Goal: Transaction & Acquisition: Purchase product/service

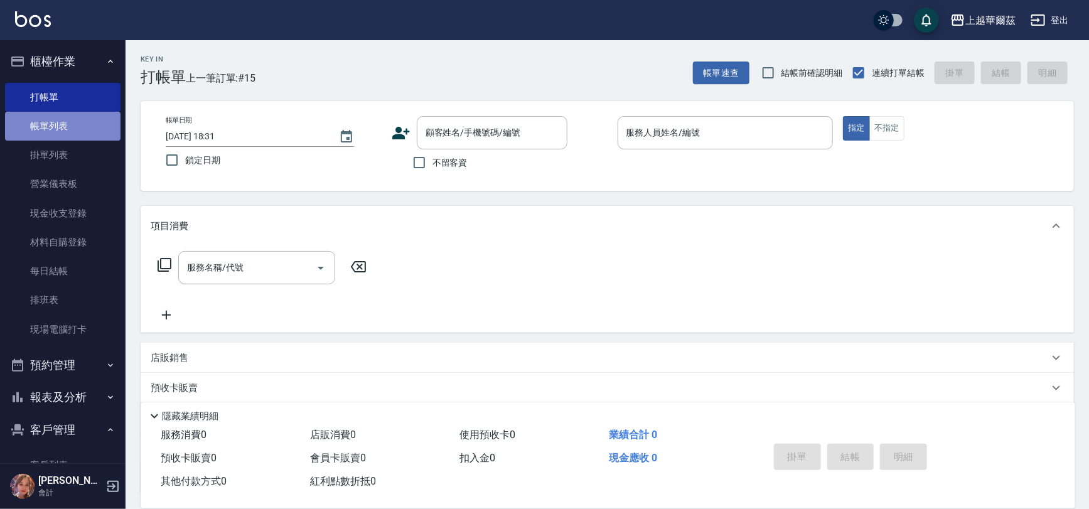
click at [87, 119] on link "帳單列表" at bounding box center [63, 126] width 116 height 29
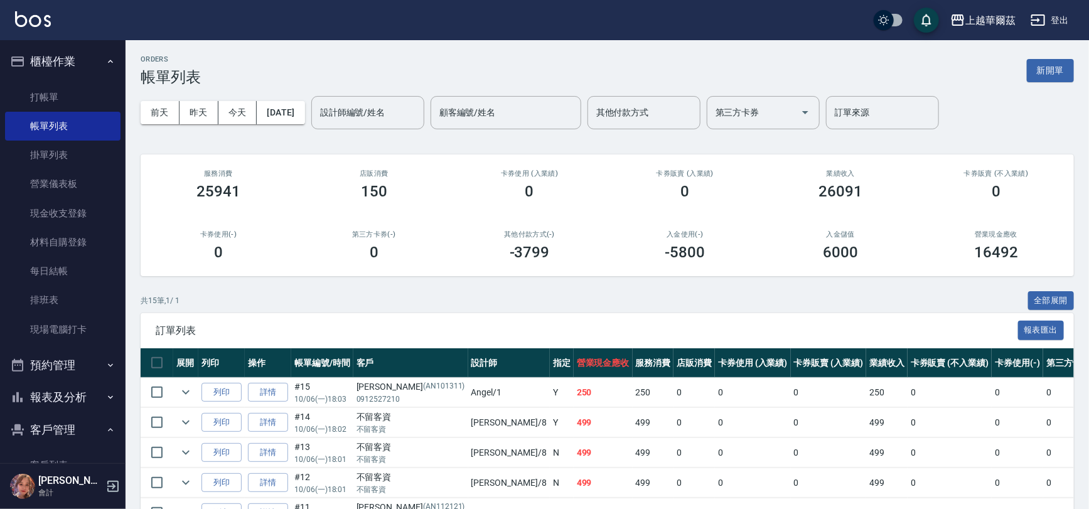
scroll to position [377, 0]
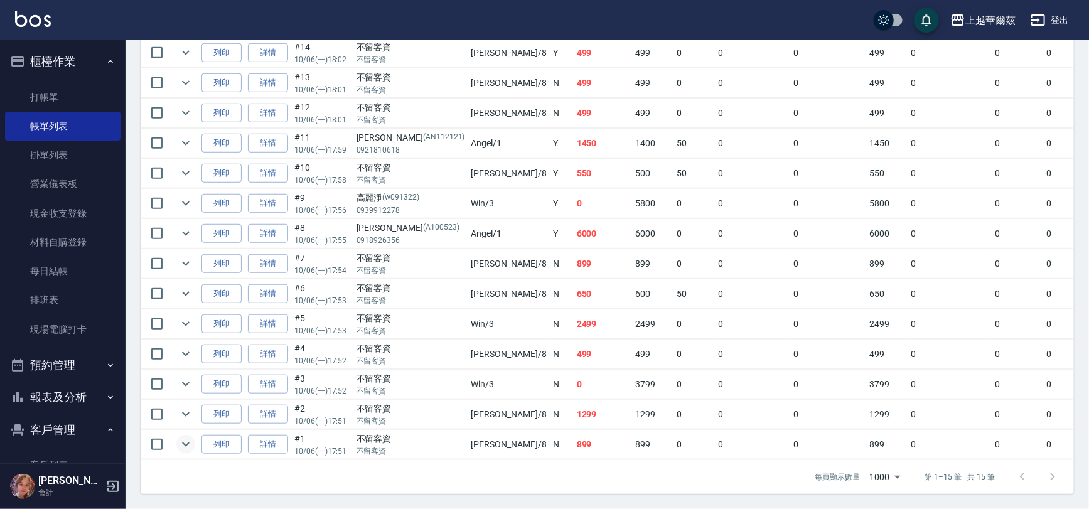
click at [182, 437] on icon "expand row" at bounding box center [185, 444] width 15 height 15
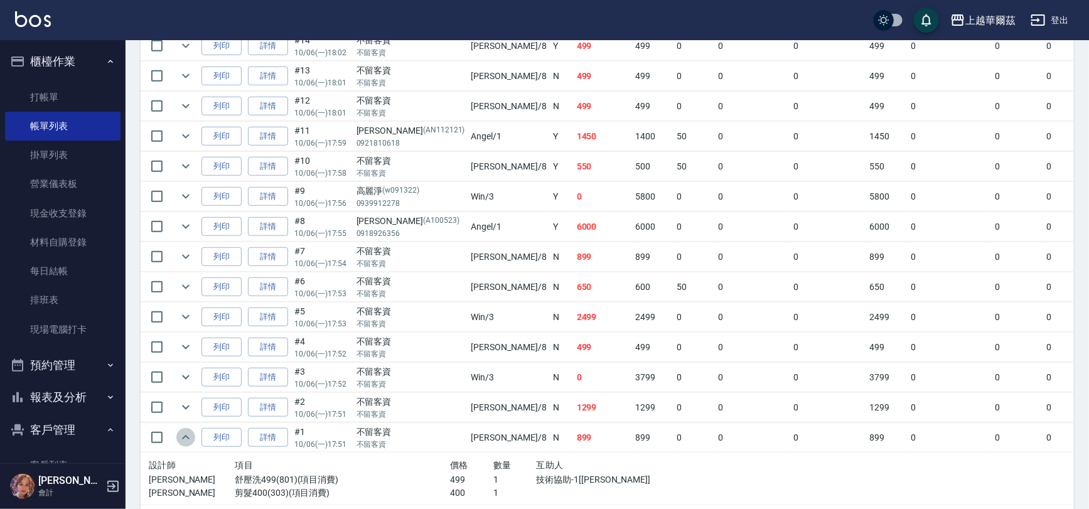
click at [182, 435] on icon "expand row" at bounding box center [185, 437] width 15 height 15
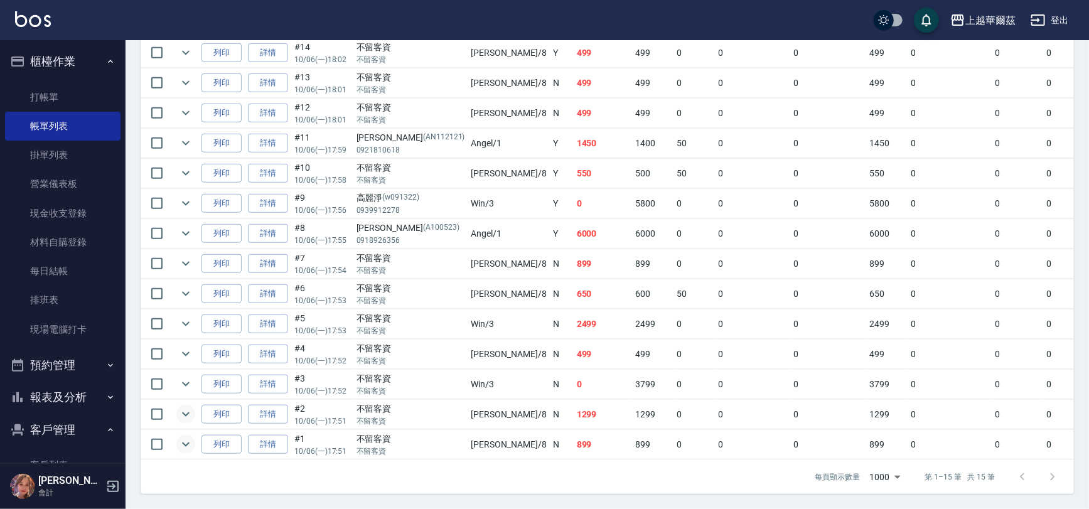
click at [183, 407] on icon "expand row" at bounding box center [185, 414] width 15 height 15
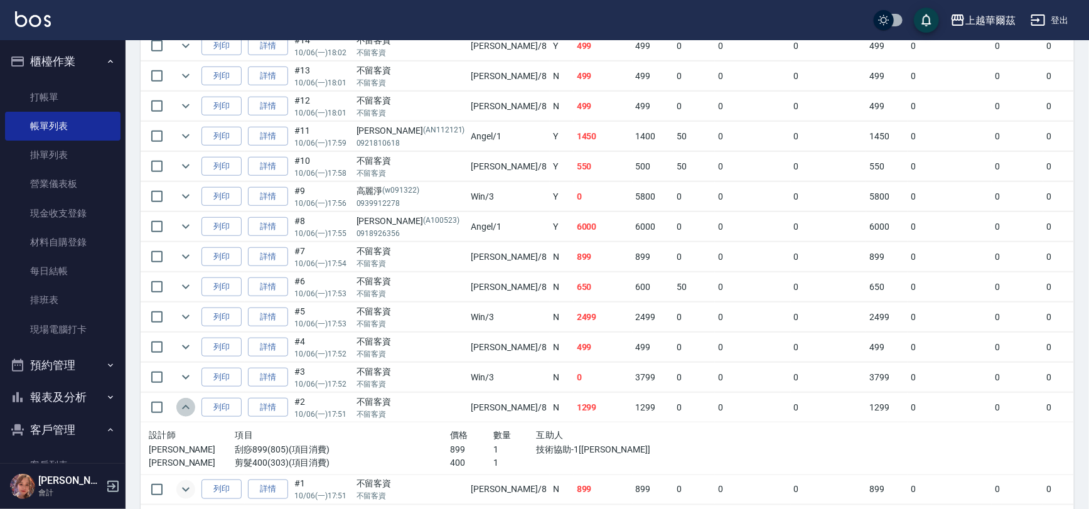
click at [183, 401] on icon "expand row" at bounding box center [185, 407] width 15 height 15
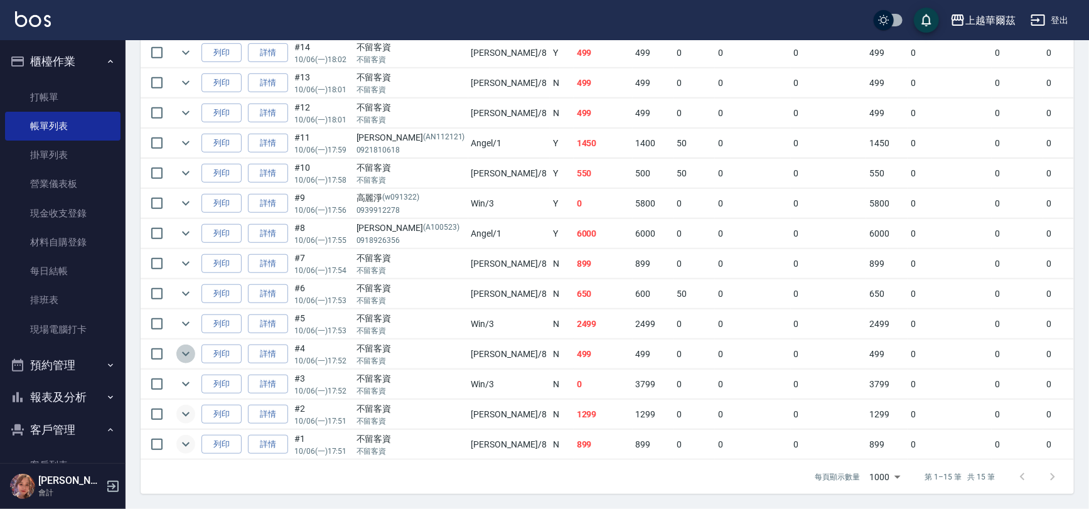
click at [190, 347] on icon "expand row" at bounding box center [185, 354] width 15 height 15
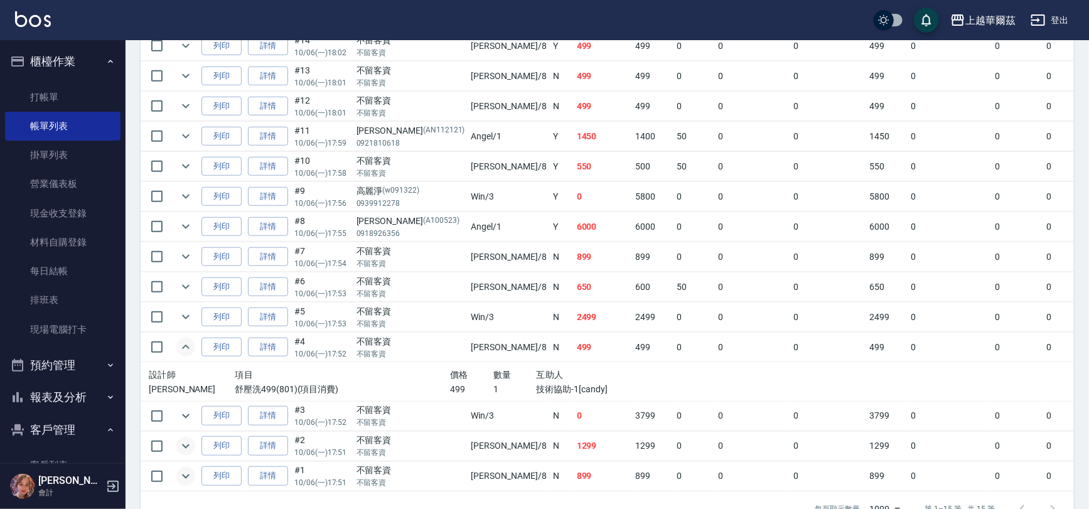
click at [190, 346] on icon "expand row" at bounding box center [185, 347] width 15 height 15
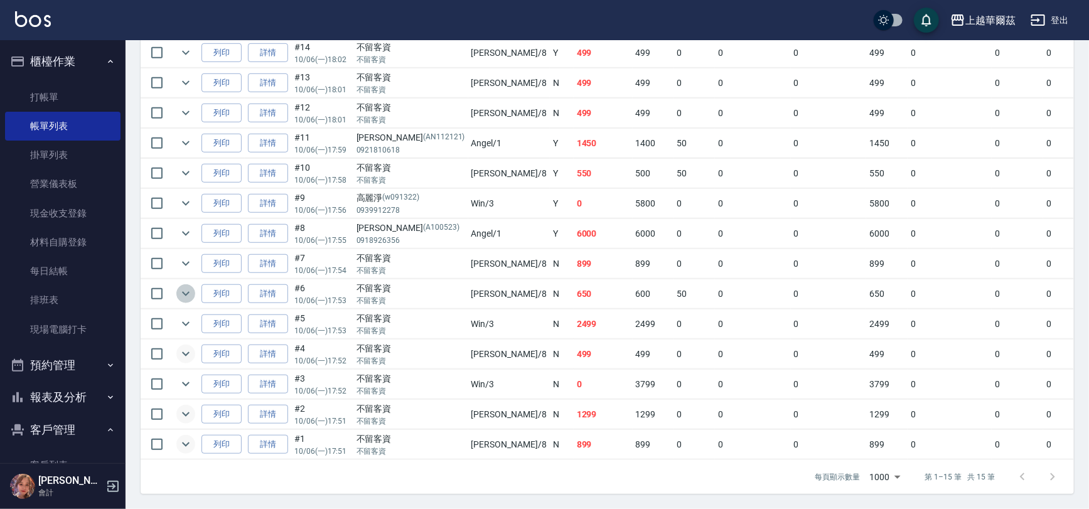
click at [183, 286] on icon "expand row" at bounding box center [185, 293] width 15 height 15
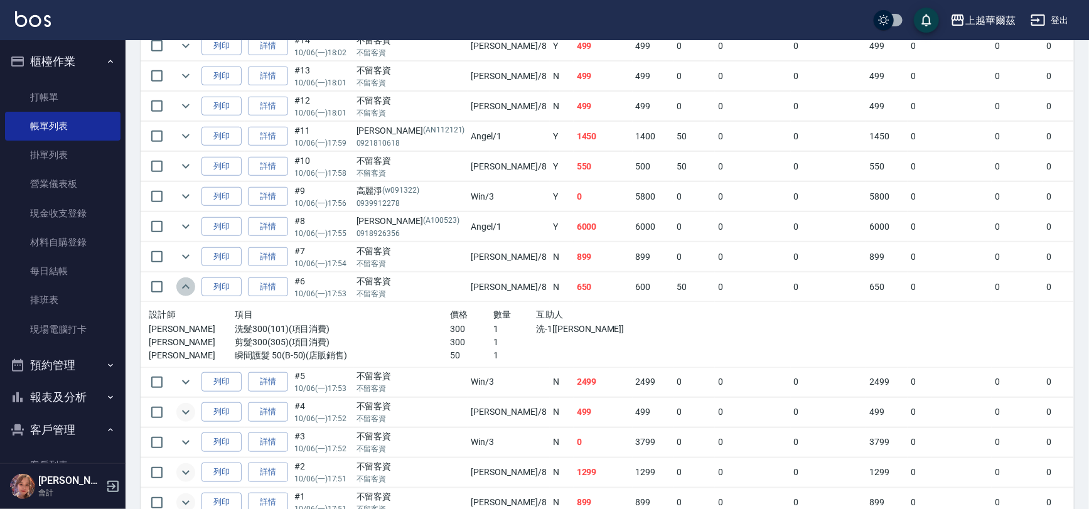
click at [183, 281] on icon "expand row" at bounding box center [185, 286] width 15 height 15
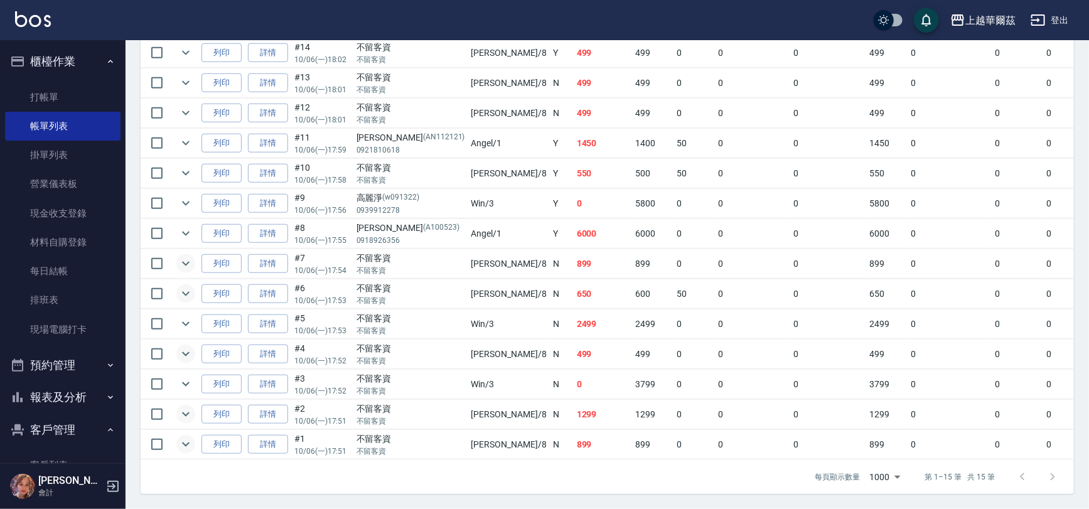
click at [185, 256] on icon "expand row" at bounding box center [185, 263] width 15 height 15
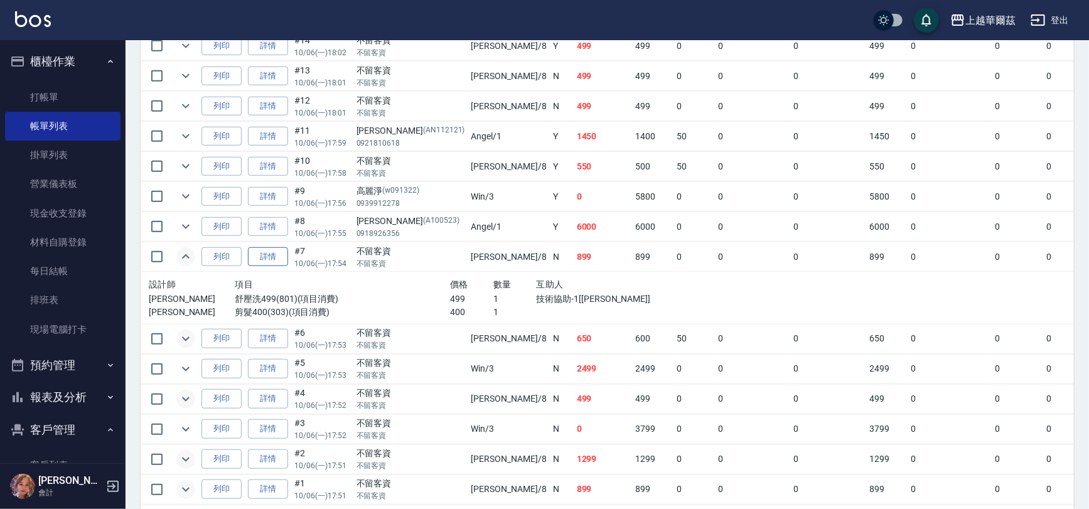
click at [256, 252] on link "詳情" at bounding box center [268, 256] width 40 height 19
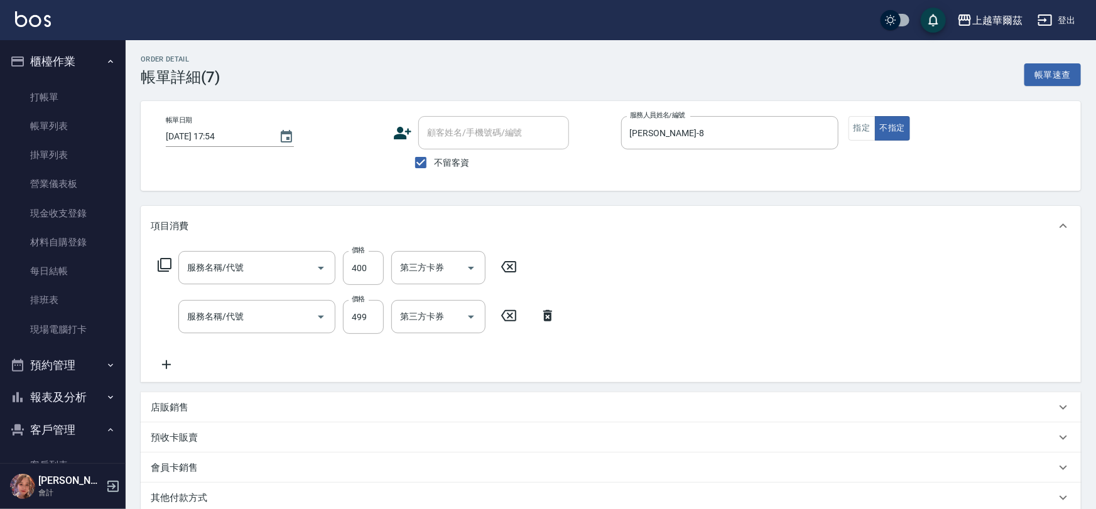
type input "[DATE] 17:54"
checkbox input "true"
type input "[PERSON_NAME]-8"
type input "剪髮400(303)"
type input "舒壓洗499(801)"
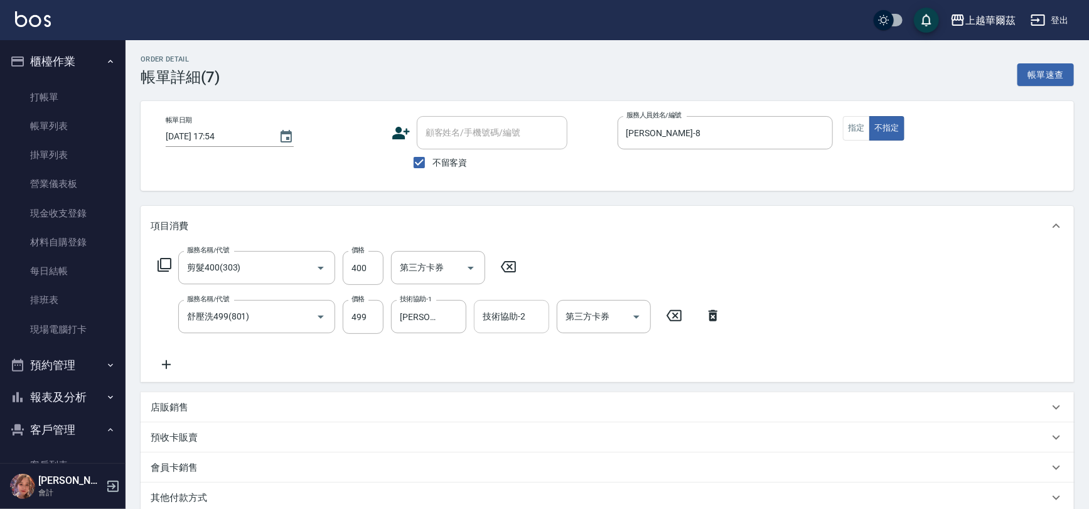
click at [525, 318] on input "技術協助-2" at bounding box center [512, 317] width 64 height 22
type input "[PERSON_NAME]-8"
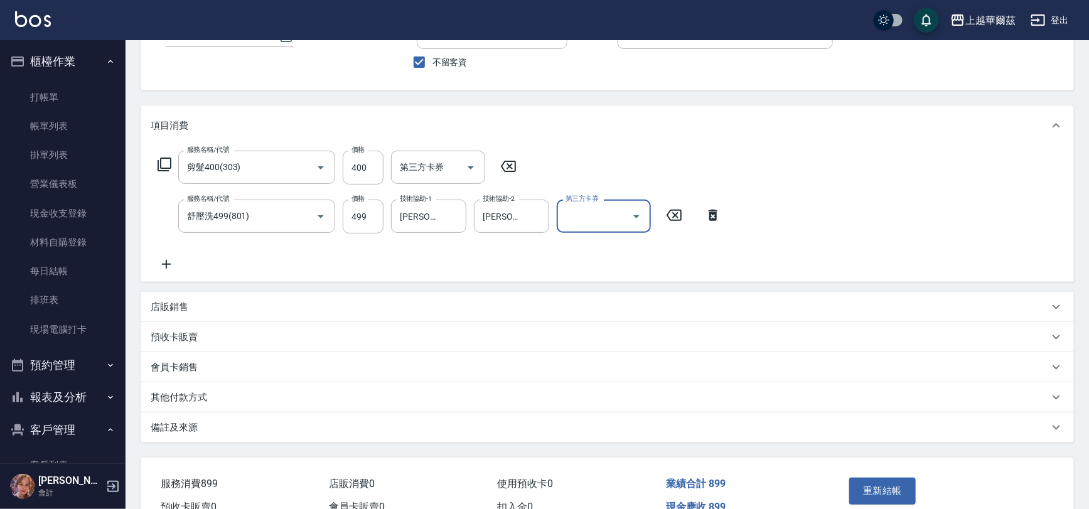
scroll to position [167, 0]
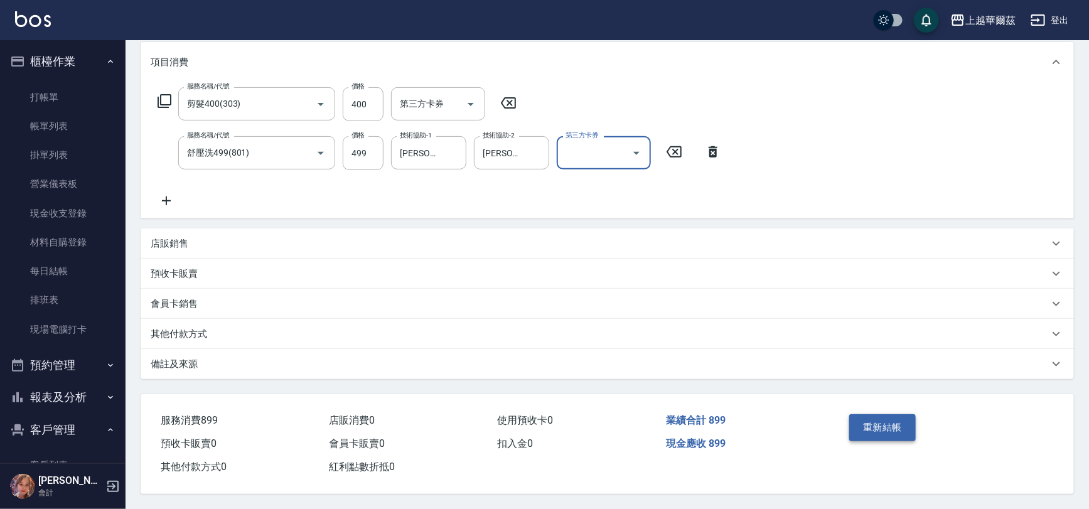
click at [887, 422] on button "重新結帳" at bounding box center [883, 427] width 67 height 26
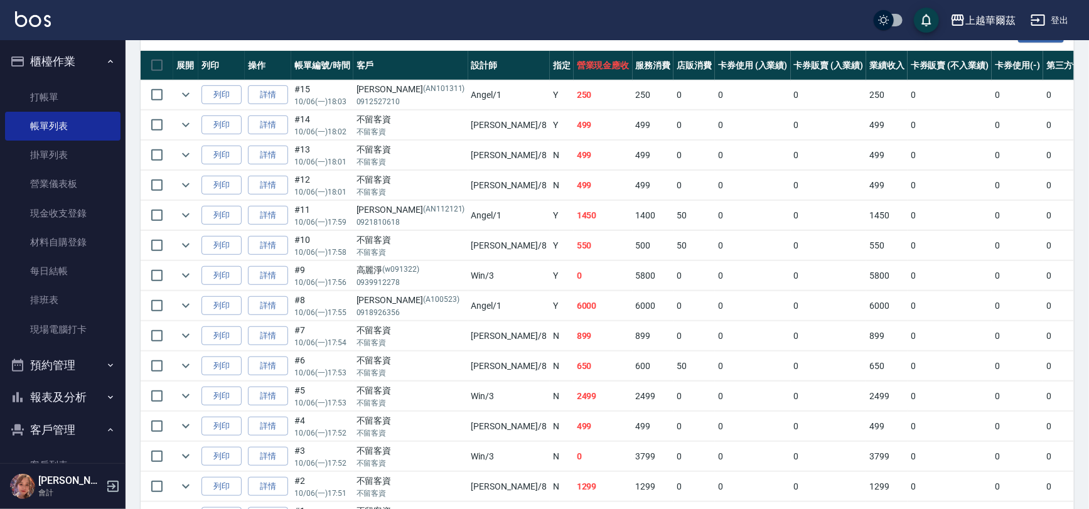
scroll to position [296, 0]
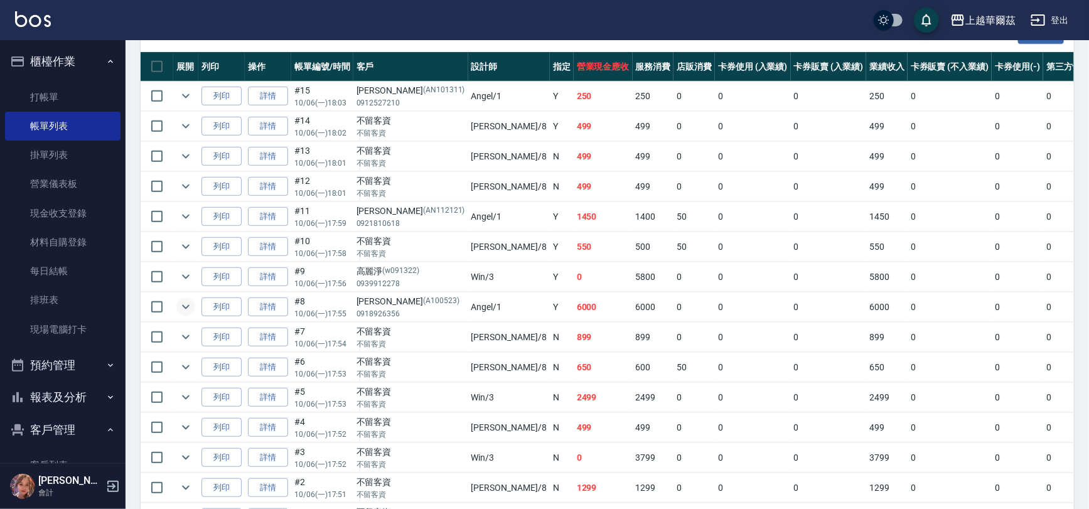
click at [187, 305] on icon "expand row" at bounding box center [186, 307] width 8 height 4
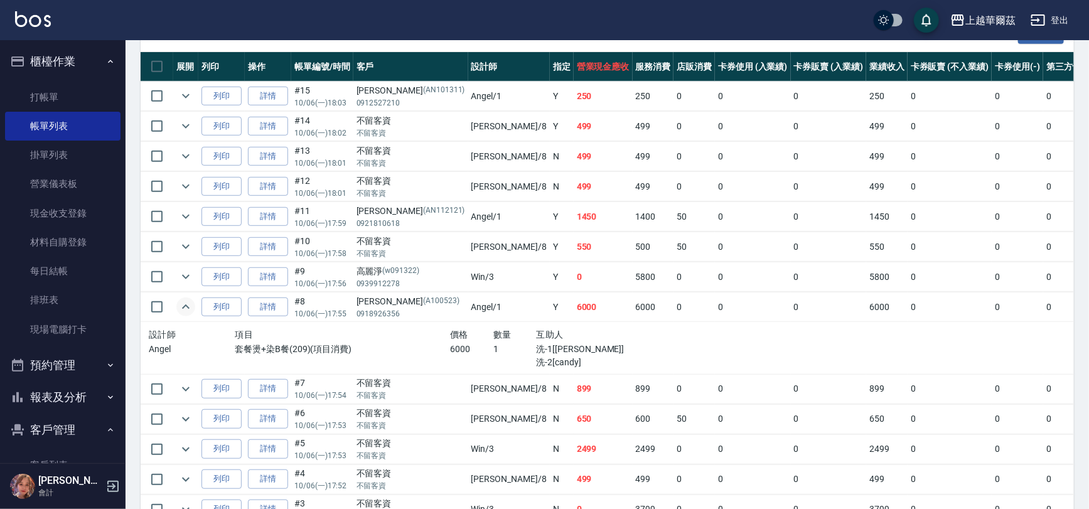
click at [187, 305] on icon "expand row" at bounding box center [186, 307] width 8 height 4
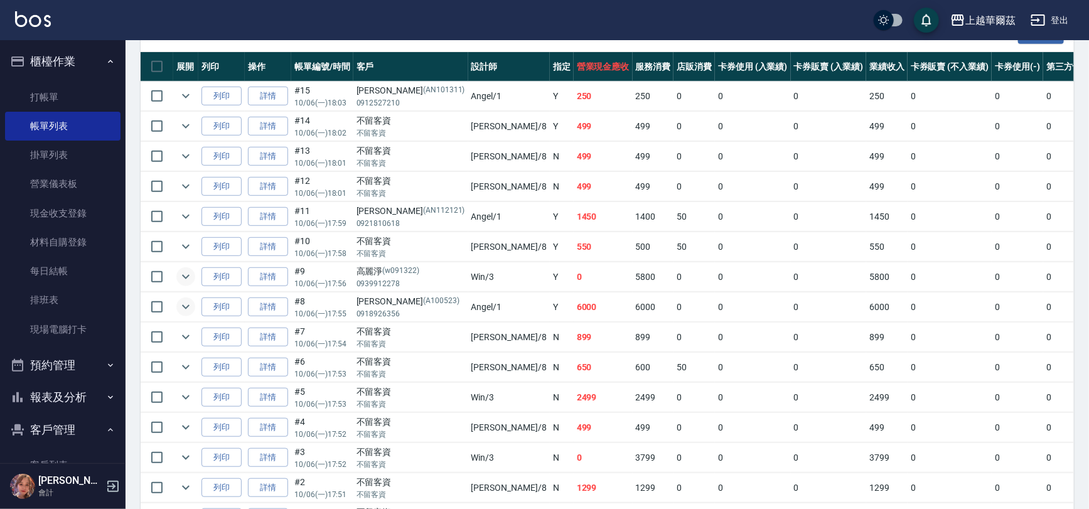
click at [188, 269] on icon "expand row" at bounding box center [185, 276] width 15 height 15
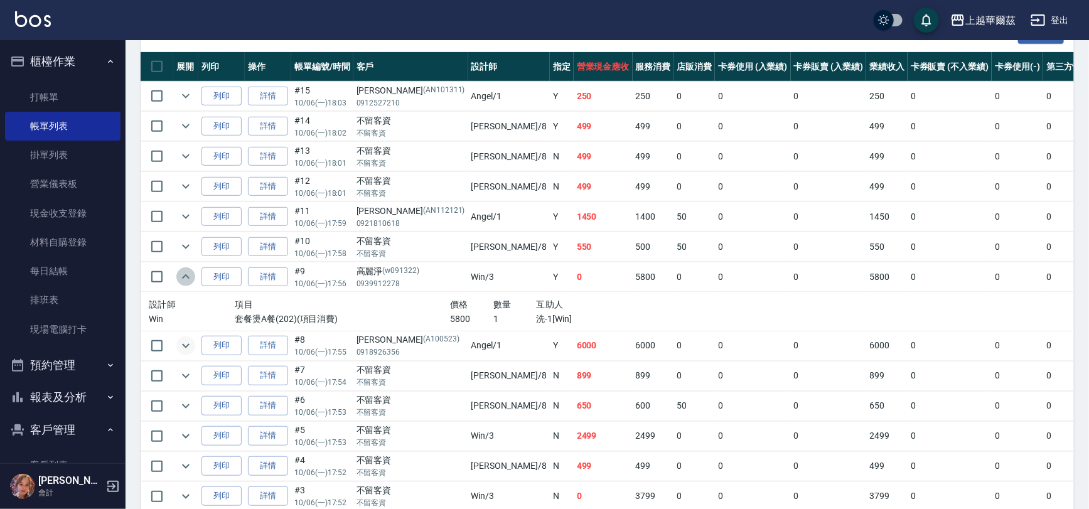
click at [188, 269] on icon "expand row" at bounding box center [185, 276] width 15 height 15
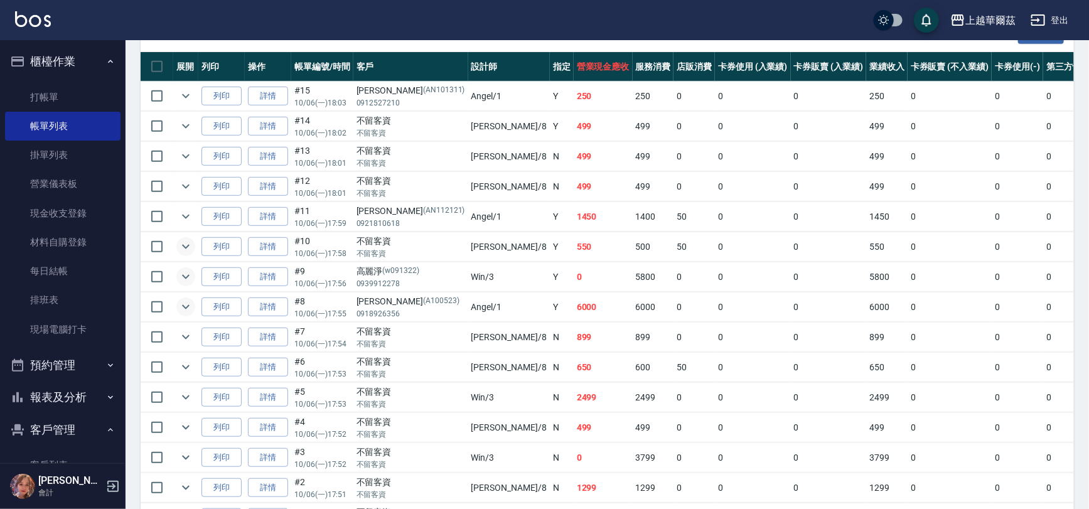
click at [186, 242] on icon "expand row" at bounding box center [185, 246] width 15 height 15
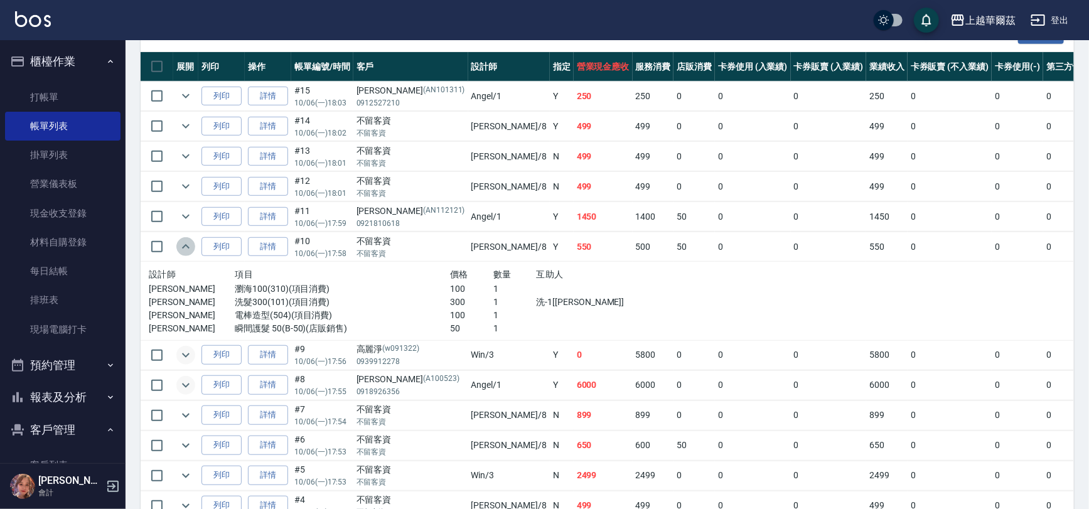
click at [186, 244] on icon "expand row" at bounding box center [186, 246] width 8 height 4
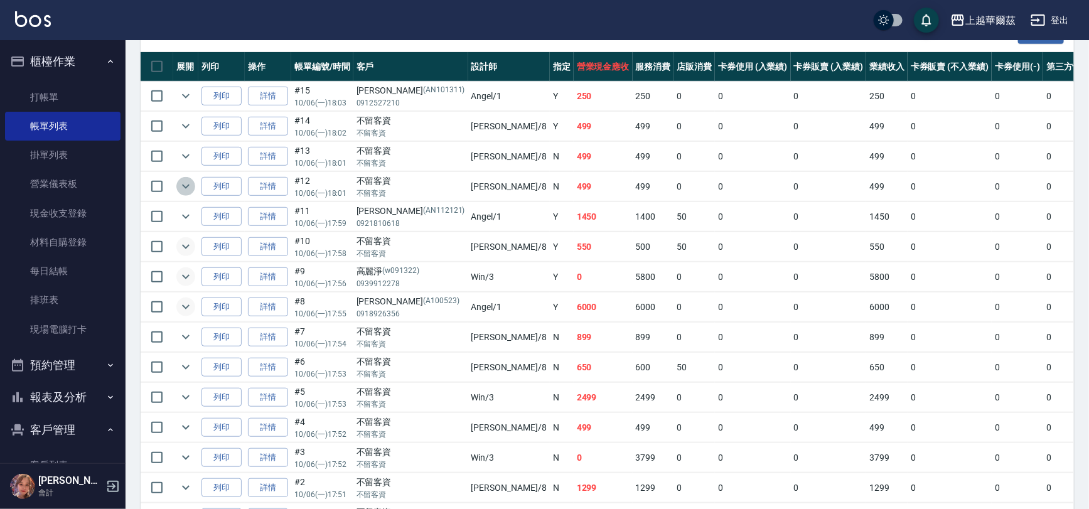
click at [182, 185] on icon "expand row" at bounding box center [185, 186] width 15 height 15
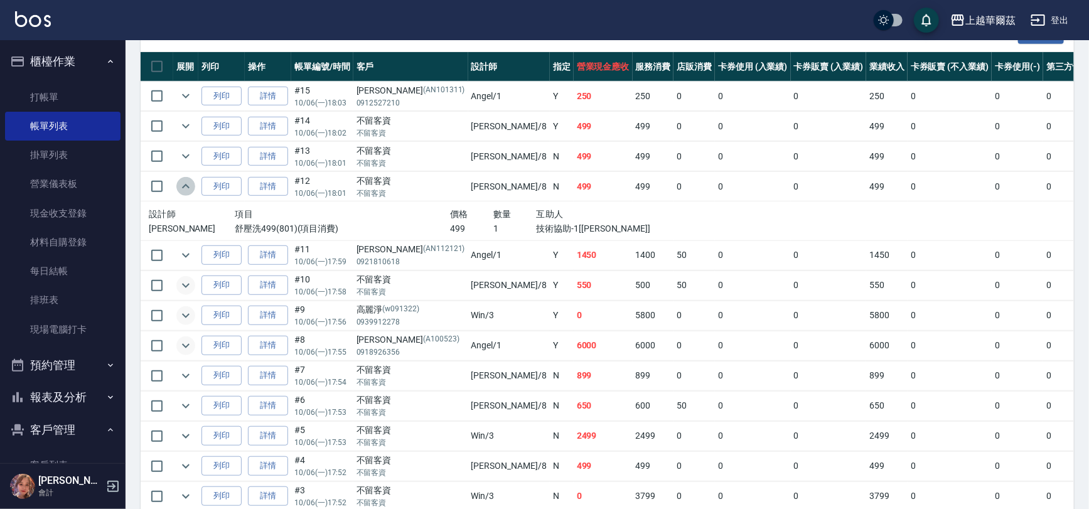
click at [182, 185] on icon "expand row" at bounding box center [185, 186] width 15 height 15
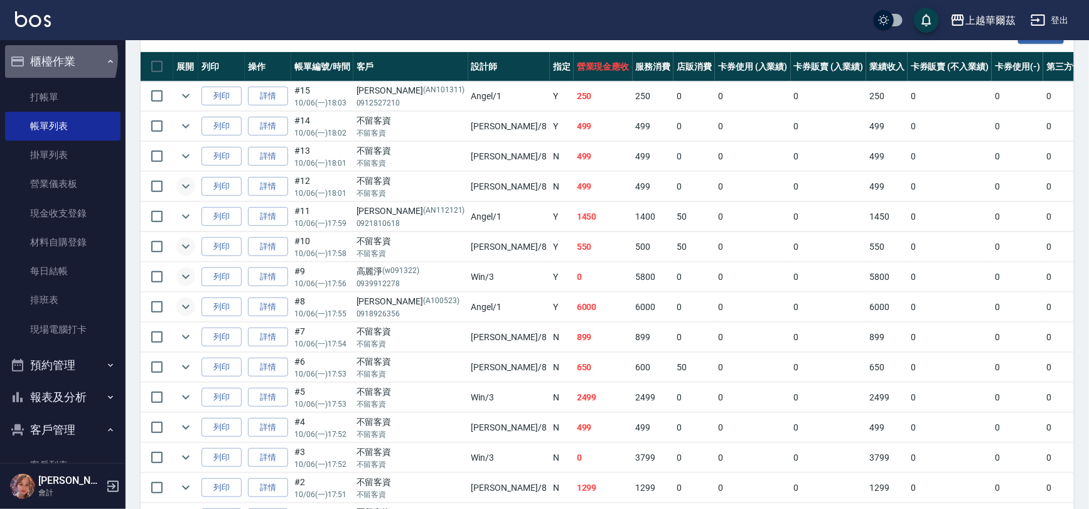
click at [44, 57] on button "櫃檯作業" at bounding box center [63, 61] width 116 height 33
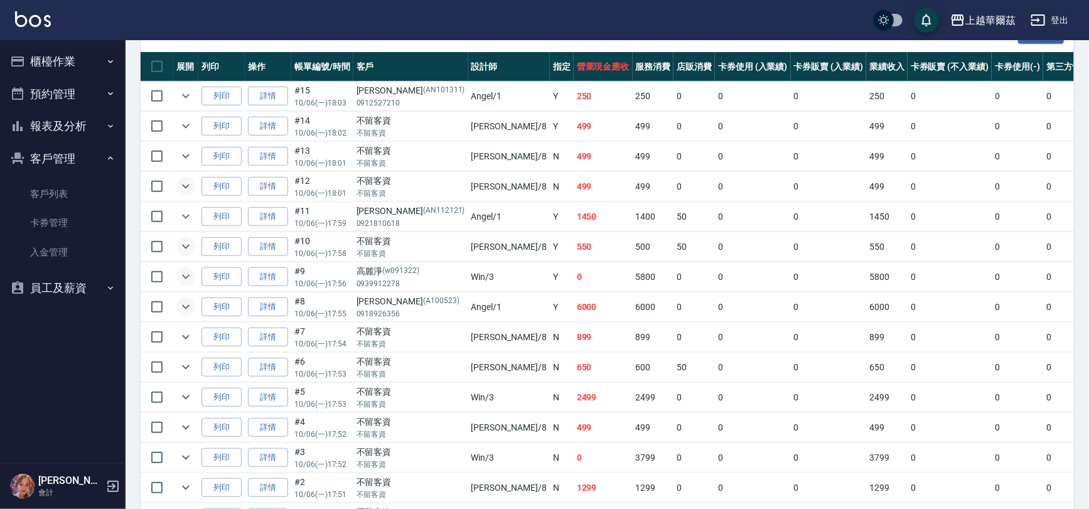
click at [57, 153] on button "客戶管理" at bounding box center [63, 159] width 116 height 33
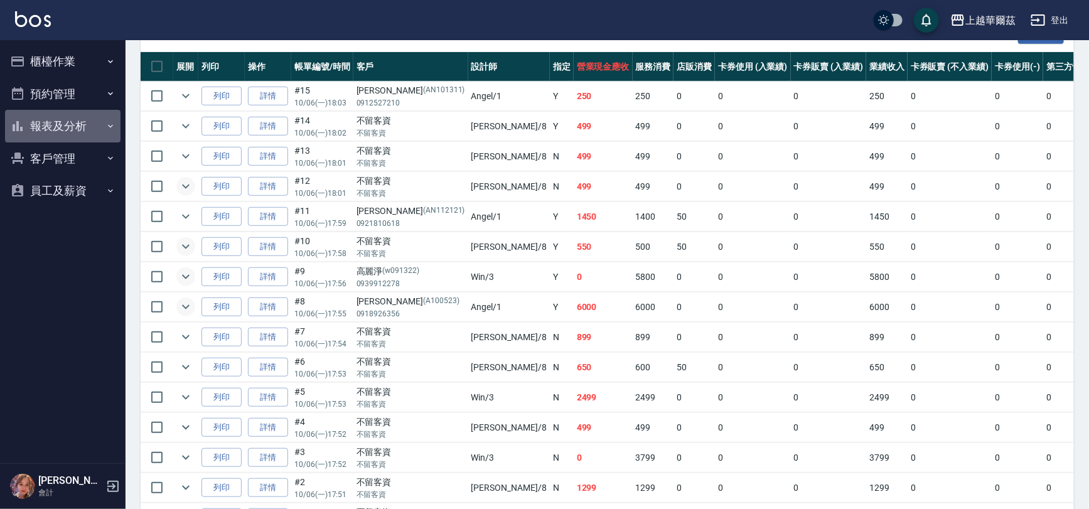
click at [65, 123] on button "報表及分析" at bounding box center [63, 126] width 116 height 33
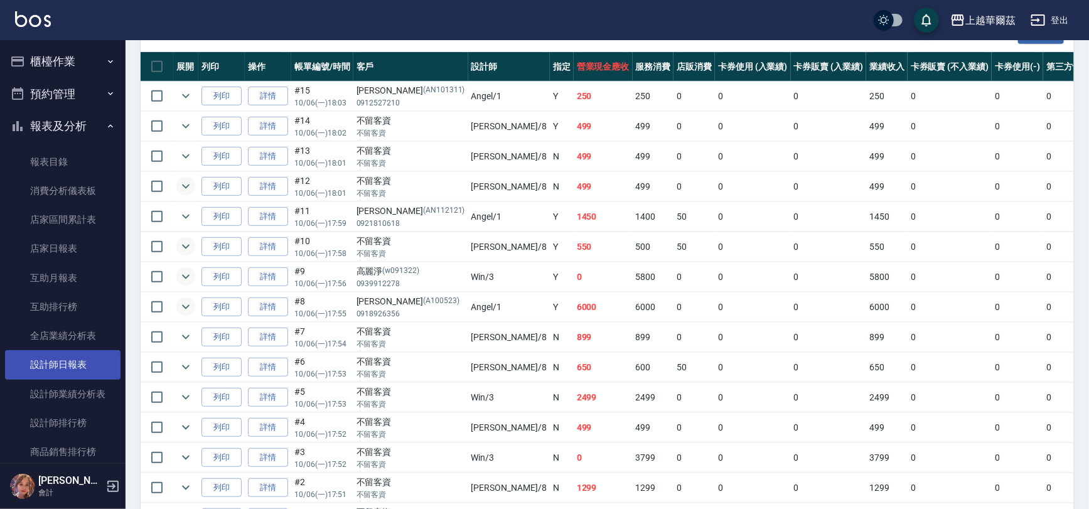
click at [83, 359] on link "設計師日報表" at bounding box center [63, 364] width 116 height 29
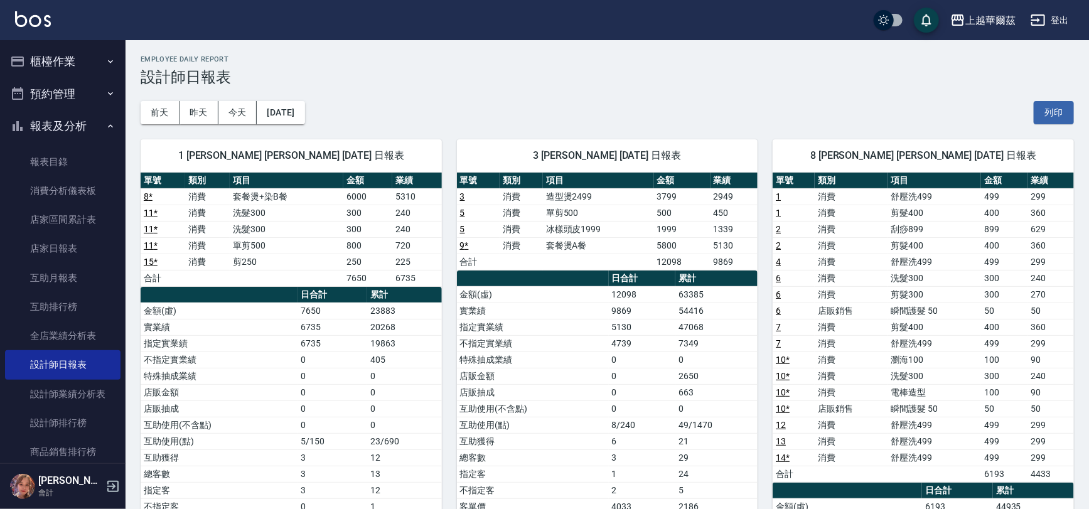
click at [75, 121] on button "報表及分析" at bounding box center [63, 126] width 116 height 33
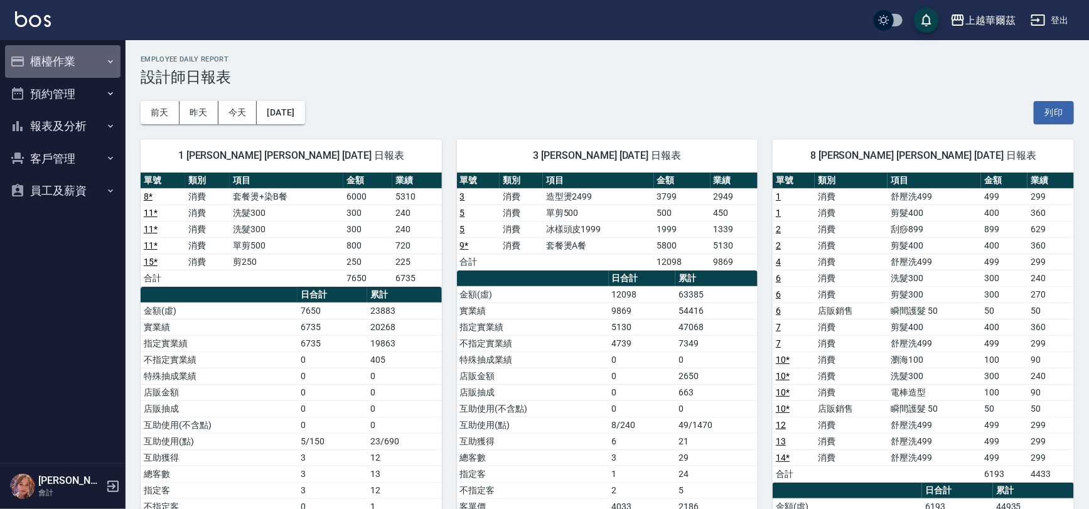
click at [45, 53] on button "櫃檯作業" at bounding box center [63, 61] width 116 height 33
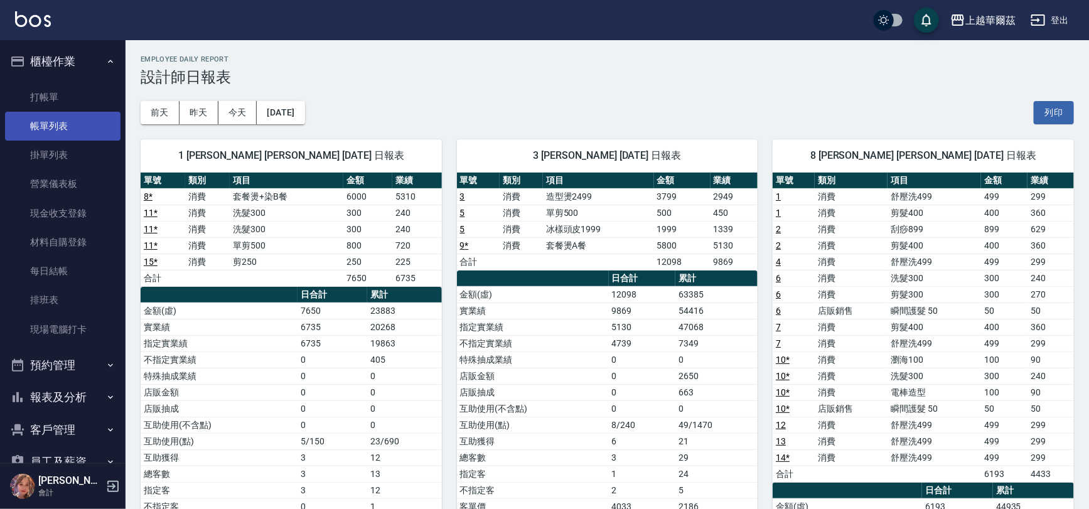
click at [63, 126] on link "帳單列表" at bounding box center [63, 126] width 116 height 29
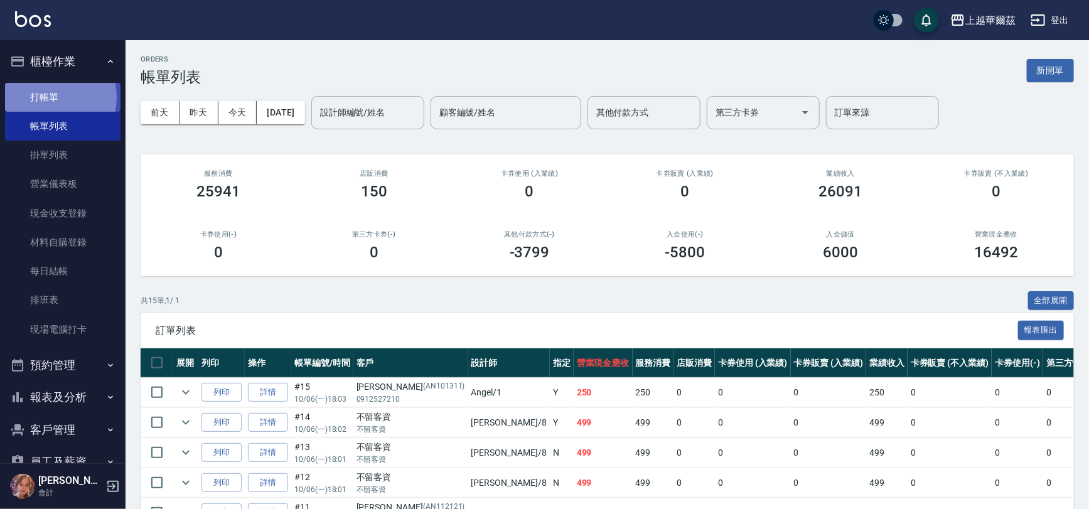
click at [46, 97] on link "打帳單" at bounding box center [63, 97] width 116 height 29
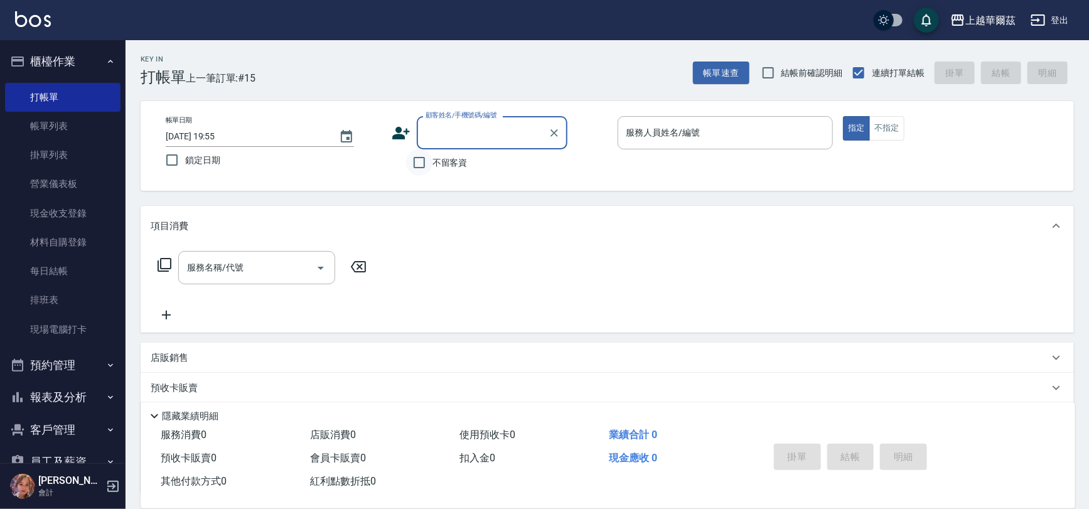
click at [424, 160] on input "不留客資" at bounding box center [419, 162] width 26 height 26
checkbox input "true"
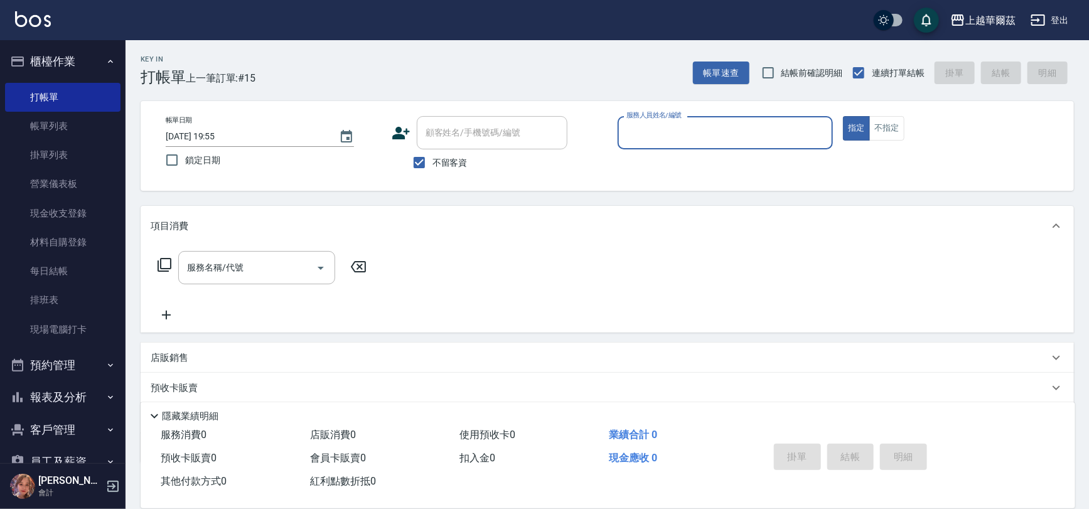
click at [667, 137] on input "服務人員姓名/編號" at bounding box center [726, 133] width 205 height 22
type input "Win-3"
type button "true"
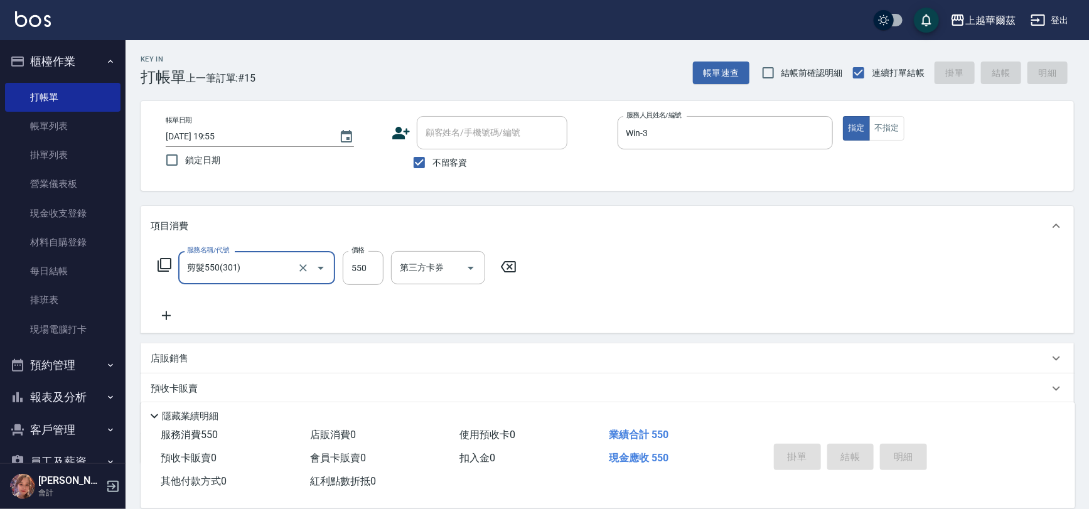
type input "剪髮550(301)"
type input "[DATE] 19:56"
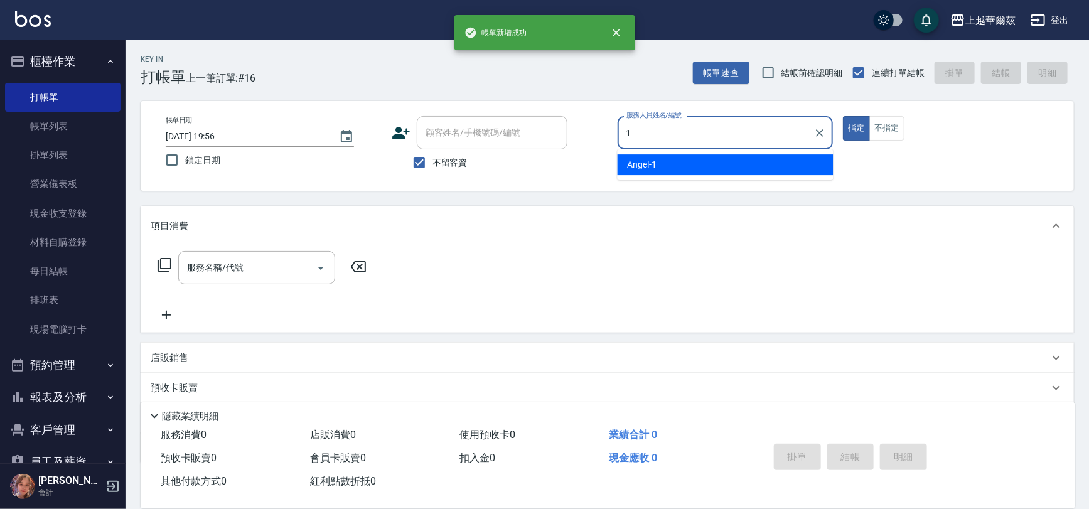
type input "[PERSON_NAME]-1"
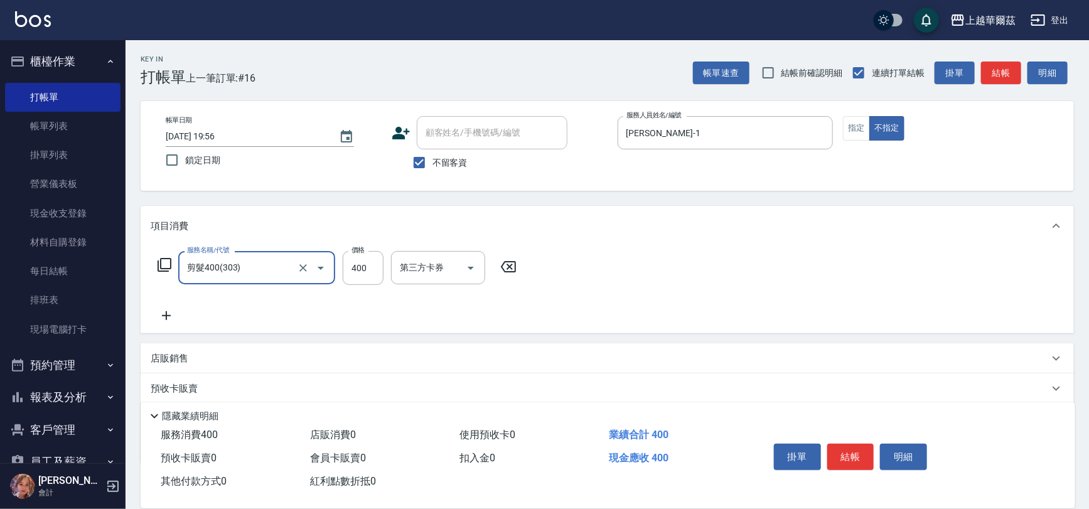
type input "剪髮400(303)"
type input "450"
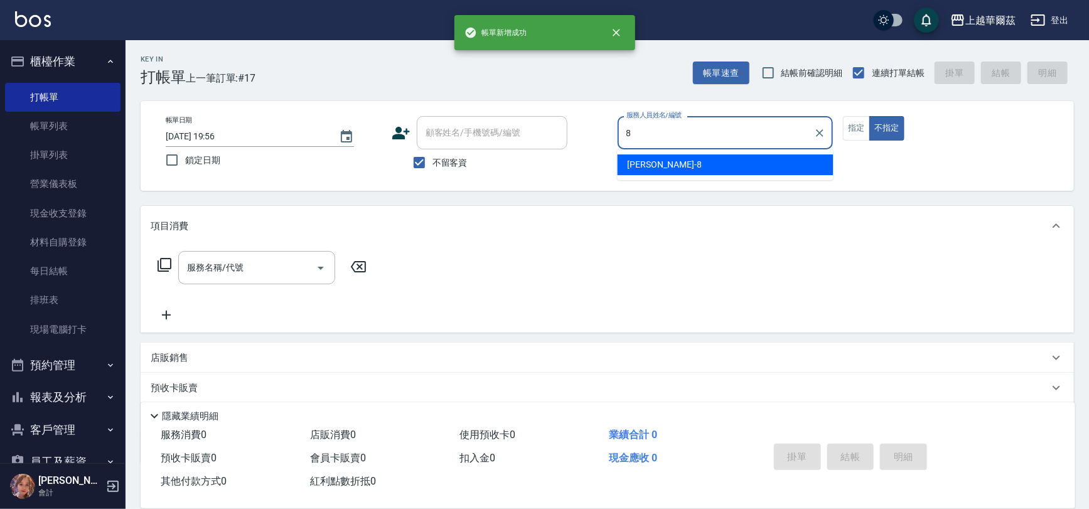
type input "[PERSON_NAME]-8"
type button "false"
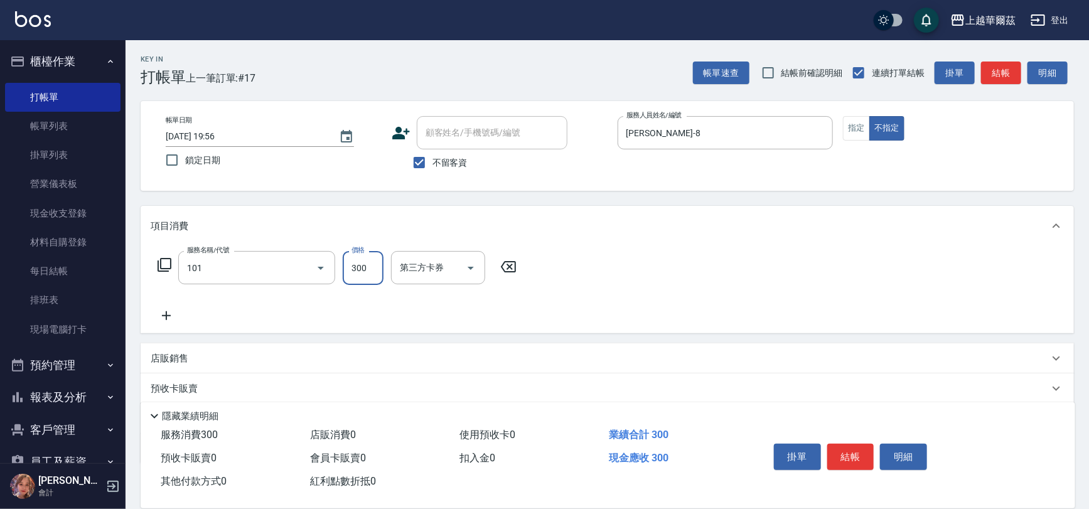
type input "洗髮300(101)"
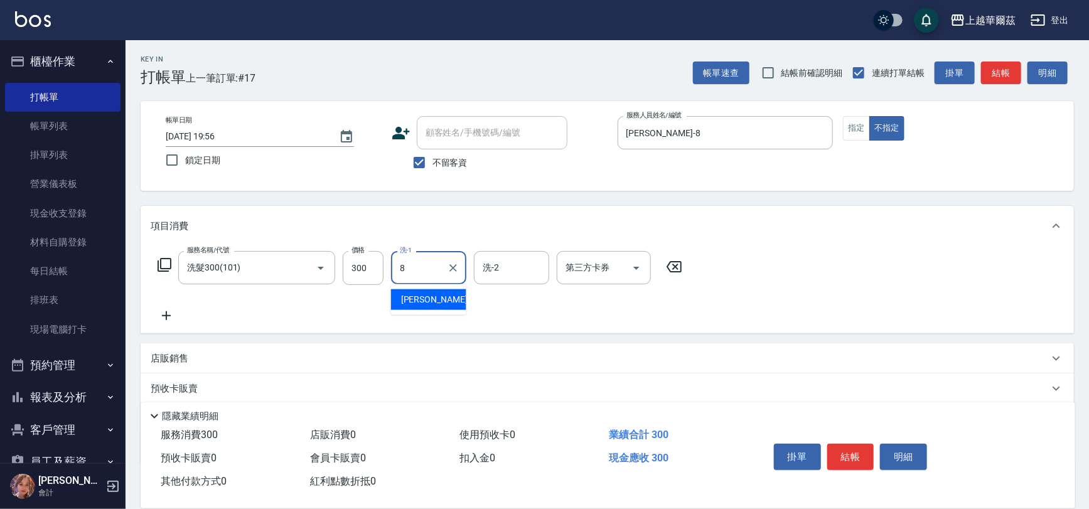
type input "[PERSON_NAME]-8"
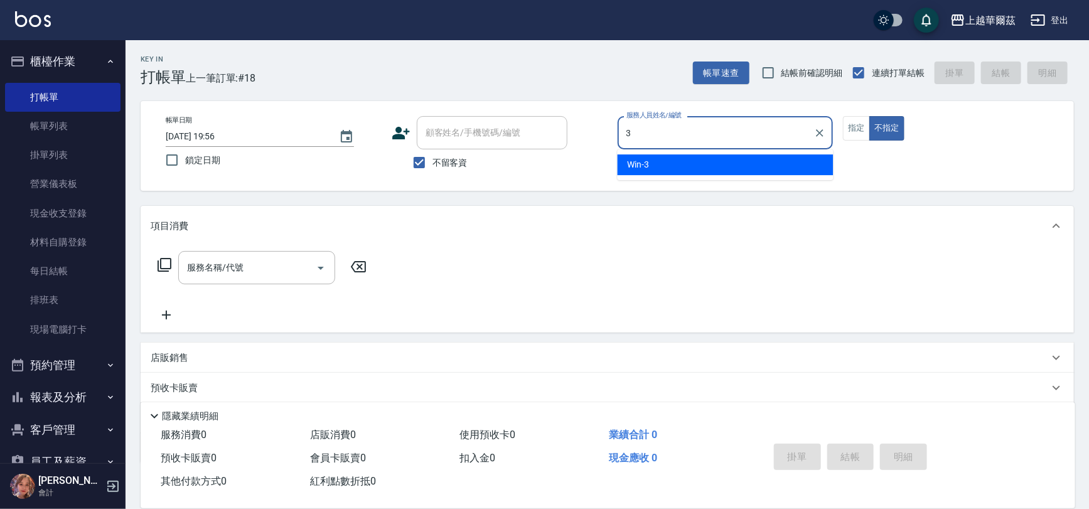
type input "Win-3"
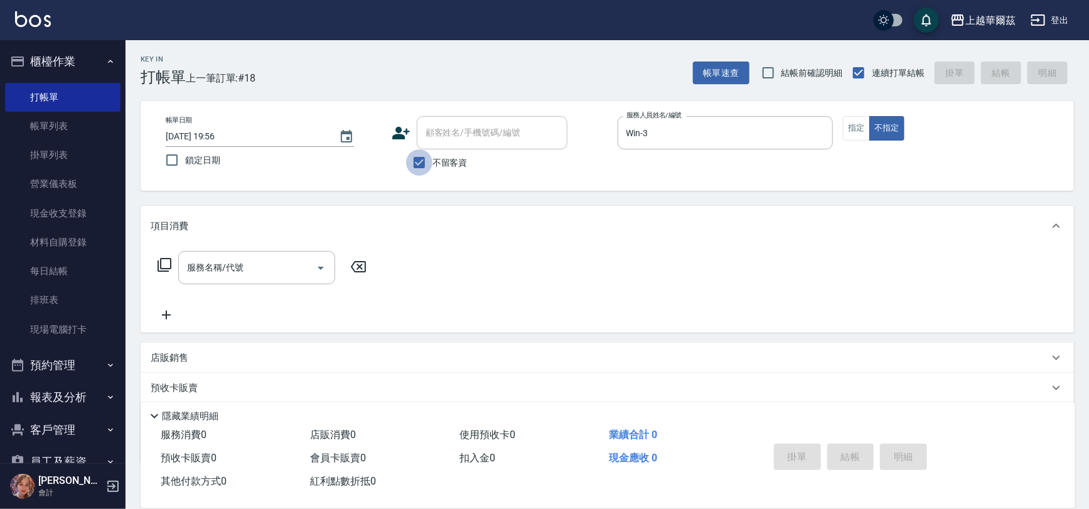
click at [416, 165] on input "不留客資" at bounding box center [419, 162] width 26 height 26
checkbox input "false"
click at [453, 132] on div "顧客姓名/手機號碼/編號 顧客姓名/手機號碼/編號" at bounding box center [492, 132] width 151 height 33
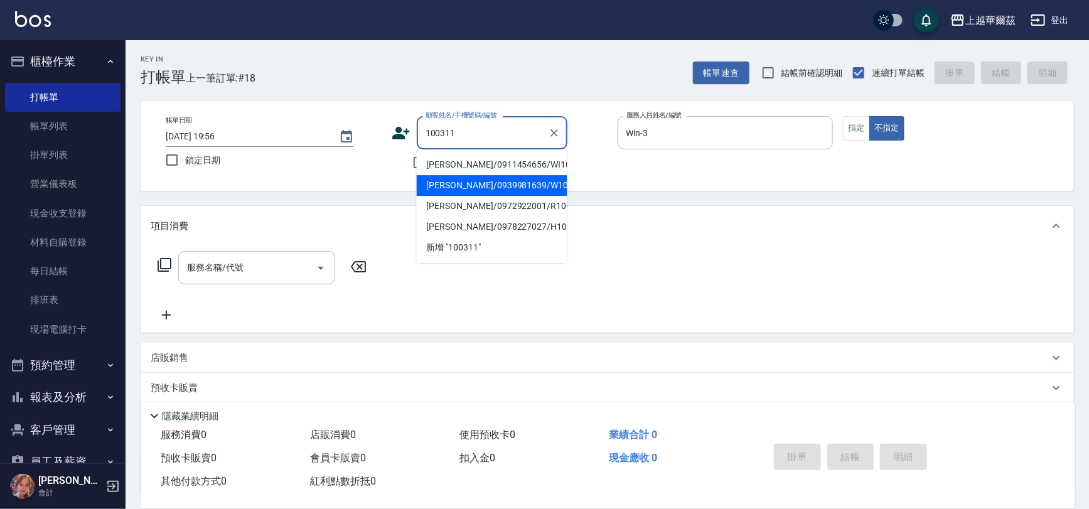
click at [492, 181] on li "[PERSON_NAME]/0939981639/W100311" at bounding box center [492, 185] width 151 height 21
type input "[PERSON_NAME]/0939981639/W100311"
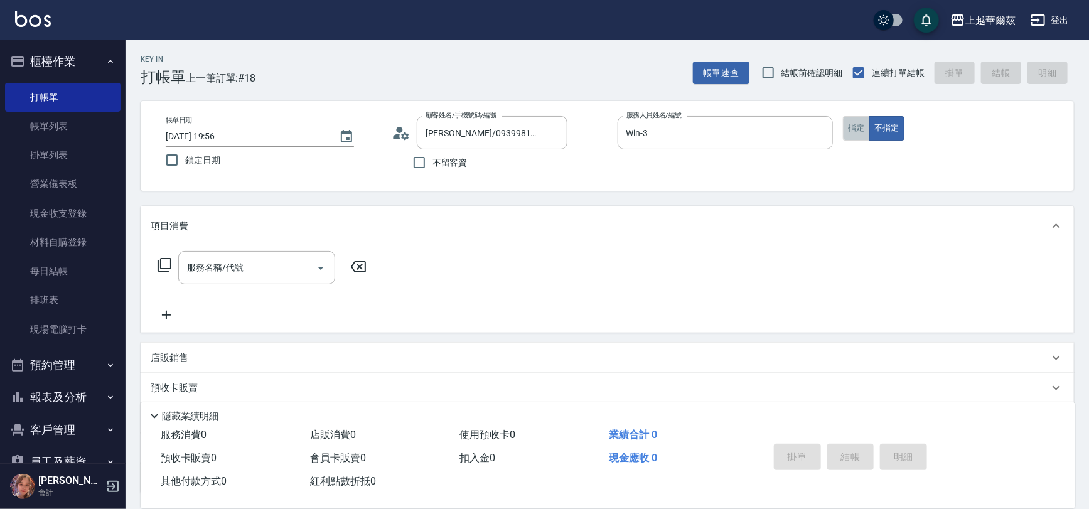
click at [860, 133] on button "指定" at bounding box center [856, 128] width 27 height 24
click at [257, 260] on input "服務名稱/代號" at bounding box center [247, 268] width 127 height 22
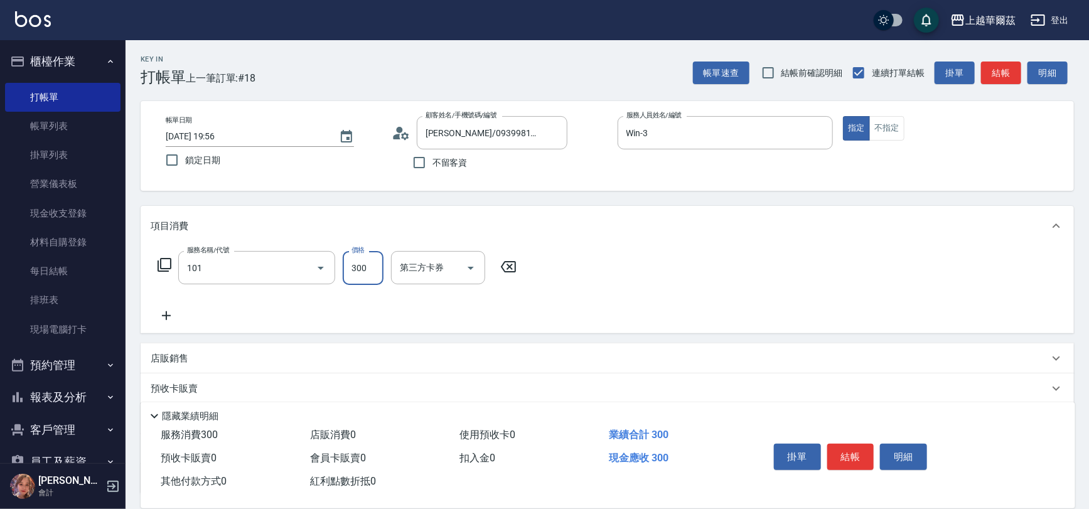
type input "洗髮300(101)"
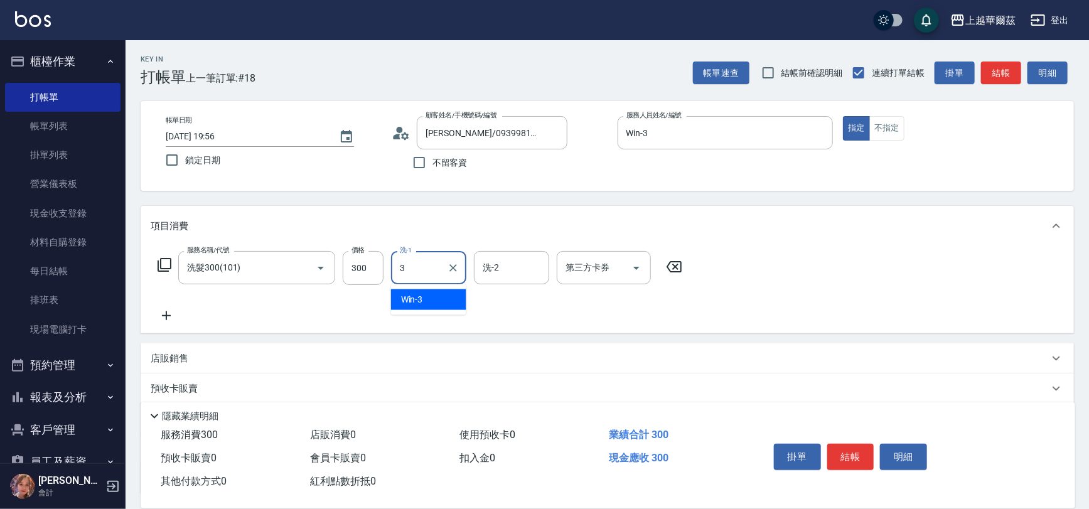
type input "Win-3"
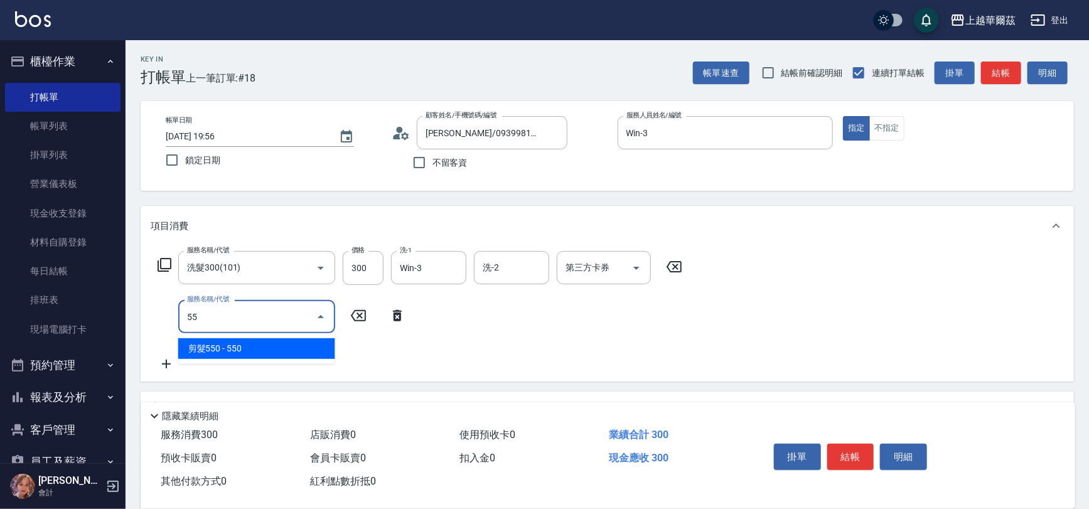
type input "剪髮550(301)"
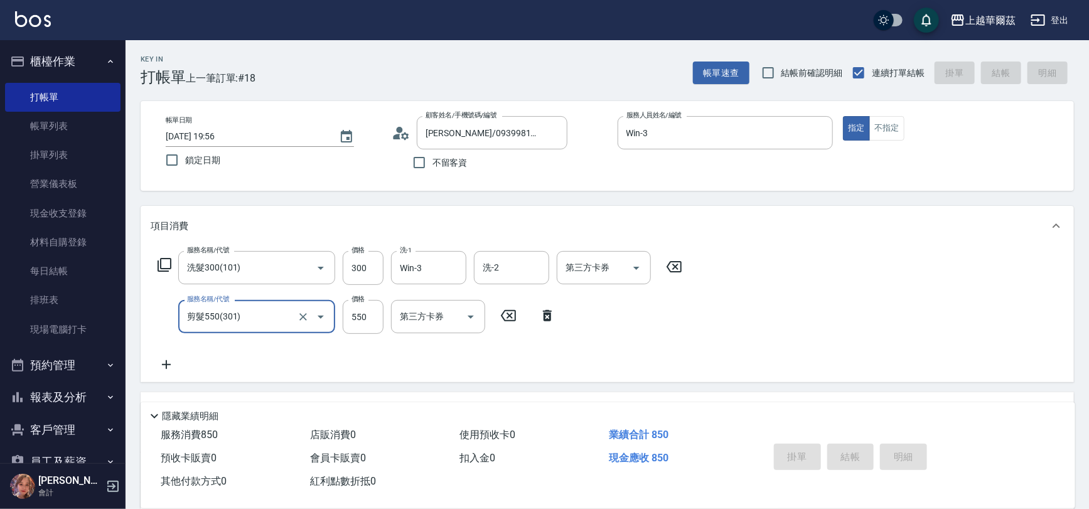
type input "[DATE] 19:57"
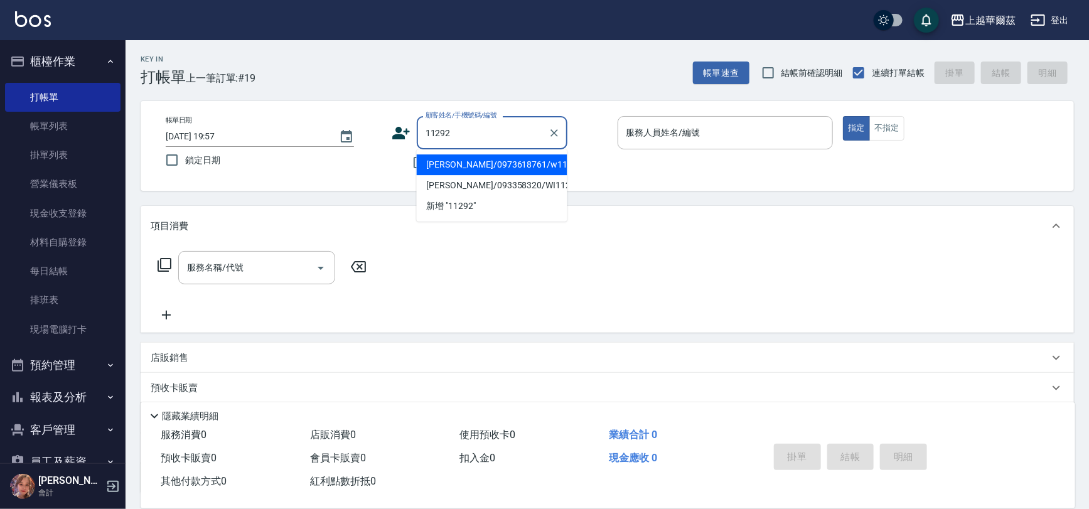
type input "[PERSON_NAME]/0973618761/w11292"
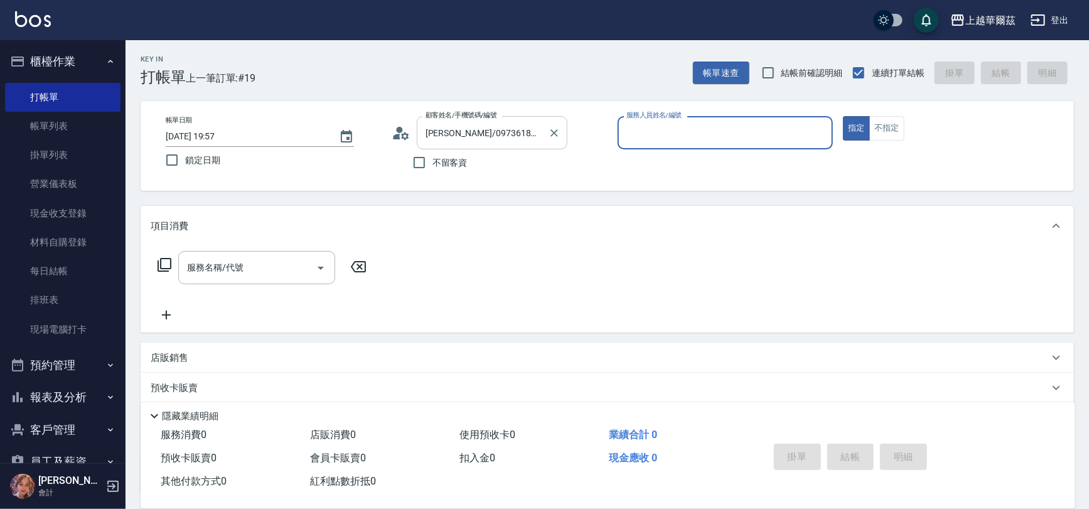
click at [843, 116] on button "指定" at bounding box center [856, 128] width 27 height 24
type input "Win-3"
click at [818, 131] on icon "Clear" at bounding box center [820, 133] width 8 height 8
type input "[PERSON_NAME]-1"
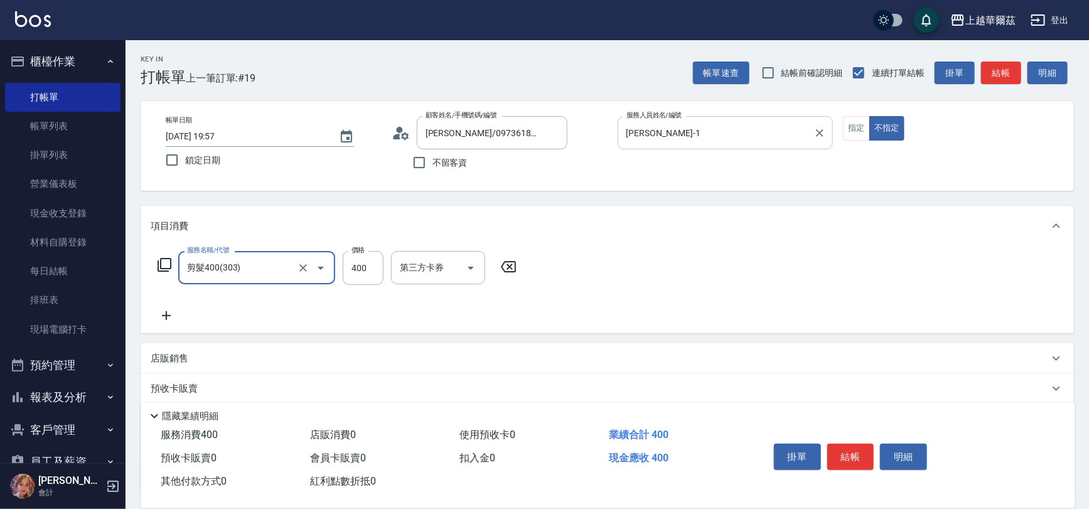
type input "剪髮400(303)"
type input "450"
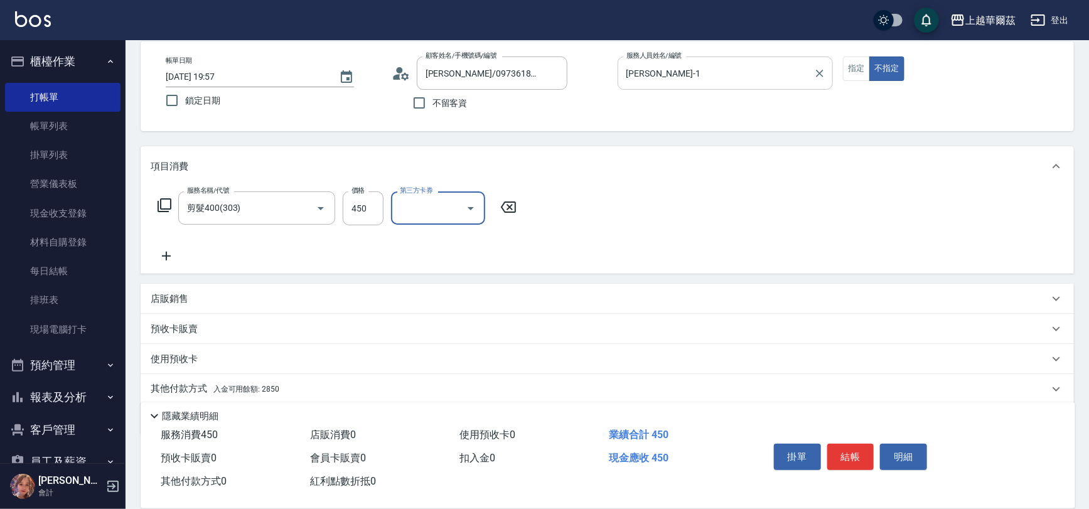
scroll to position [103, 0]
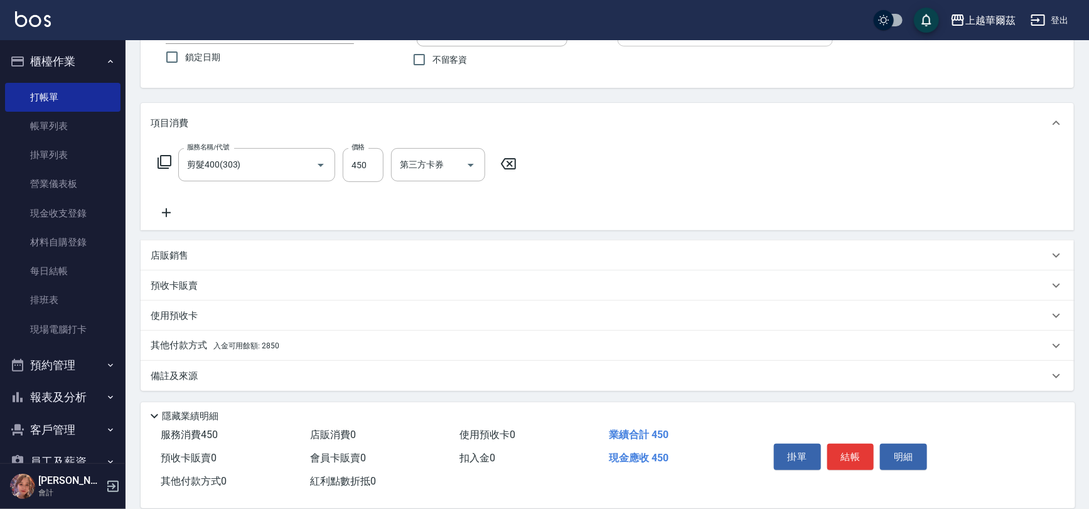
drag, startPoint x: 269, startPoint y: 332, endPoint x: 276, endPoint y: 352, distance: 21.1
click at [269, 335] on div "其他付款方式 入金可用餘額: 2850" at bounding box center [608, 346] width 934 height 30
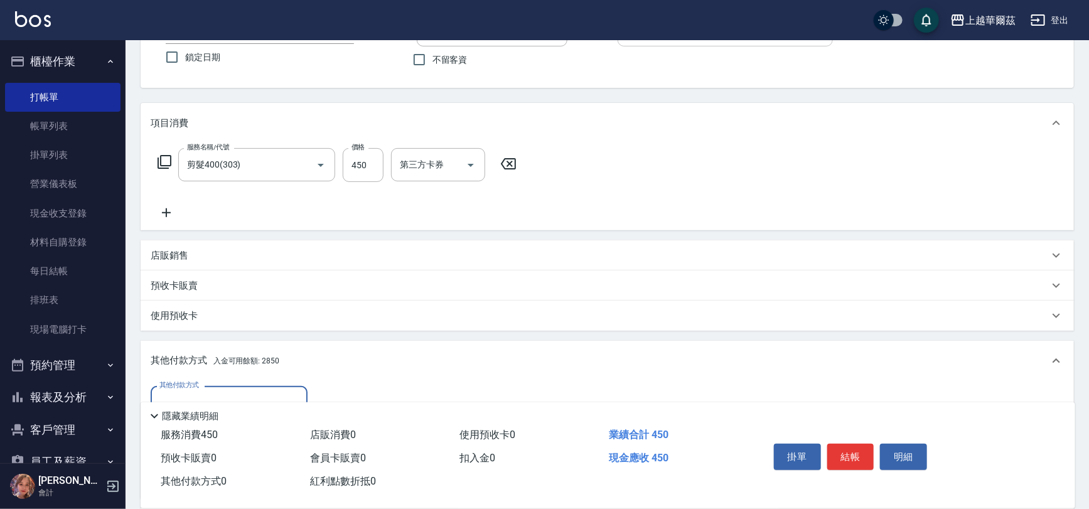
scroll to position [21, 0]
click at [279, 346] on div "其他付款方式 入金可用餘額: 2850" at bounding box center [608, 361] width 934 height 40
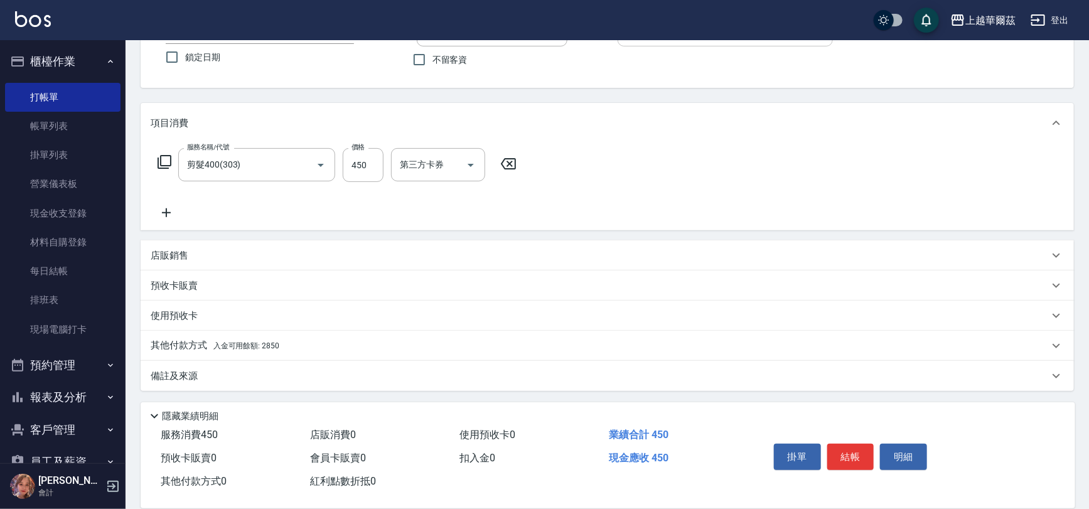
scroll to position [0, 0]
drag, startPoint x: 353, startPoint y: 315, endPoint x: 353, endPoint y: 335, distance: 20.7
drag, startPoint x: 279, startPoint y: 291, endPoint x: 283, endPoint y: 300, distance: 9.3
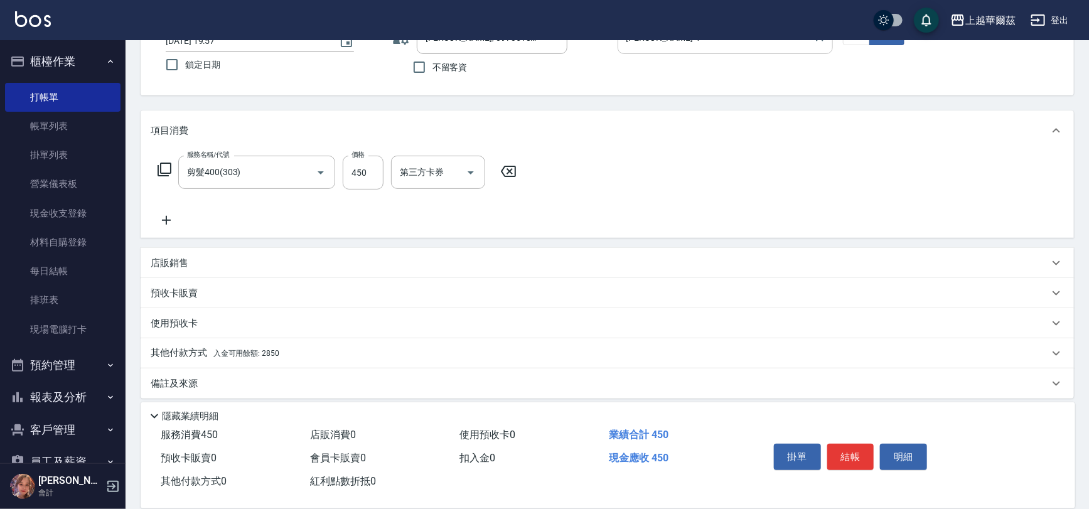
scroll to position [103, 0]
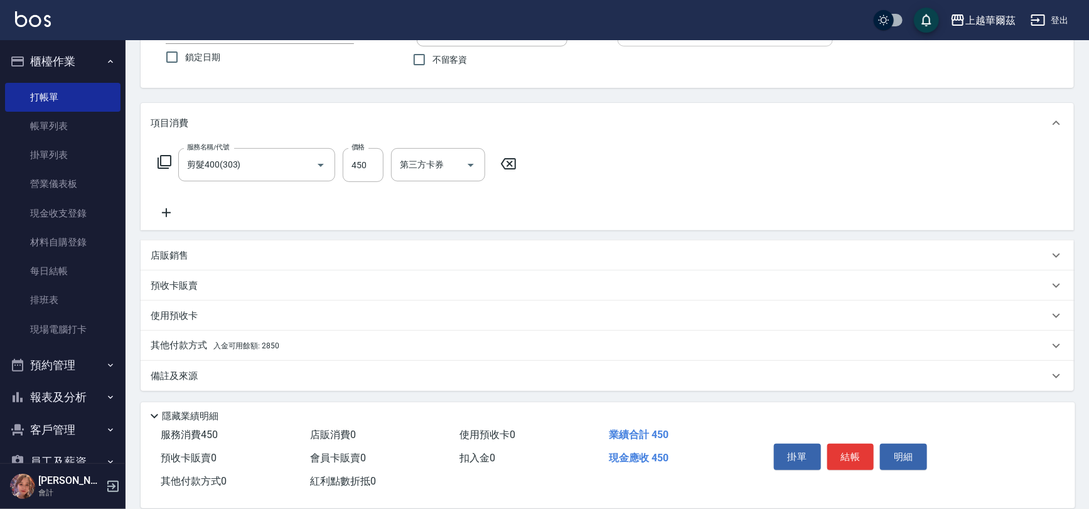
click at [266, 340] on p "其他付款方式 入金可用餘額: 2850" at bounding box center [215, 346] width 129 height 14
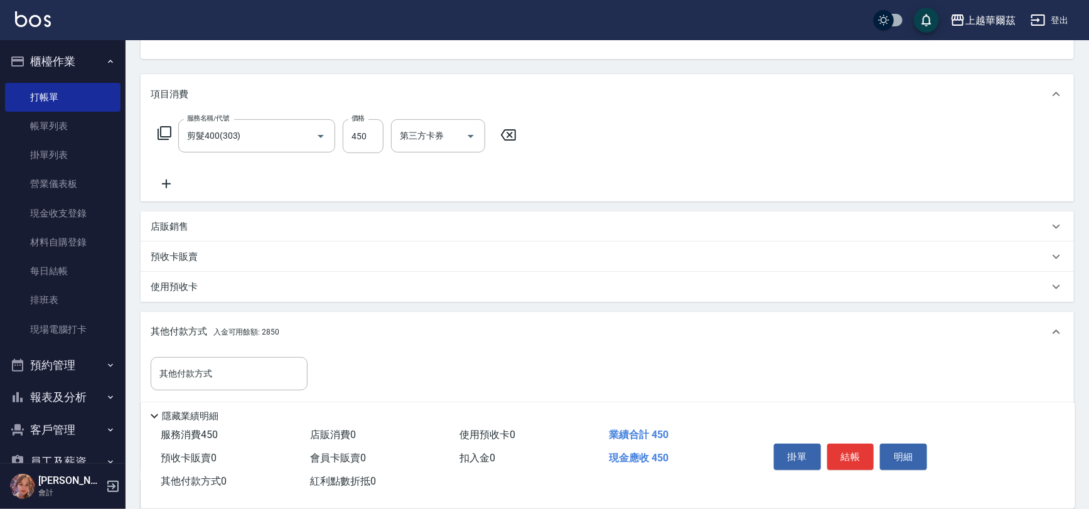
scroll to position [251, 0]
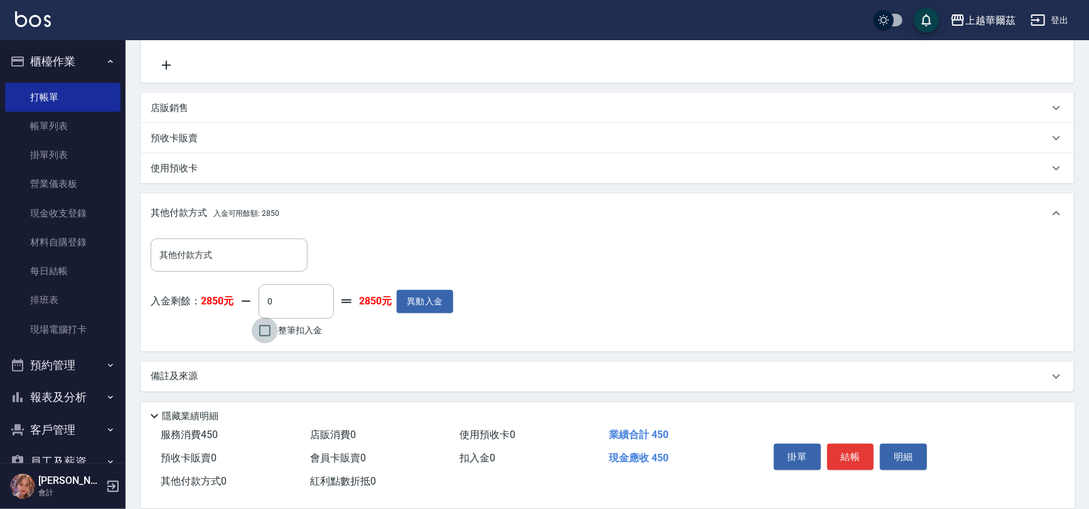
drag, startPoint x: 268, startPoint y: 333, endPoint x: 202, endPoint y: 343, distance: 66.7
click at [266, 332] on input "整筆扣入金" at bounding box center [265, 331] width 26 height 26
checkbox input "true"
type input "450"
click at [860, 457] on button "結帳" at bounding box center [851, 457] width 47 height 26
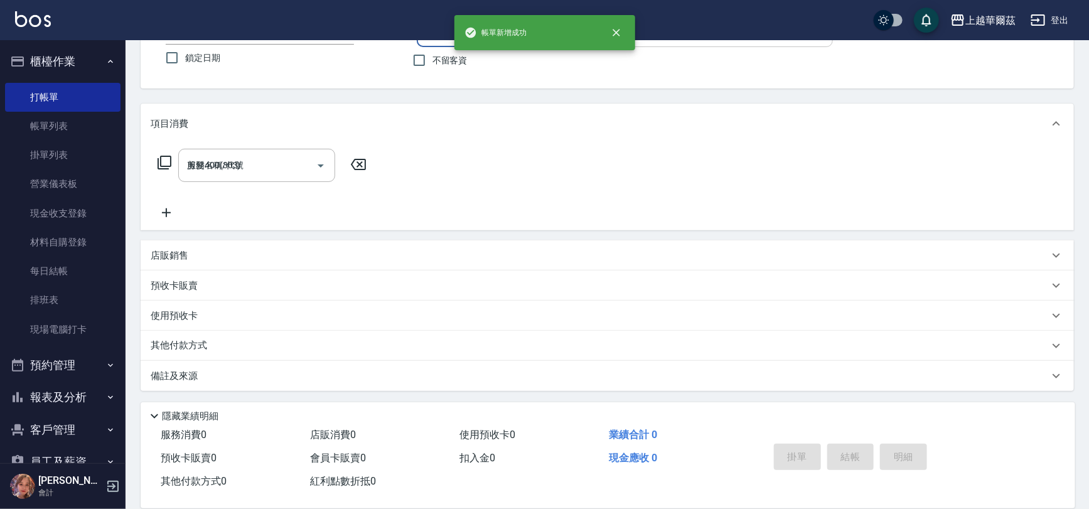
type input "[DATE] 19:58"
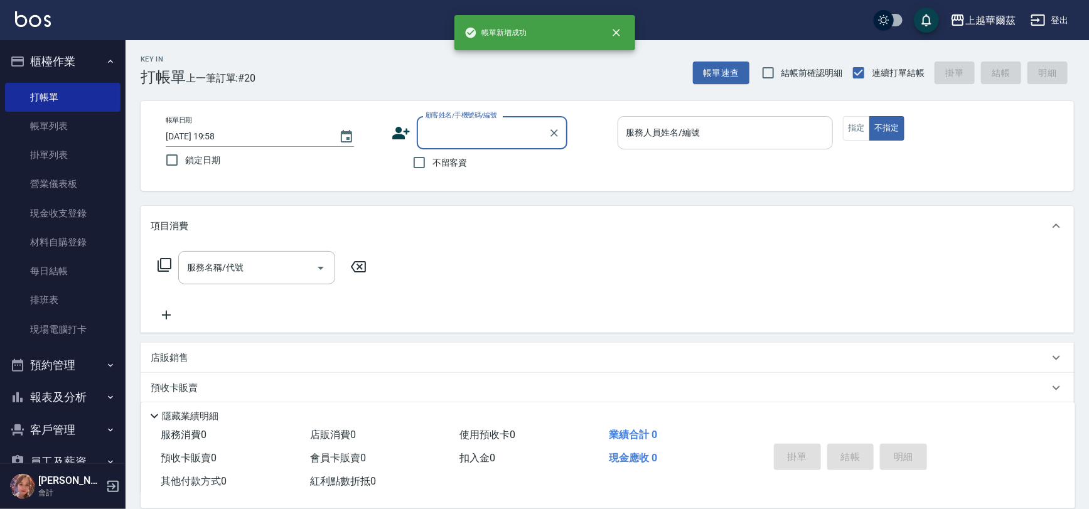
scroll to position [0, 0]
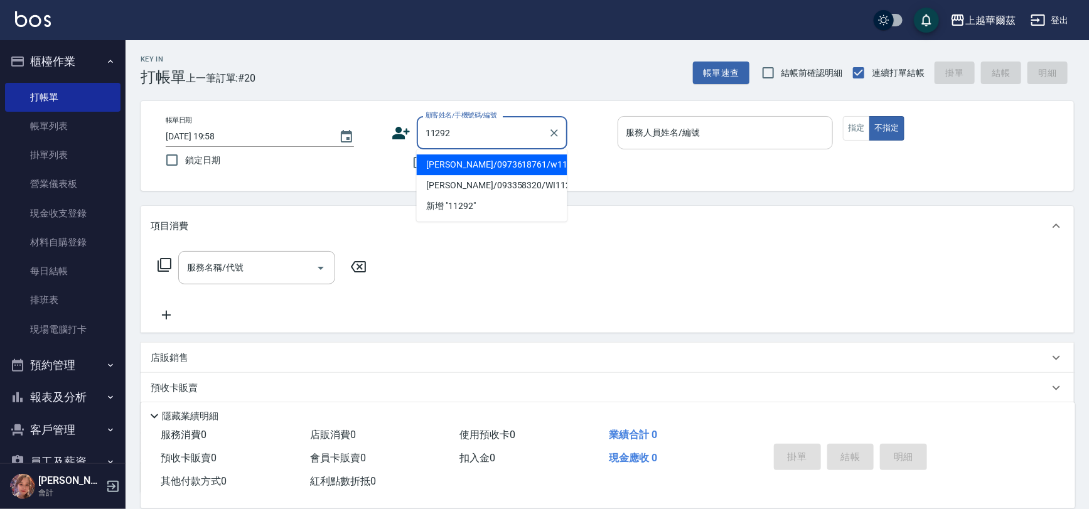
type input "[PERSON_NAME]/0973618761/w11292"
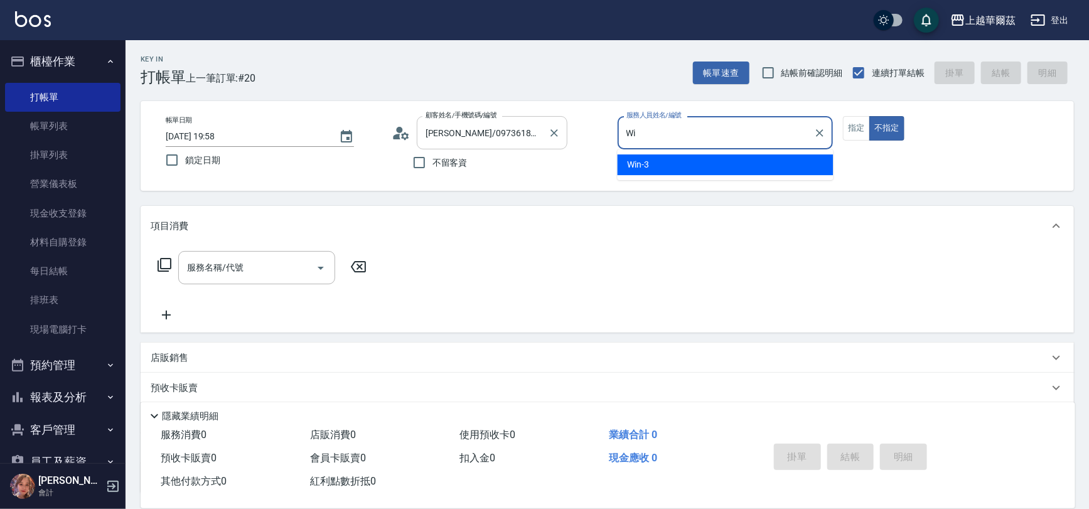
type input "W"
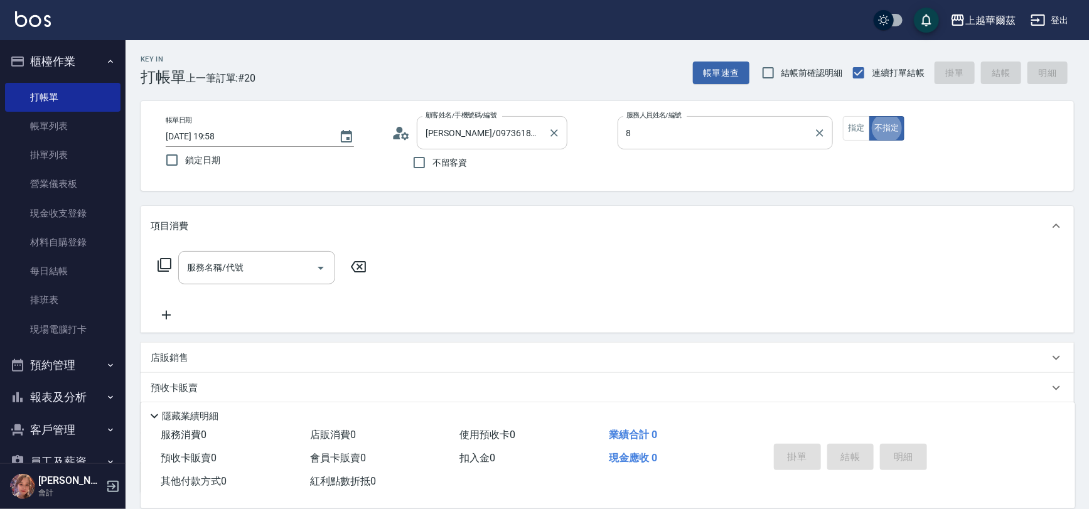
type input "[PERSON_NAME]-8"
click at [283, 262] on input "服務名稱/代號" at bounding box center [247, 268] width 127 height 22
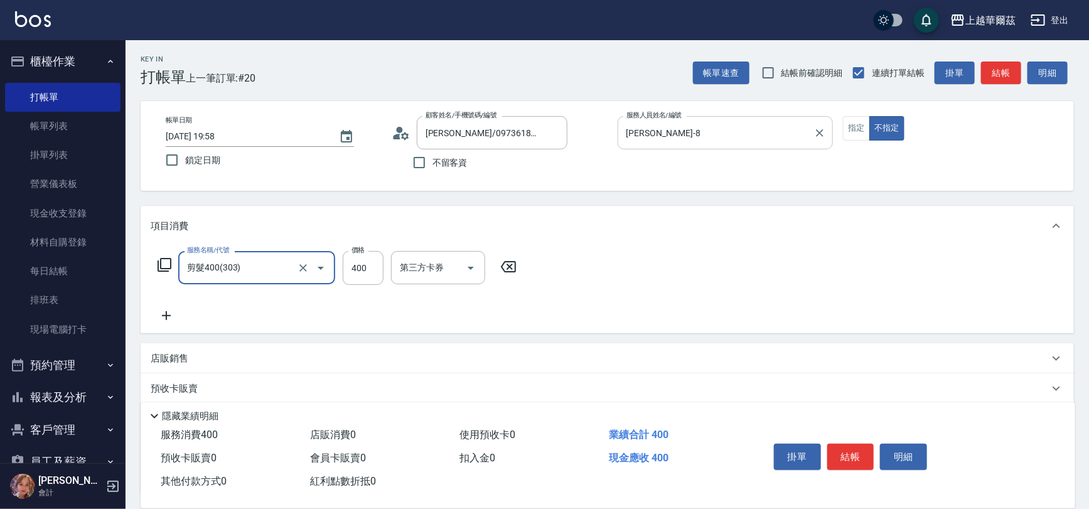
type input "剪髮400(303)"
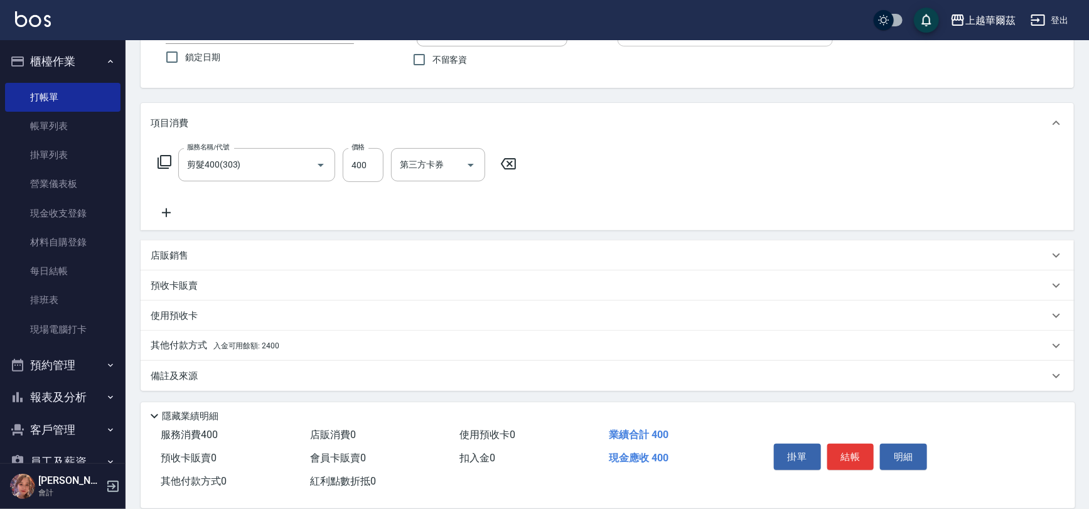
drag, startPoint x: 213, startPoint y: 350, endPoint x: 305, endPoint y: 315, distance: 98.6
click at [215, 350] on p "其他付款方式 入金可用餘額: 2400" at bounding box center [215, 346] width 129 height 14
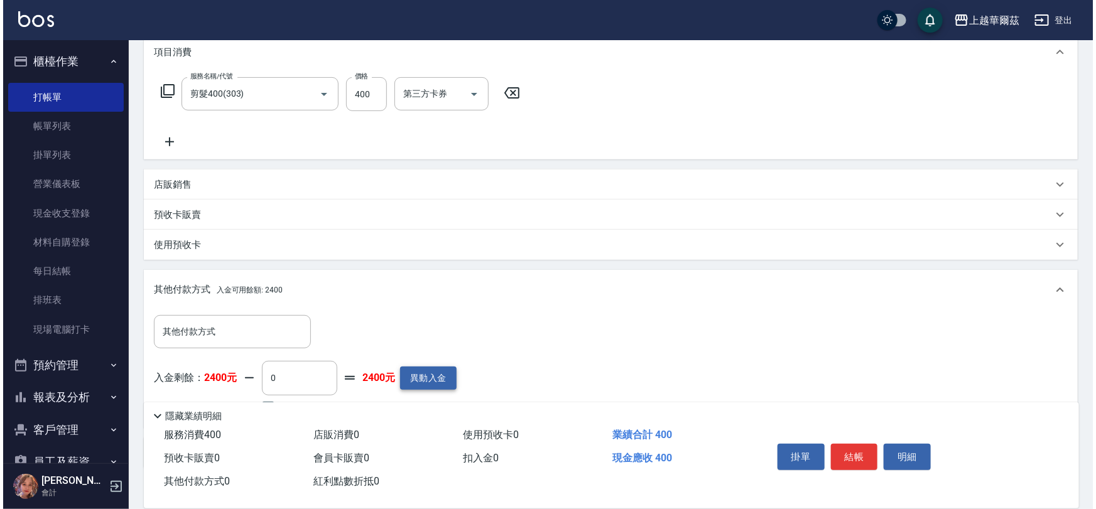
scroll to position [251, 0]
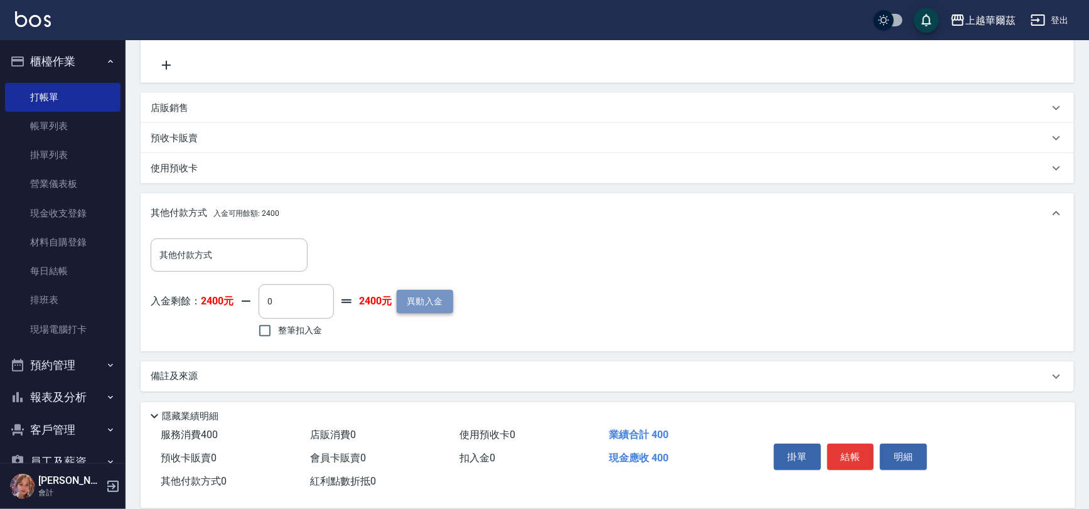
click at [431, 295] on button "異動入金" at bounding box center [425, 301] width 57 height 23
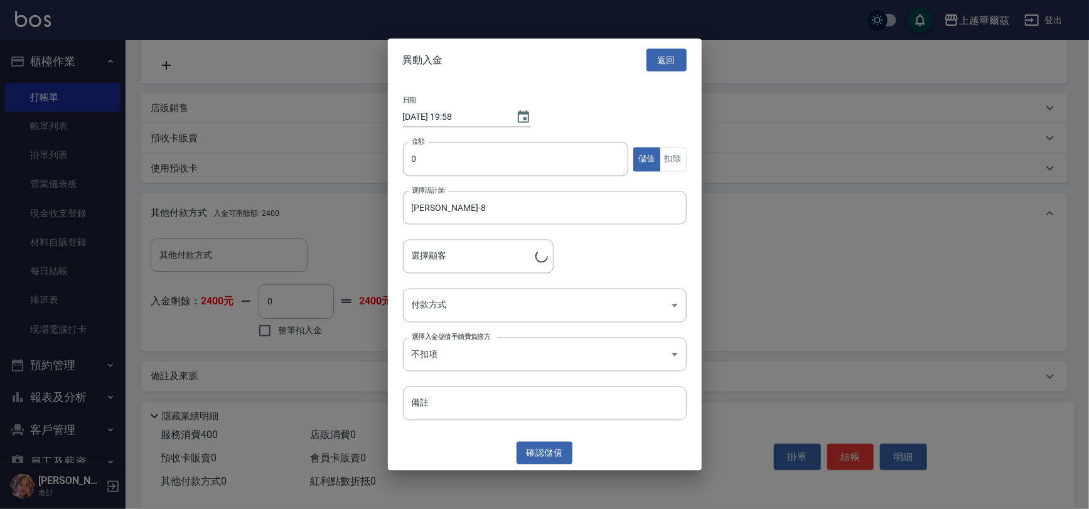
type input "[PERSON_NAME]/0973618761/w11292"
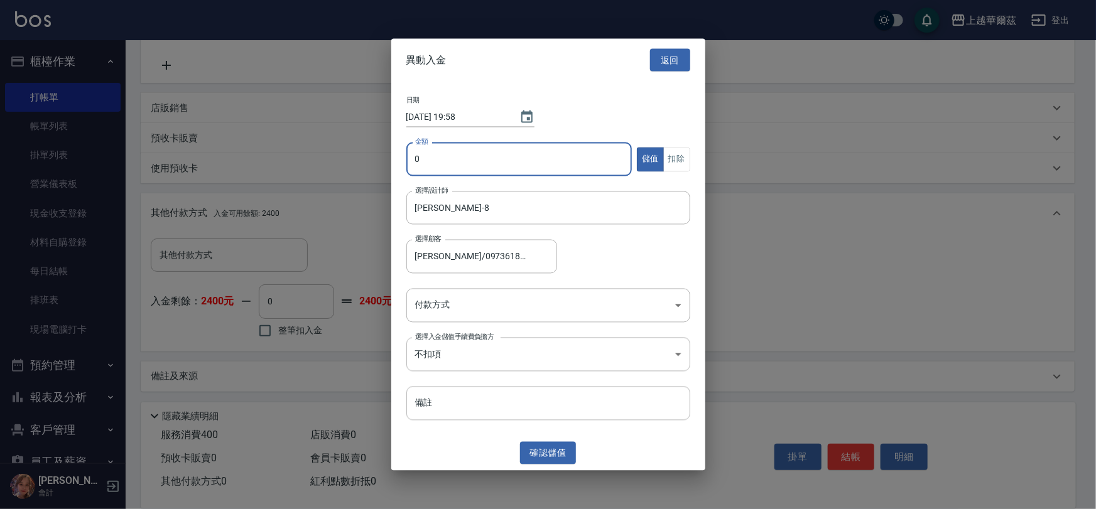
click at [467, 165] on input "0" at bounding box center [519, 160] width 226 height 34
type input "2000"
click at [446, 302] on body "上越華爾茲 登出 櫃檯作業 打帳單 帳單列表 掛單列表 營業儀表板 現金收支登錄 材料自購登錄 每日結帳 排班表 現場電腦打卡 預約管理 預約管理 單日預約紀…" at bounding box center [548, 129] width 1096 height 760
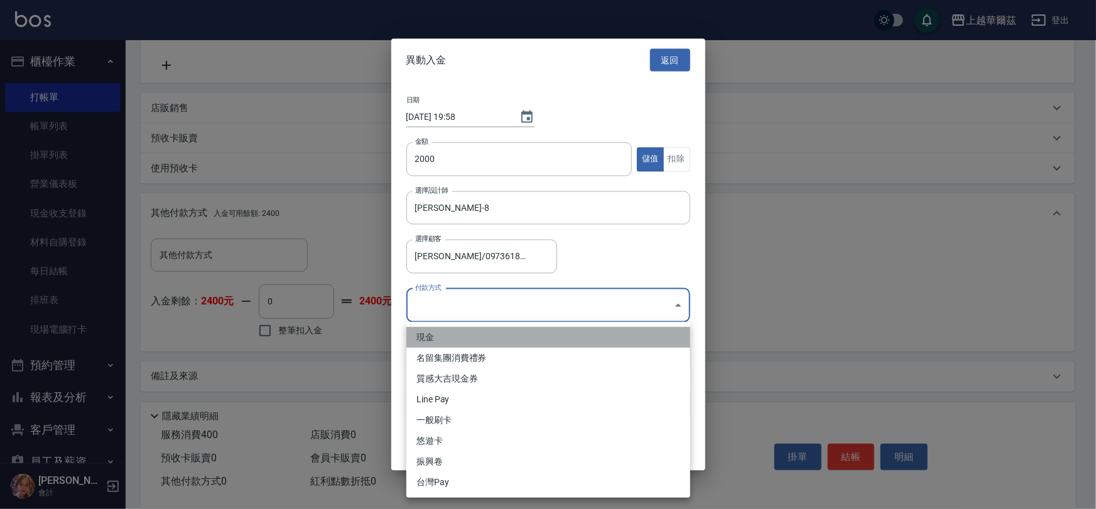
click at [446, 335] on li "現金" at bounding box center [548, 337] width 284 height 21
type input "現金"
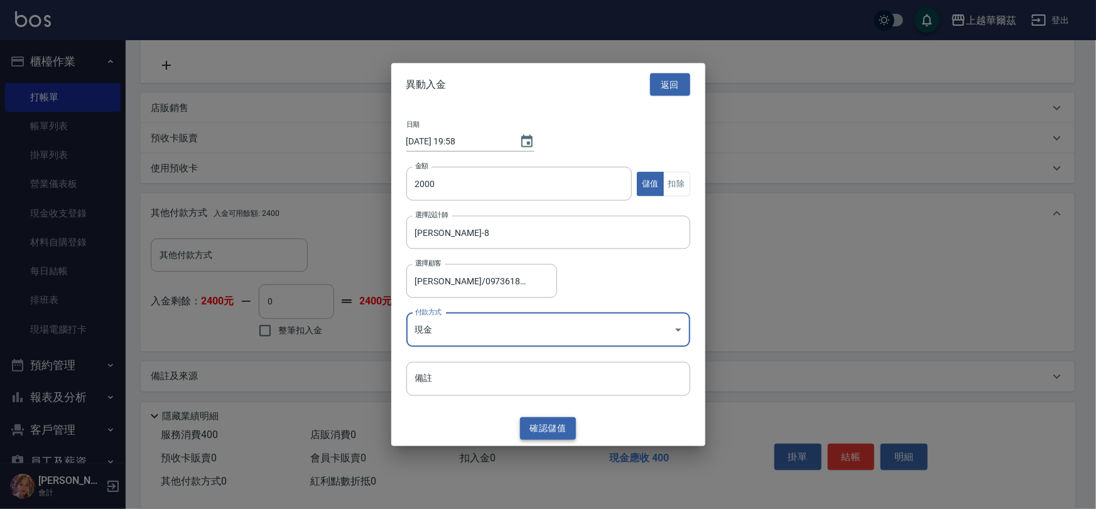
click at [554, 432] on button "確認 儲值" at bounding box center [548, 428] width 57 height 23
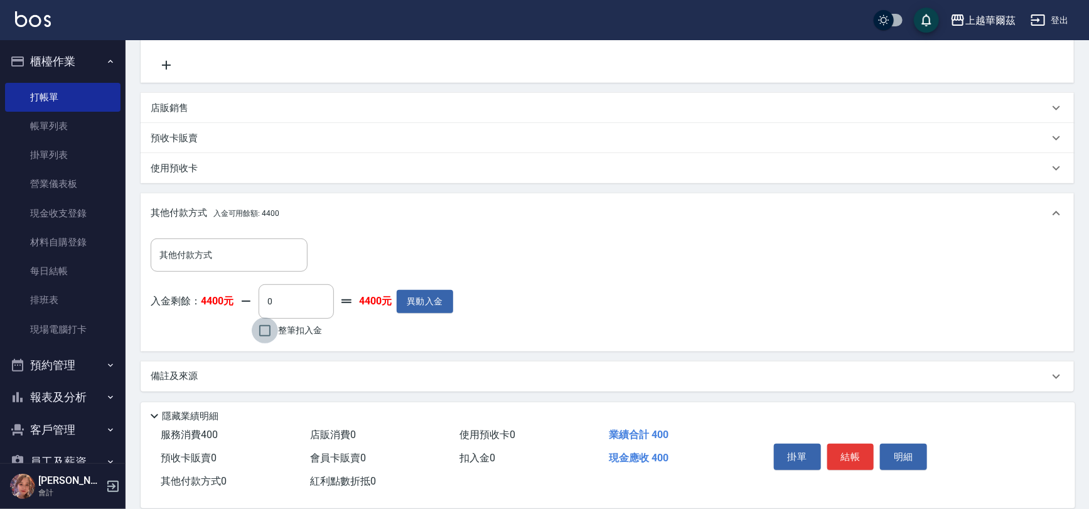
click at [267, 329] on input "整筆扣入金" at bounding box center [265, 331] width 26 height 26
checkbox input "true"
type input "400"
click at [73, 61] on button "櫃檯作業" at bounding box center [63, 61] width 116 height 33
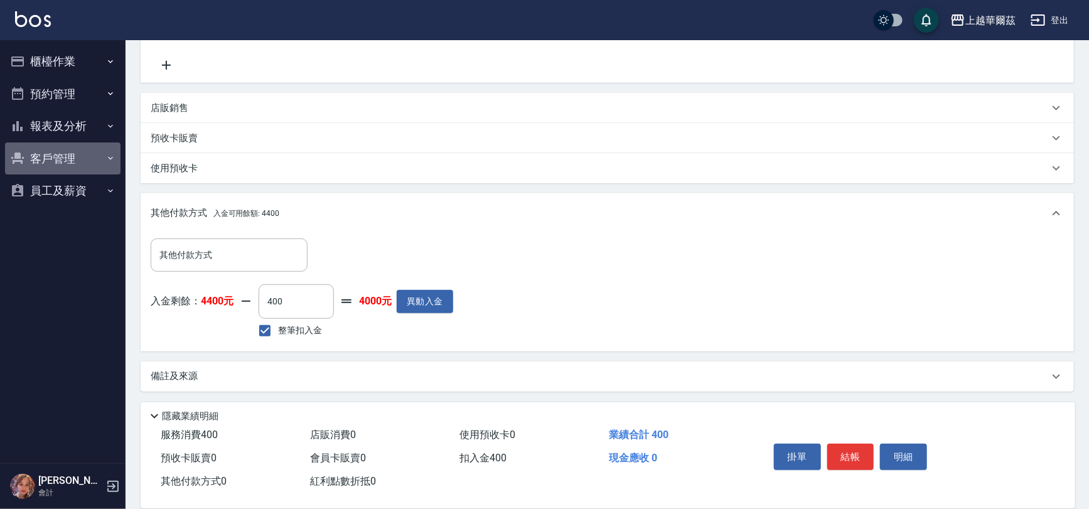
click at [57, 156] on button "客戶管理" at bounding box center [63, 159] width 116 height 33
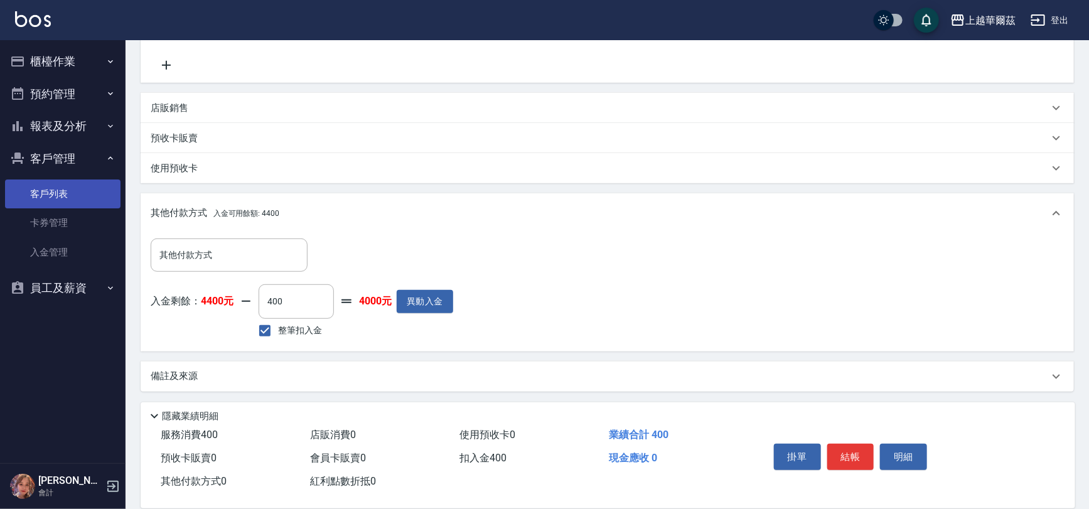
click at [57, 194] on link "客戶列表" at bounding box center [63, 194] width 116 height 29
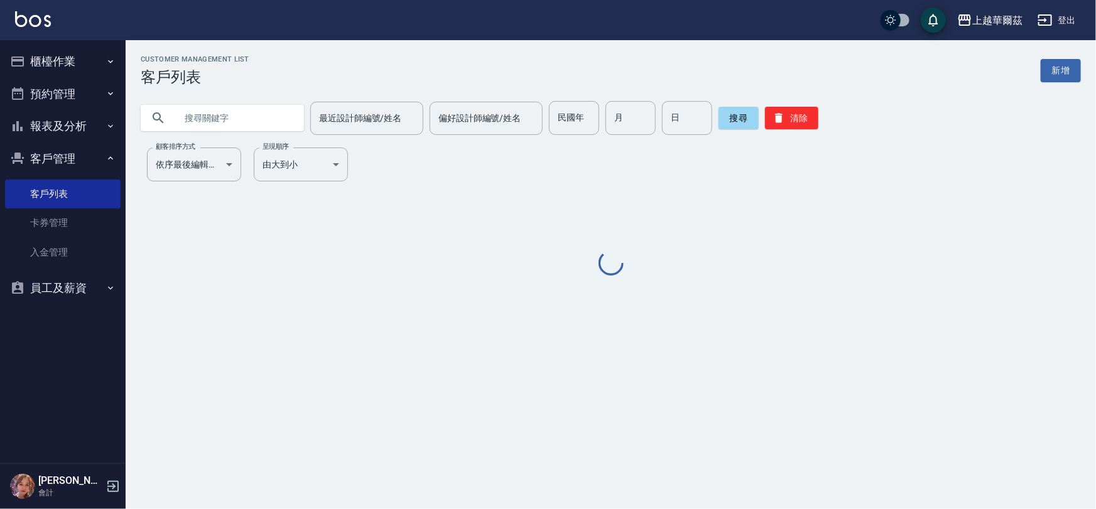
click at [217, 110] on input "text" at bounding box center [235, 118] width 118 height 34
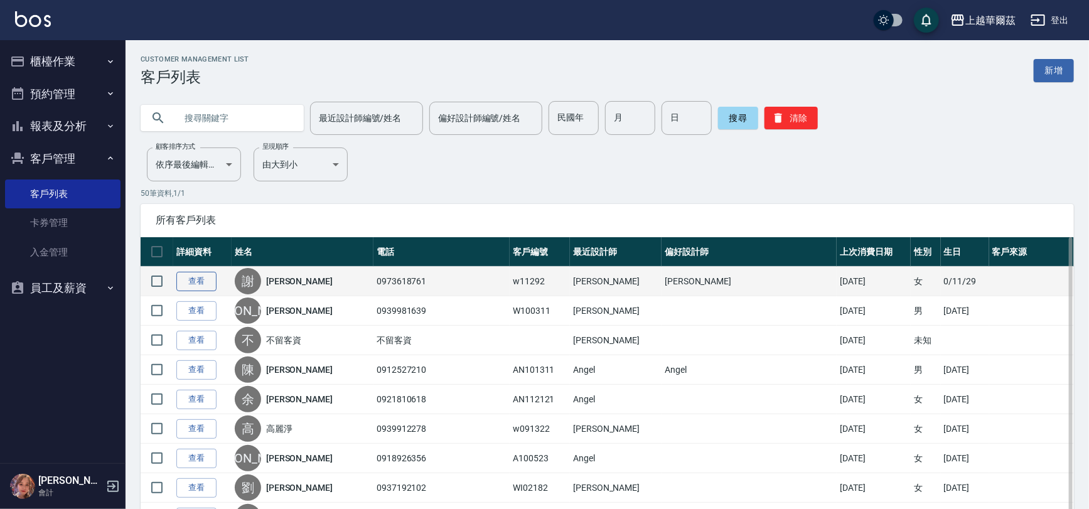
click at [205, 286] on link "查看" at bounding box center [196, 281] width 40 height 19
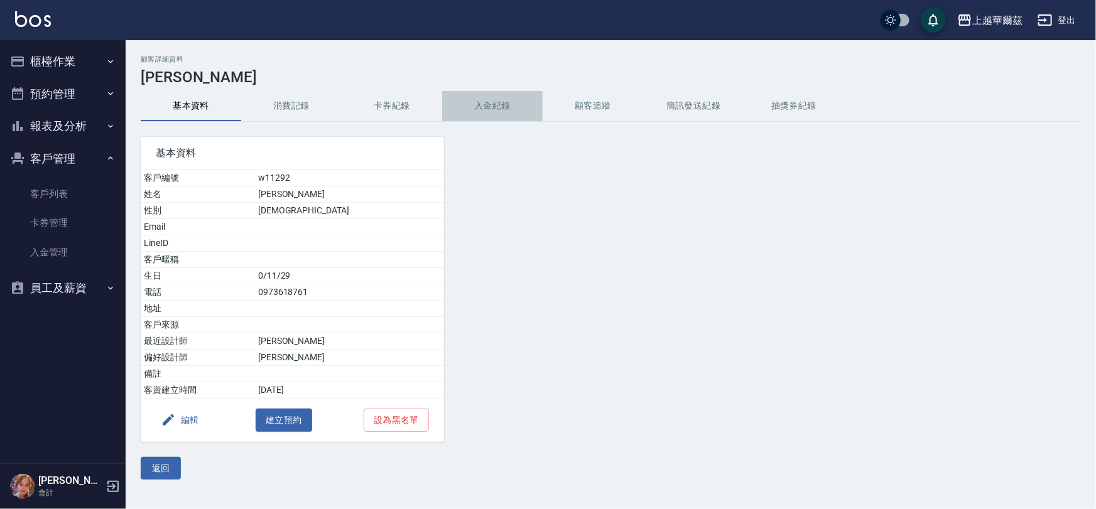
click at [490, 100] on button "入金紀錄" at bounding box center [492, 106] width 100 height 30
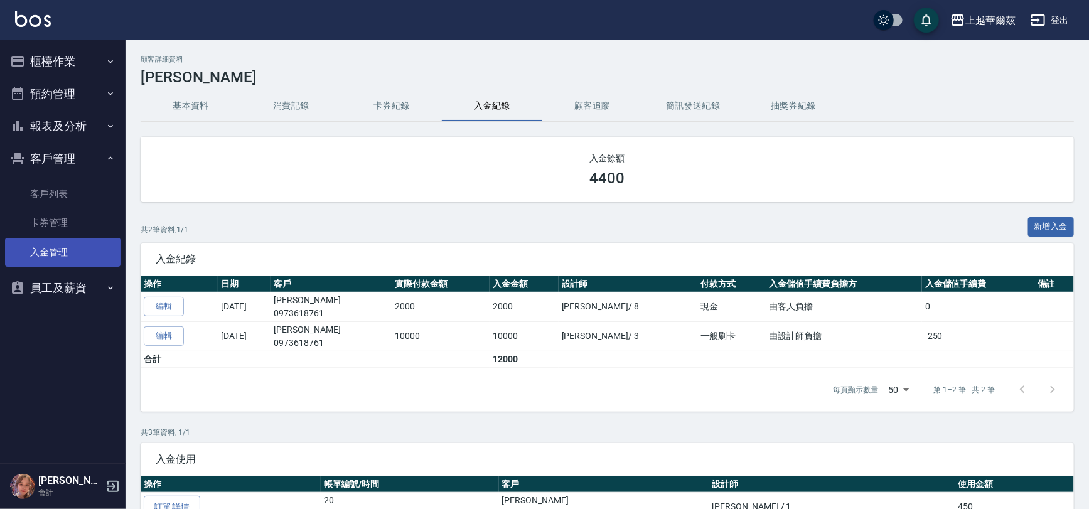
click at [57, 251] on link "入金管理" at bounding box center [63, 252] width 116 height 29
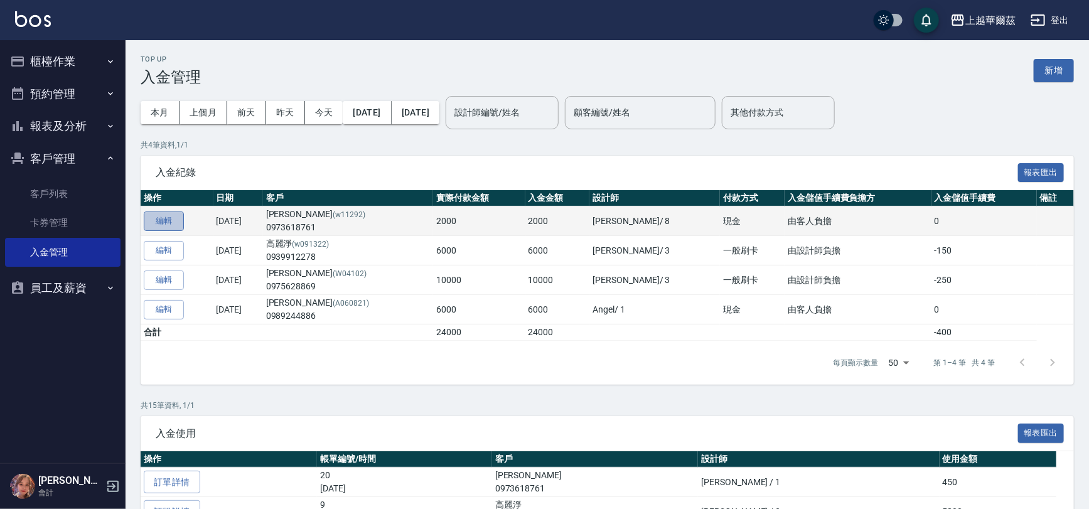
click at [160, 213] on button "編輯" at bounding box center [164, 221] width 40 height 19
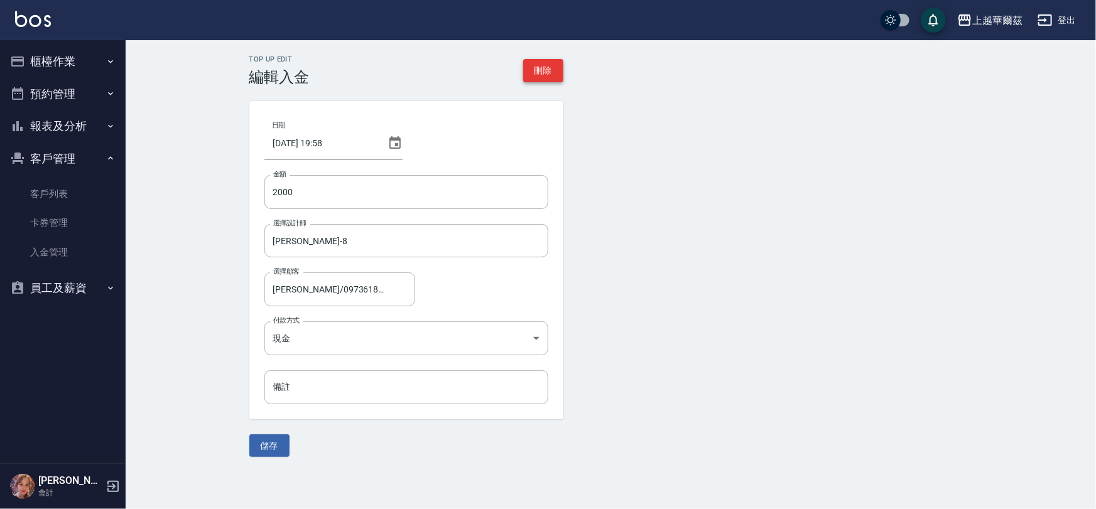
click at [544, 72] on button "刪除" at bounding box center [543, 70] width 40 height 23
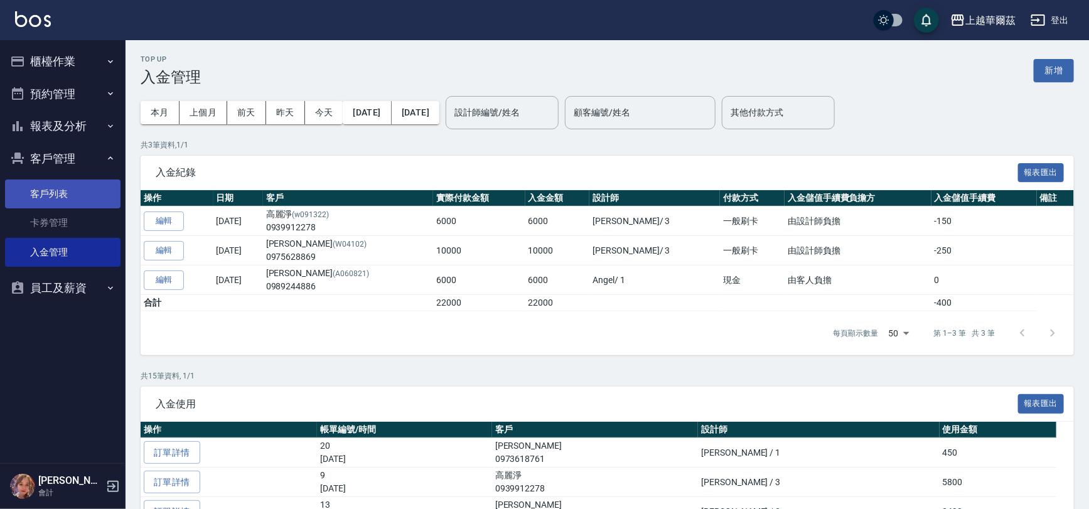
click at [56, 193] on link "客戶列表" at bounding box center [63, 194] width 116 height 29
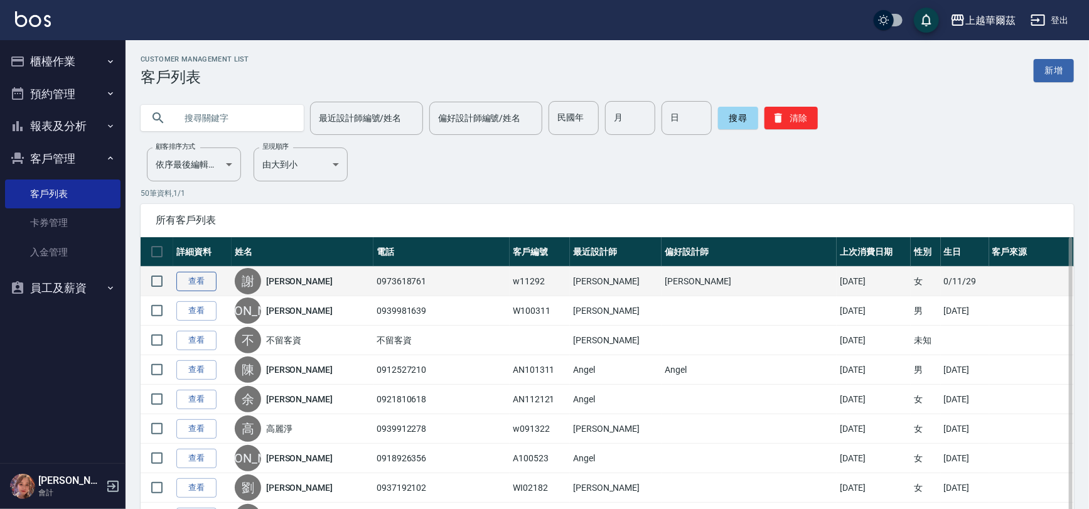
click at [206, 284] on link "查看" at bounding box center [196, 281] width 40 height 19
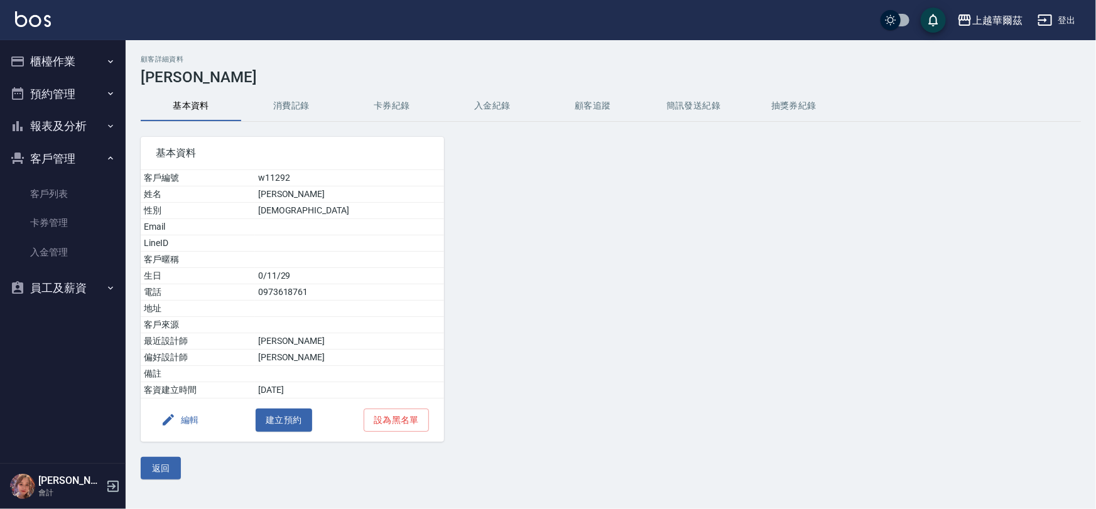
click at [490, 106] on button "入金紀錄" at bounding box center [492, 106] width 100 height 30
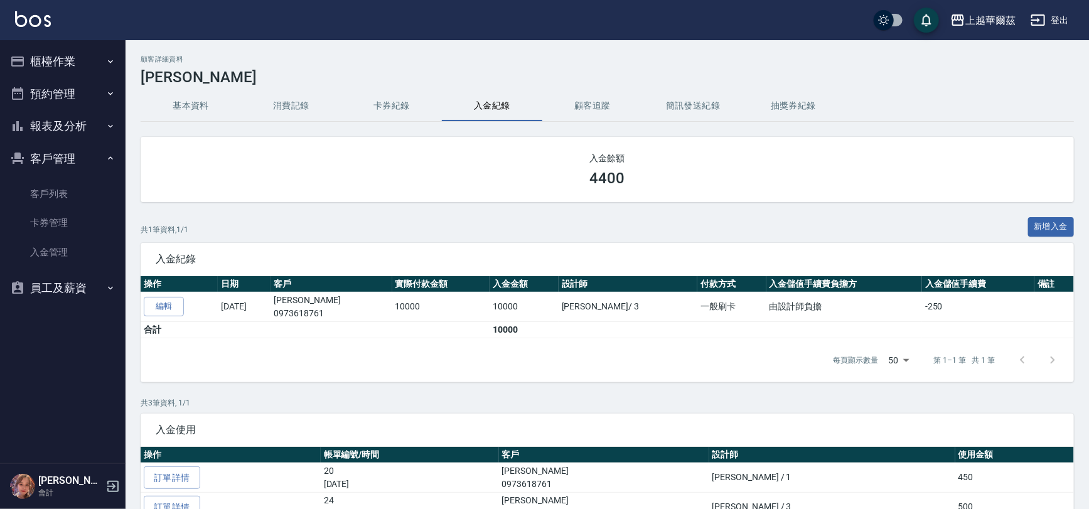
click at [1064, 20] on button "登出" at bounding box center [1050, 20] width 48 height 23
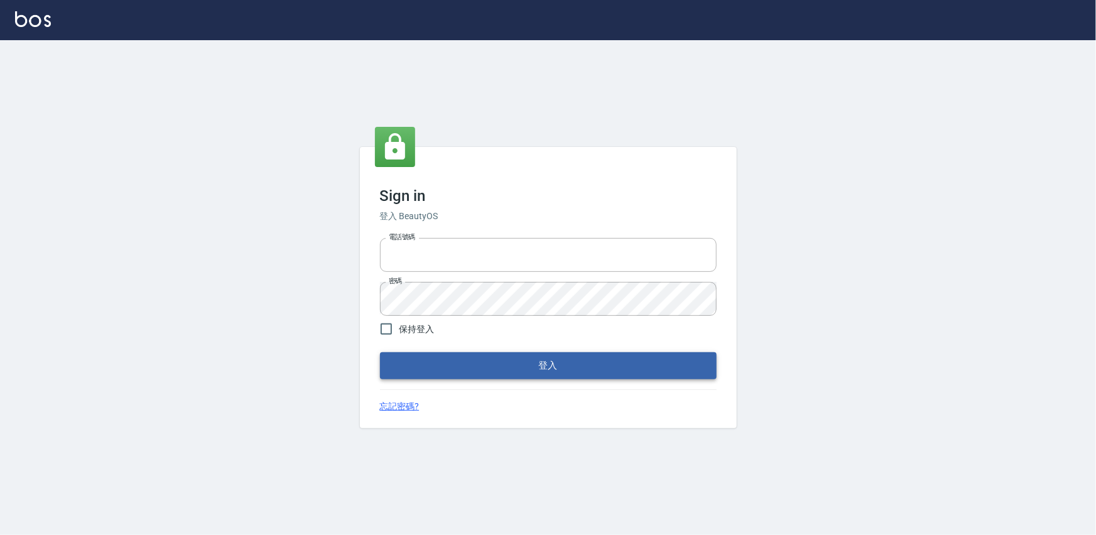
type input "0975575780"
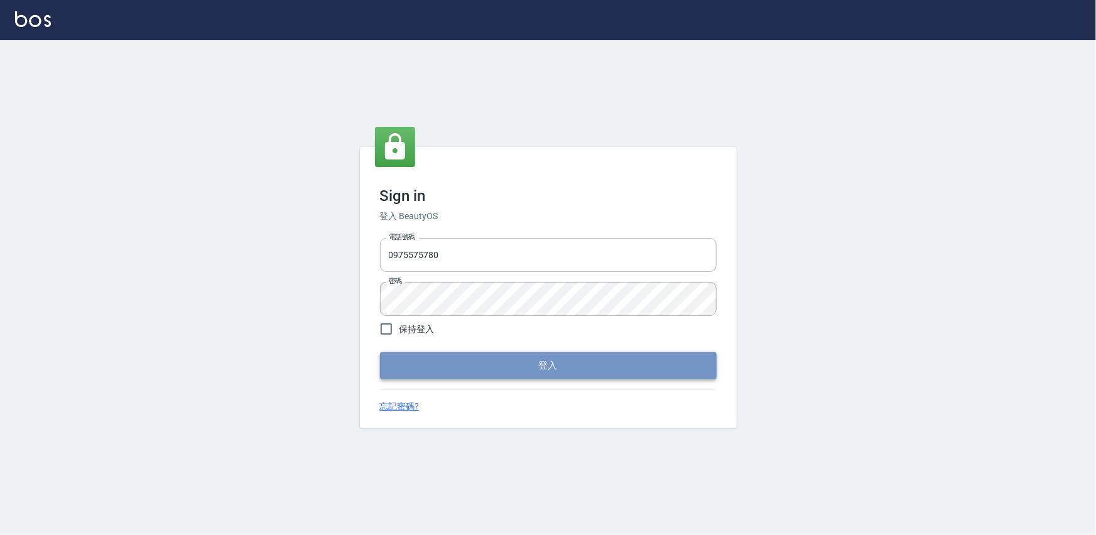
click at [558, 365] on button "登入" at bounding box center [548, 365] width 337 height 26
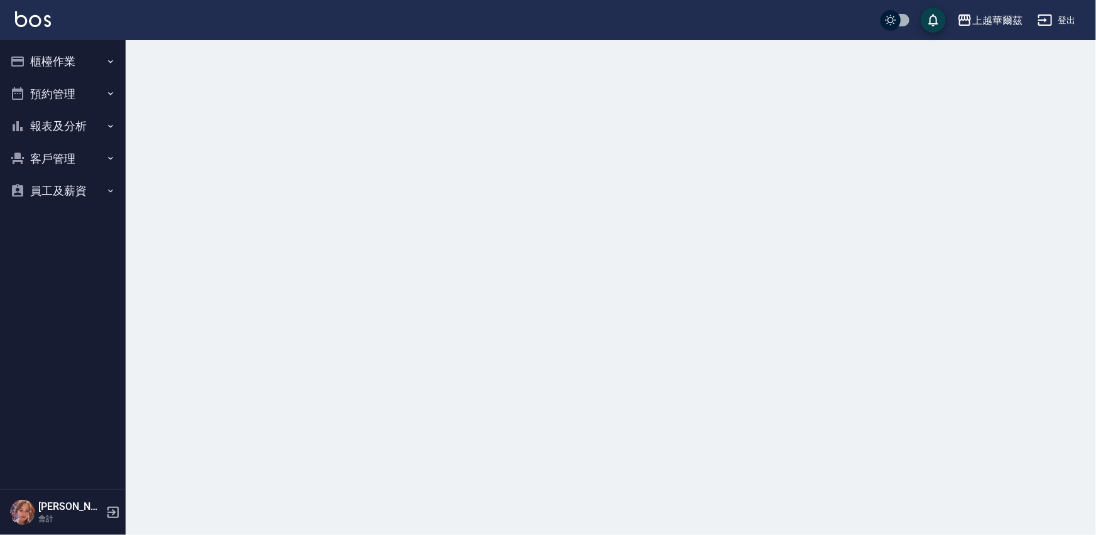
click at [58, 127] on button "報表及分析" at bounding box center [63, 126] width 116 height 33
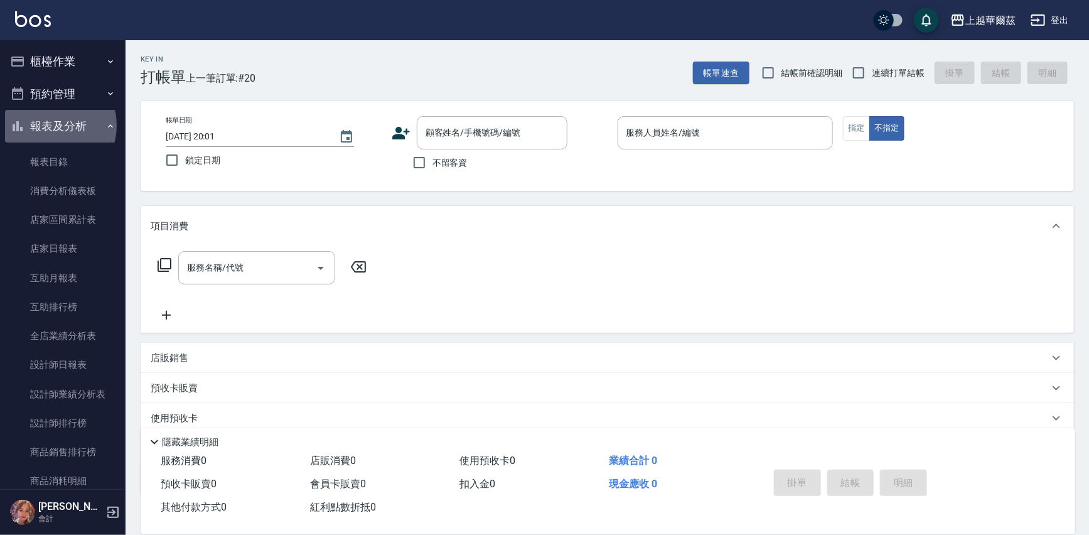
click at [50, 126] on button "報表及分析" at bounding box center [63, 126] width 116 height 33
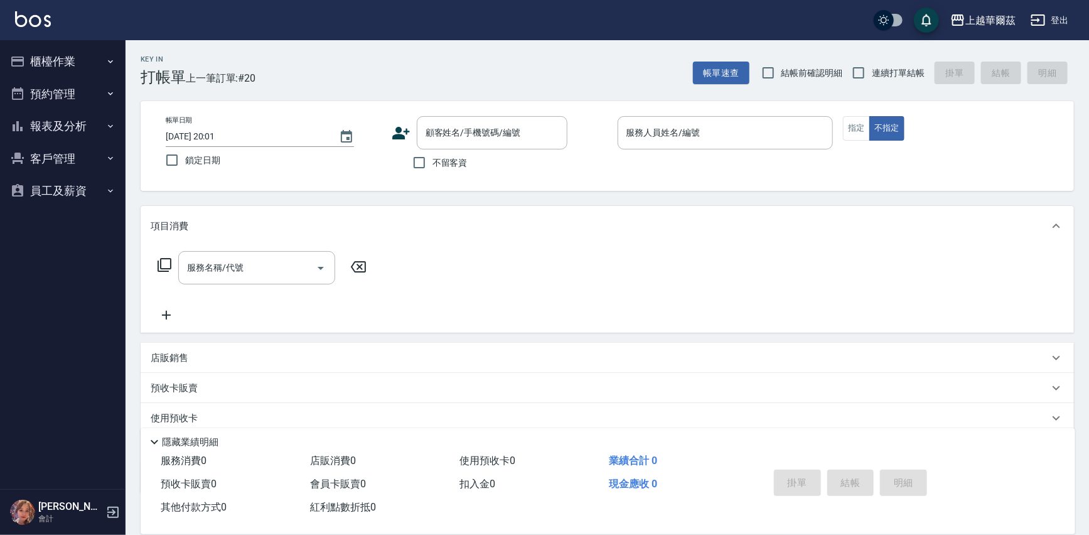
click at [68, 156] on button "客戶管理" at bounding box center [63, 159] width 116 height 33
click at [74, 192] on link "客戶列表" at bounding box center [63, 194] width 116 height 29
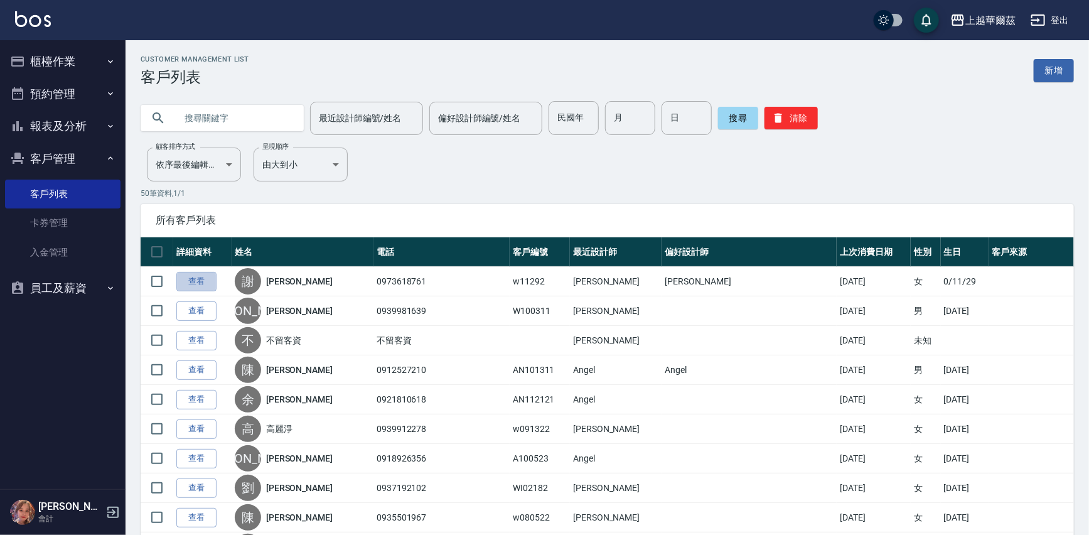
drag, startPoint x: 196, startPoint y: 279, endPoint x: 193, endPoint y: 267, distance: 11.7
click at [196, 278] on link "查看" at bounding box center [196, 281] width 40 height 19
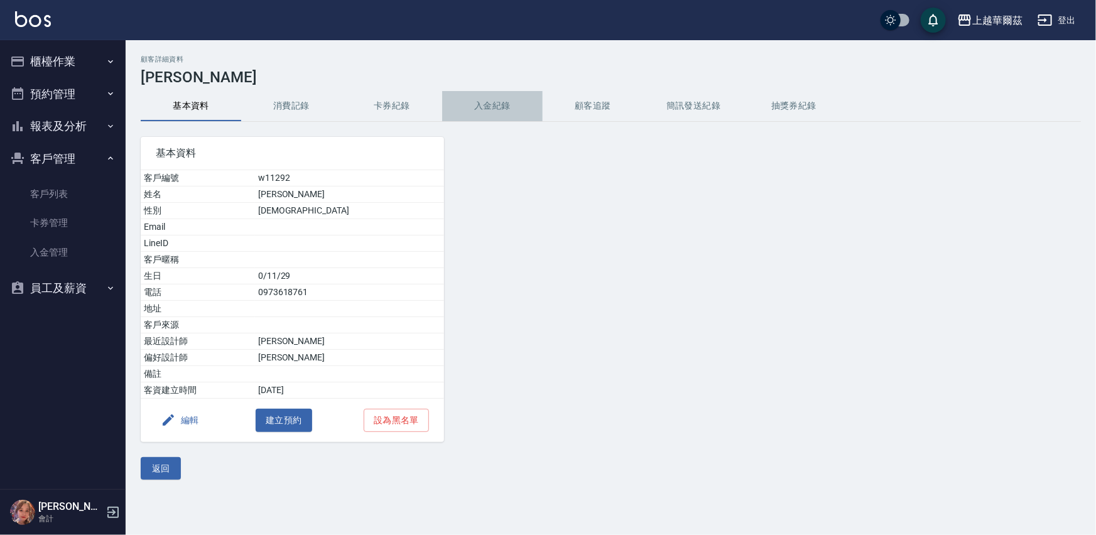
click at [499, 105] on button "入金紀錄" at bounding box center [492, 106] width 100 height 30
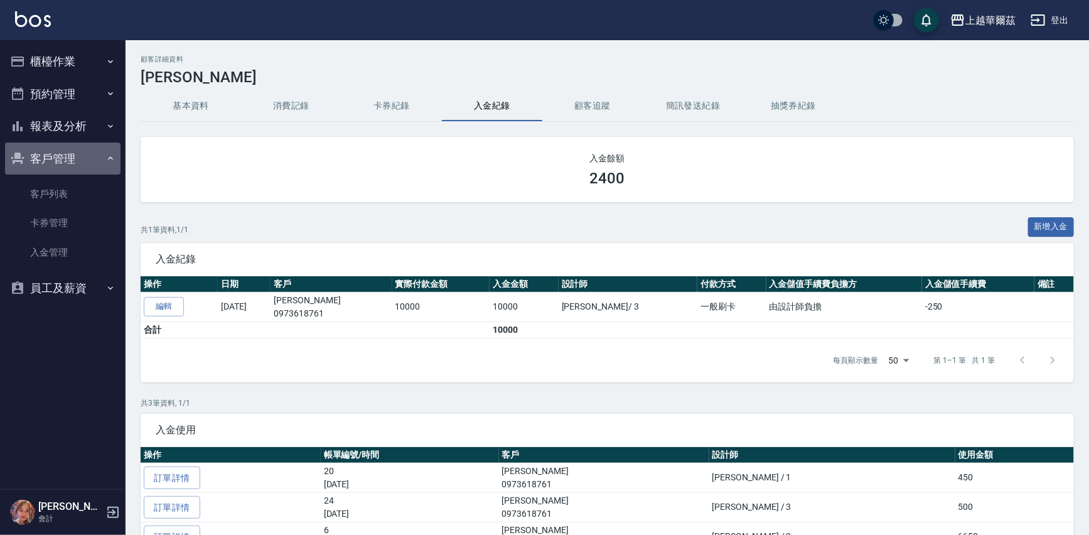
click at [50, 157] on button "客戶管理" at bounding box center [63, 159] width 116 height 33
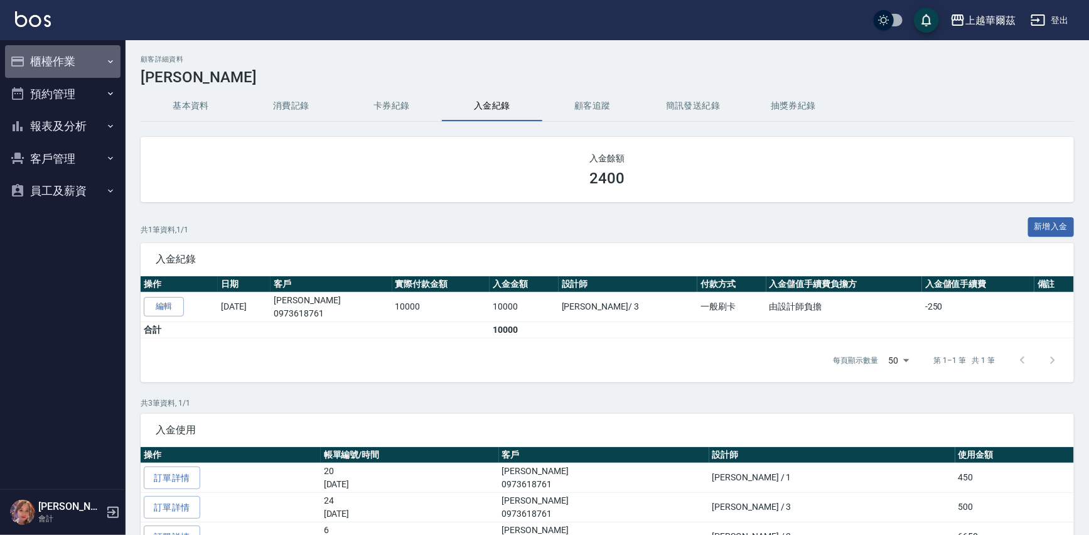
click at [65, 59] on button "櫃檯作業" at bounding box center [63, 61] width 116 height 33
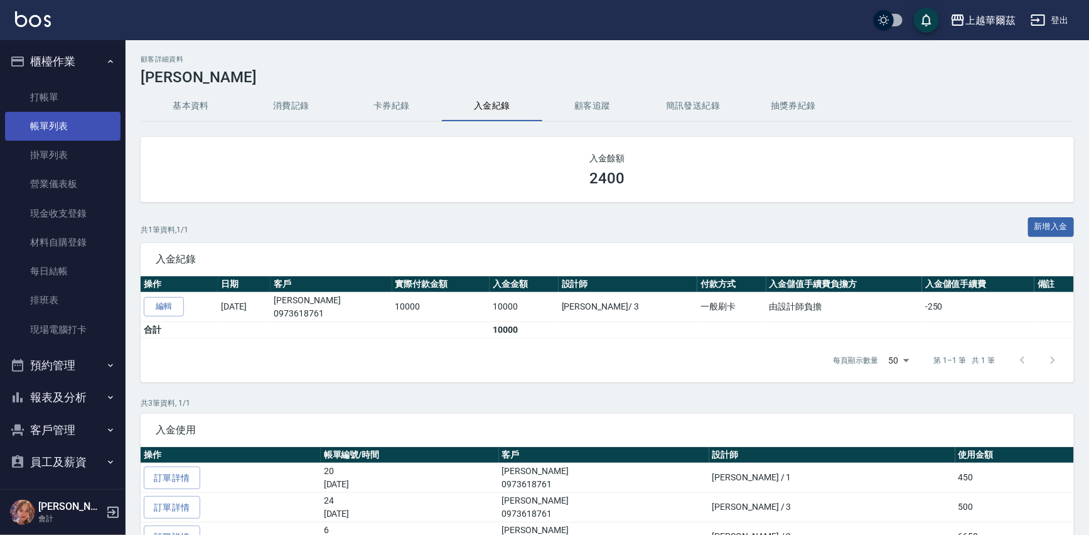
click at [63, 124] on link "帳單列表" at bounding box center [63, 126] width 116 height 29
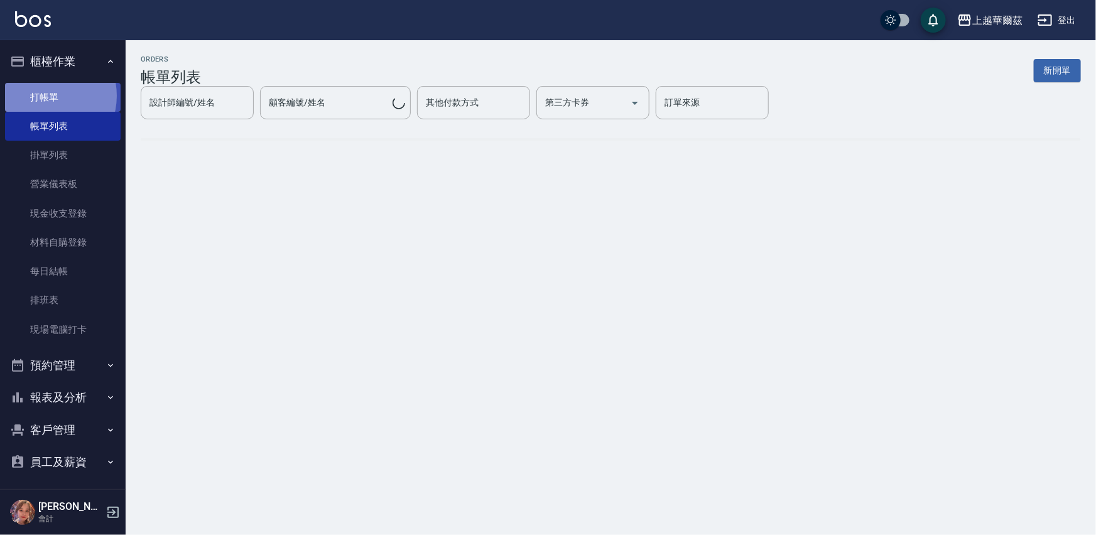
click at [46, 95] on link "打帳單" at bounding box center [63, 97] width 116 height 29
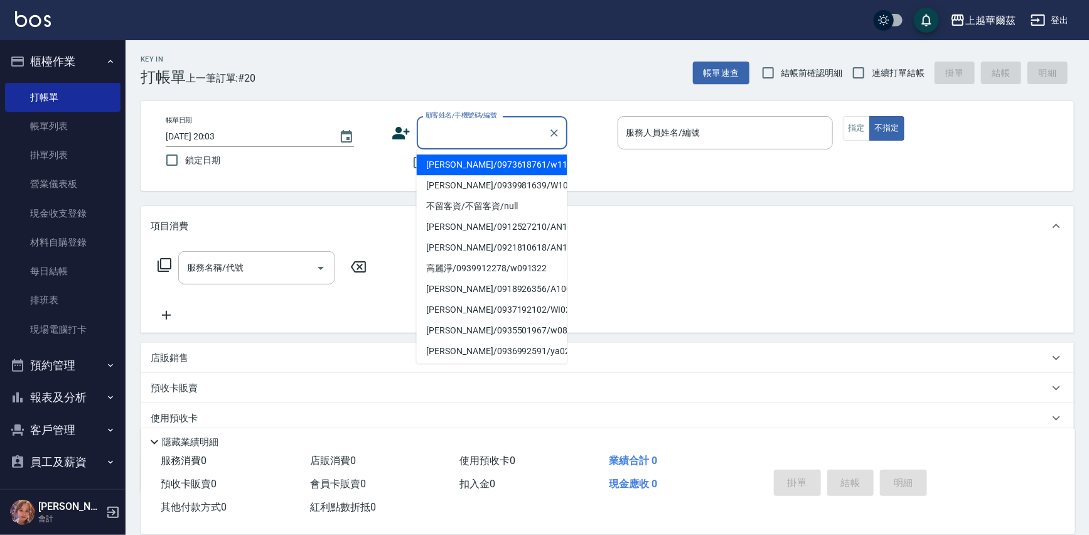
click at [446, 136] on input "顧客姓名/手機號碼/編號" at bounding box center [483, 133] width 121 height 22
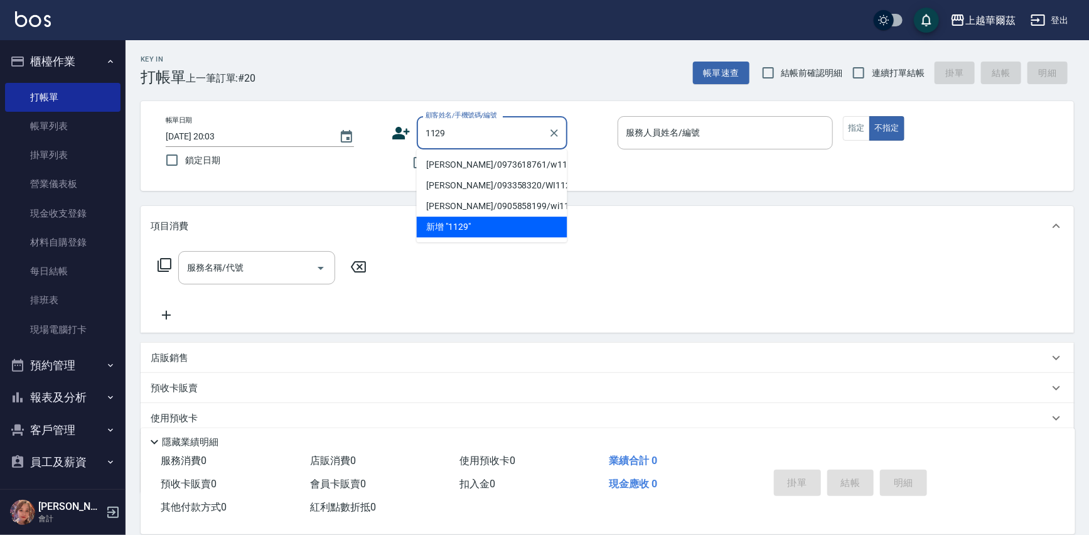
drag, startPoint x: 439, startPoint y: 163, endPoint x: 431, endPoint y: 176, distance: 15.0
click at [439, 163] on li "[PERSON_NAME]/0973618761/w11292" at bounding box center [492, 164] width 151 height 21
type input "[PERSON_NAME]/0973618761/w11292"
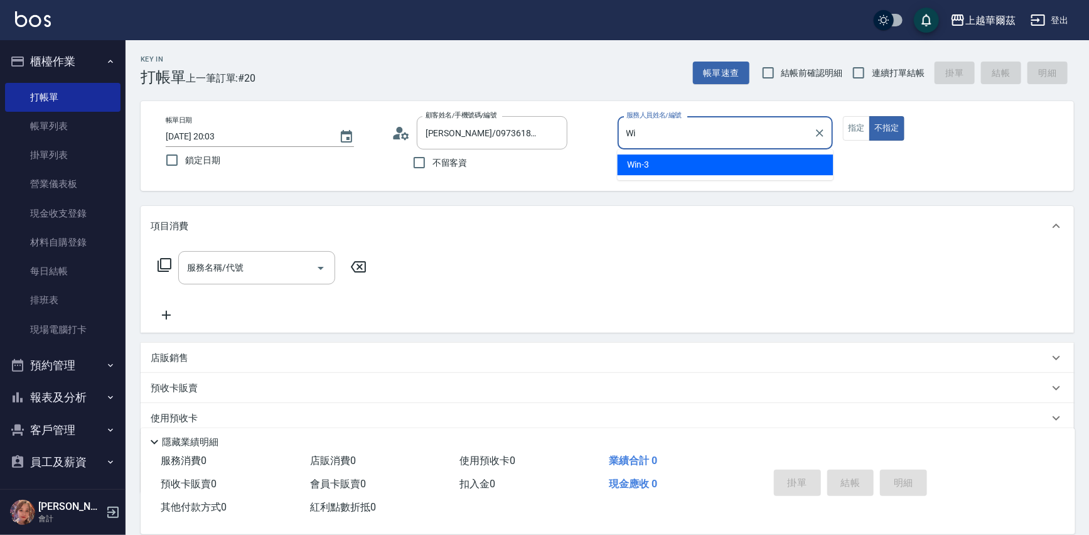
type input "W"
type input "8"
type button "false"
type input "[PERSON_NAME]-8"
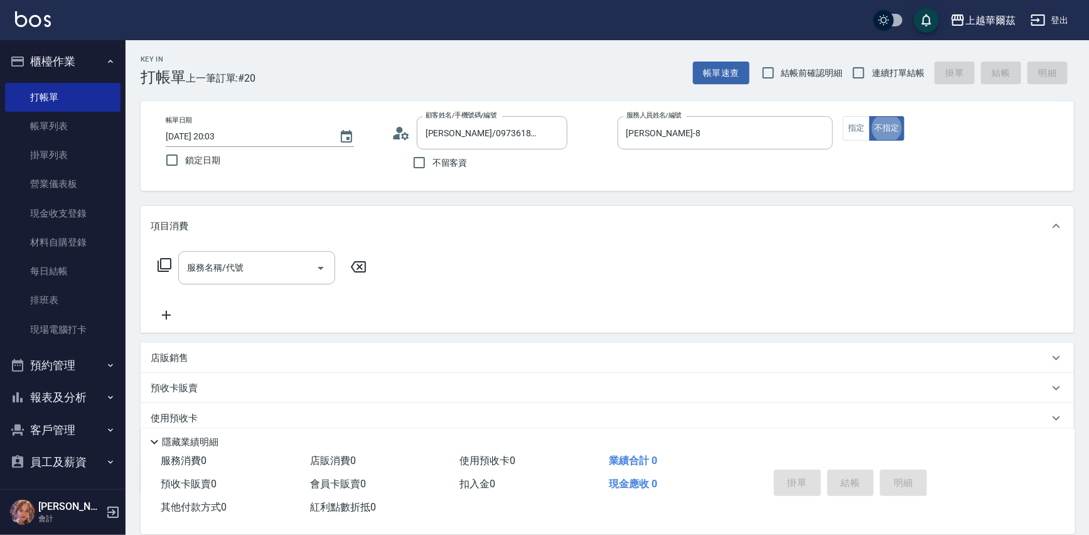
click at [231, 266] on div "服務名稱/代號 服務名稱/代號" at bounding box center [256, 267] width 157 height 33
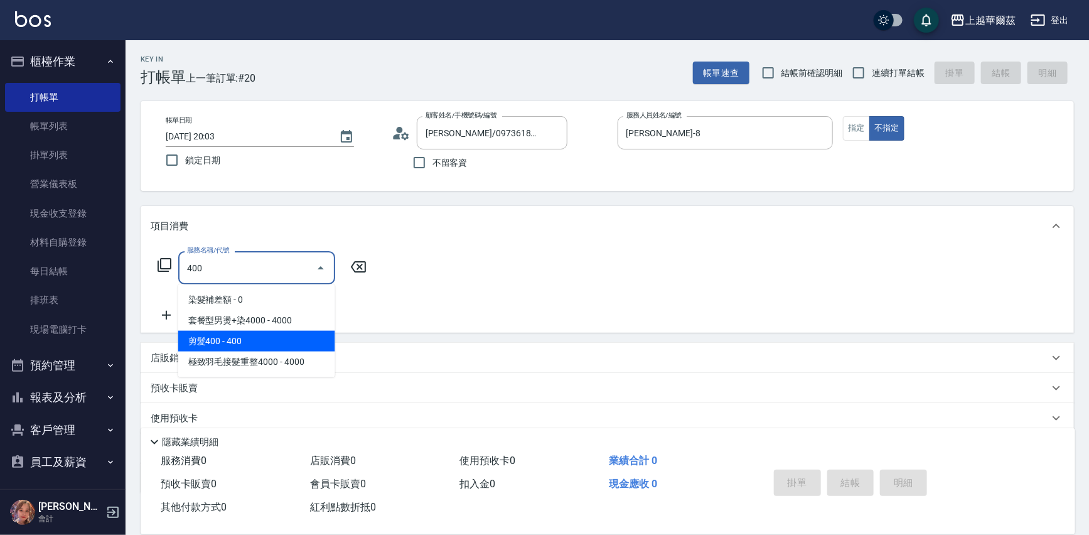
click at [226, 342] on span "剪髮400 - 400" at bounding box center [256, 341] width 157 height 21
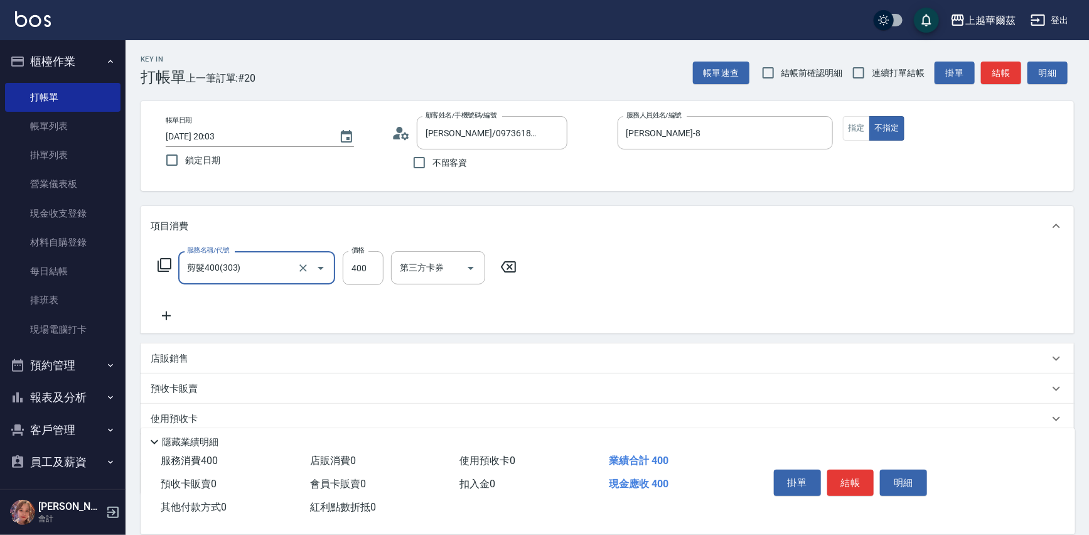
scroll to position [77, 0]
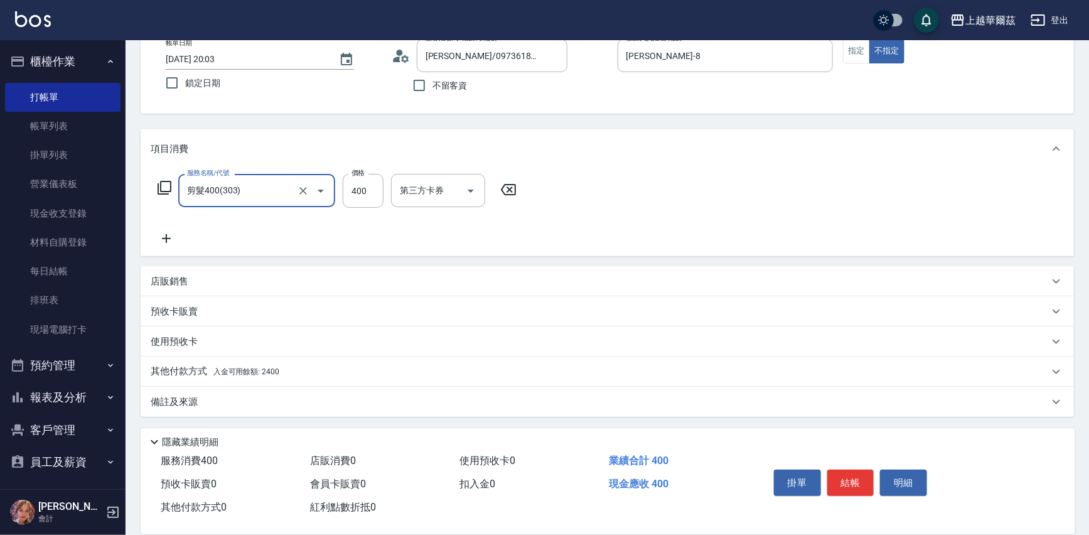
type input "剪髮400(303)"
click at [337, 377] on div "其他付款方式 入金可用餘額: 2400" at bounding box center [600, 372] width 899 height 14
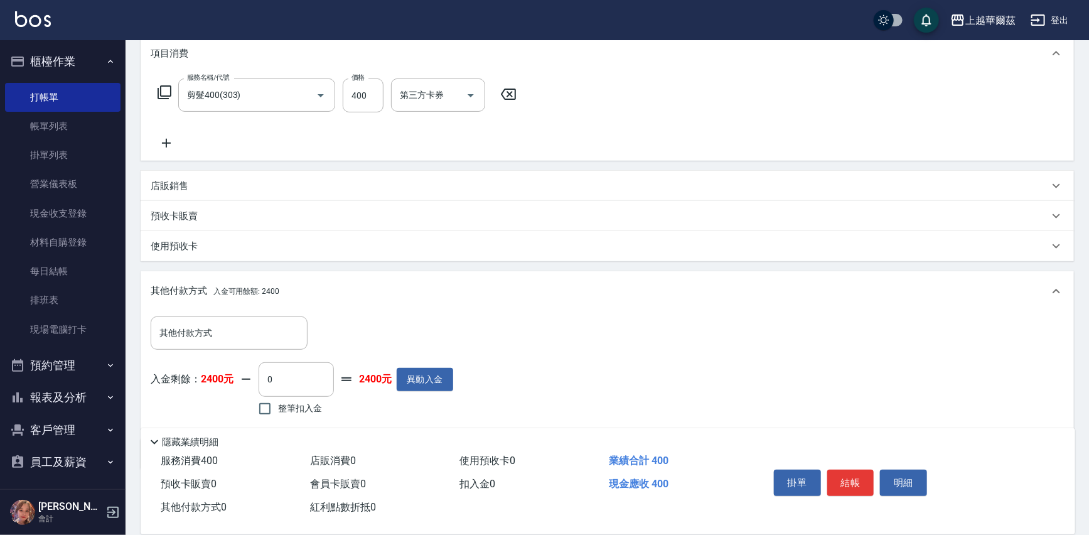
scroll to position [225, 0]
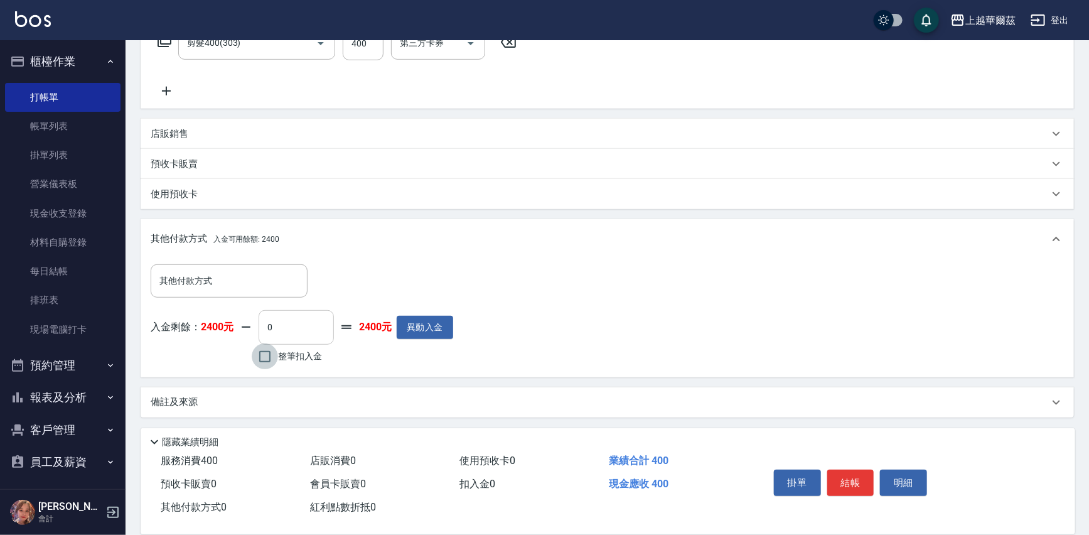
drag, startPoint x: 266, startPoint y: 352, endPoint x: 318, endPoint y: 335, distance: 55.4
click at [269, 352] on input "整筆扣入金" at bounding box center [265, 356] width 26 height 26
checkbox input "true"
type input "400"
click at [854, 477] on button "結帳" at bounding box center [851, 483] width 47 height 26
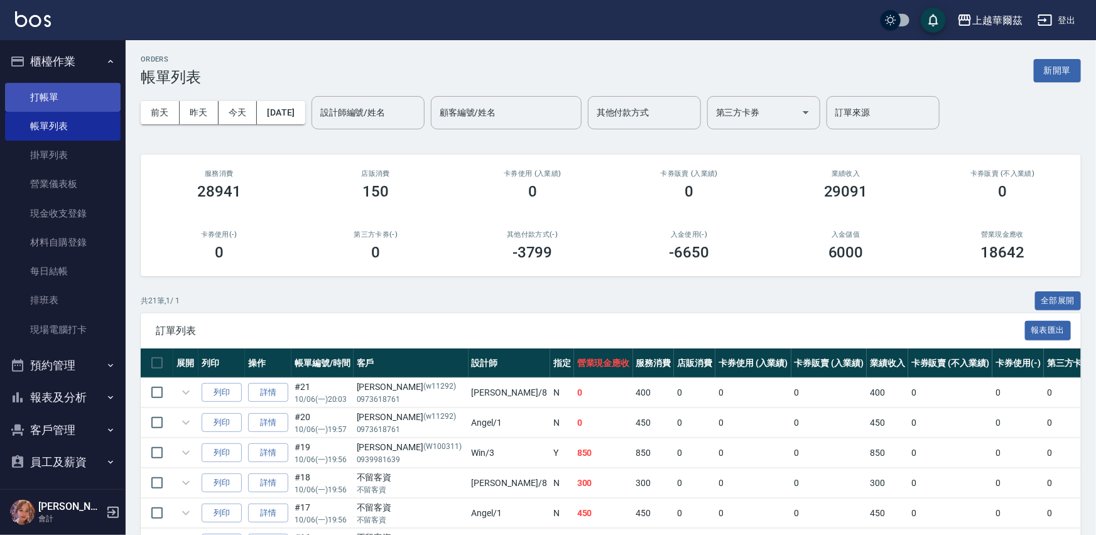
click at [57, 94] on link "打帳單" at bounding box center [63, 97] width 116 height 29
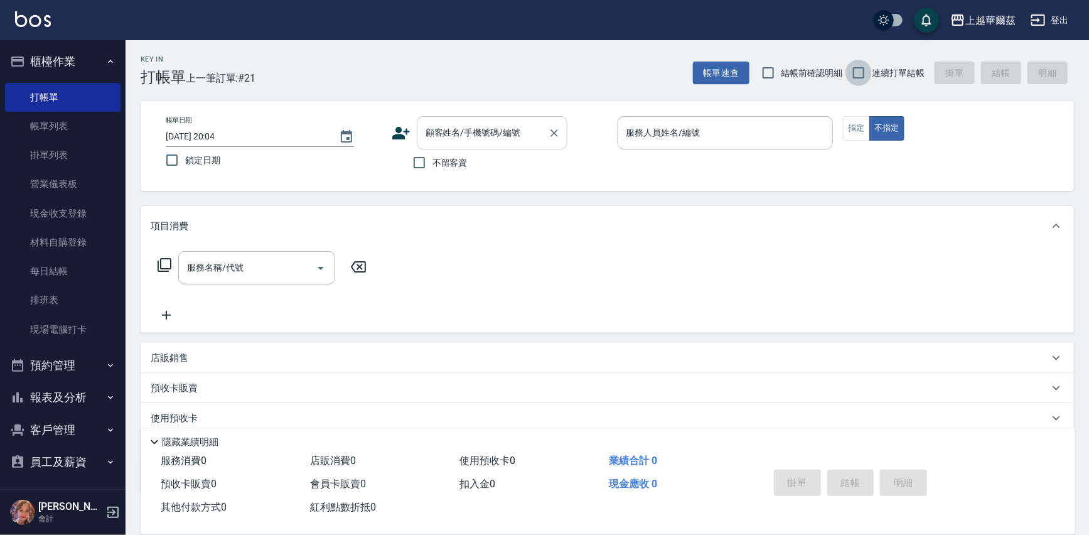
drag, startPoint x: 863, startPoint y: 70, endPoint x: 464, endPoint y: 138, distance: 405.1
click at [863, 70] on input "連續打單結帳" at bounding box center [859, 73] width 26 height 26
checkbox input "true"
drag, startPoint x: 418, startPoint y: 165, endPoint x: 717, endPoint y: 138, distance: 300.7
click at [440, 163] on label "不留客資" at bounding box center [437, 162] width 62 height 26
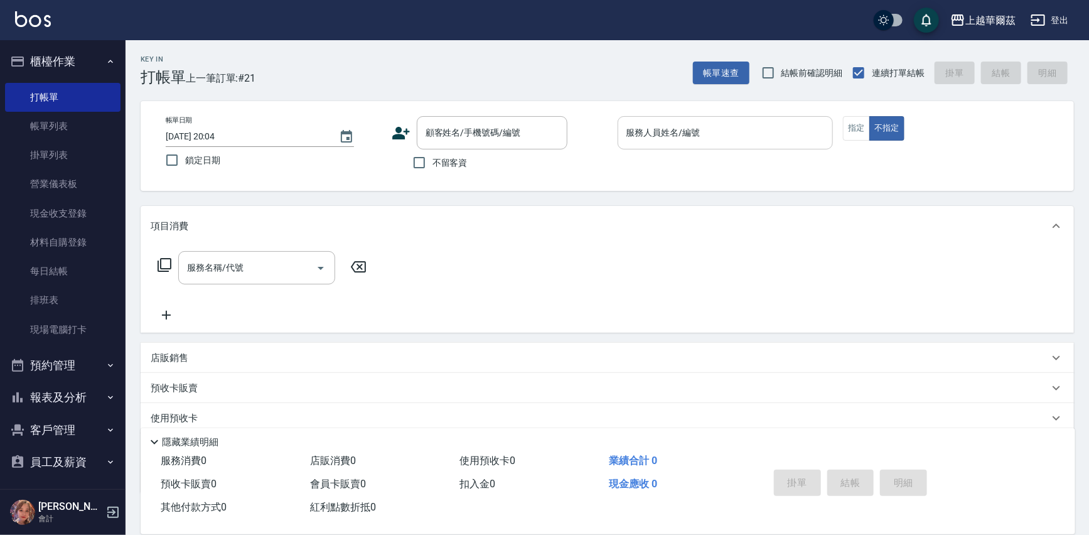
click at [433, 163] on input "不留客資" at bounding box center [419, 162] width 26 height 26
checkbox input "true"
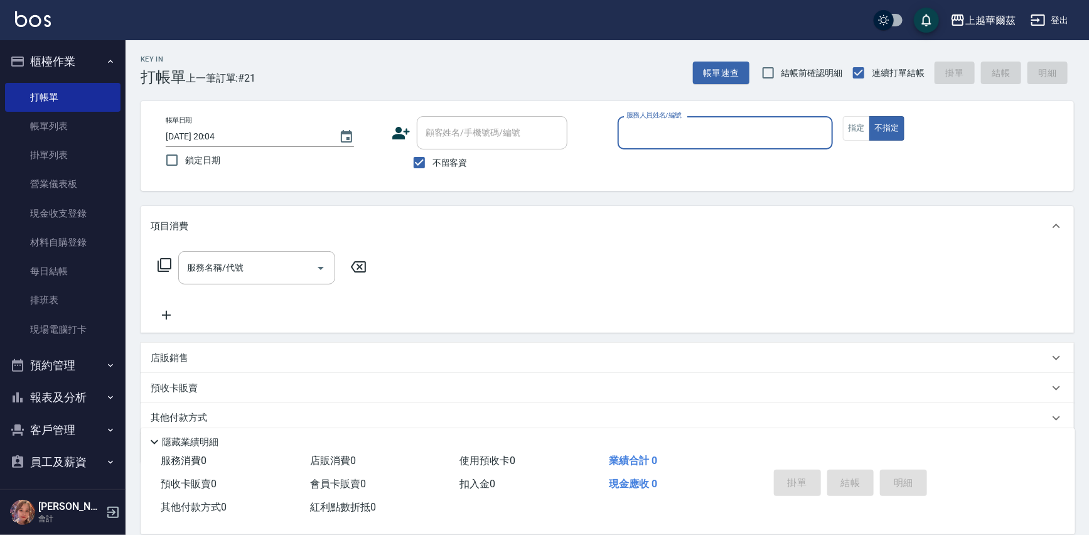
drag, startPoint x: 717, startPoint y: 138, endPoint x: 736, endPoint y: 136, distance: 18.9
click at [736, 136] on input "服務人員姓名/編號" at bounding box center [726, 133] width 205 height 22
type input "[PERSON_NAME]-1"
type button "false"
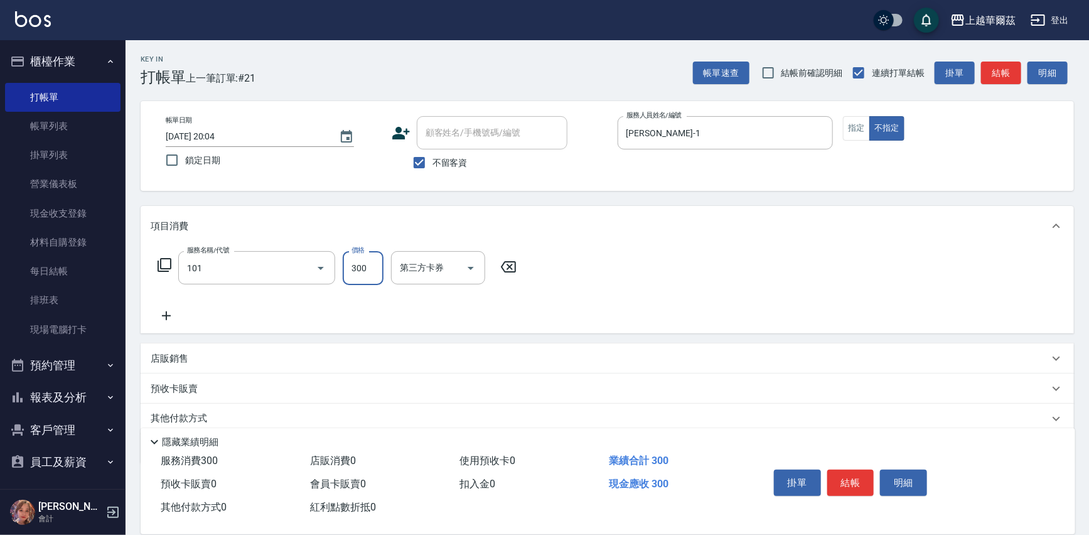
type input "洗髮300(101)"
type input "candy-30"
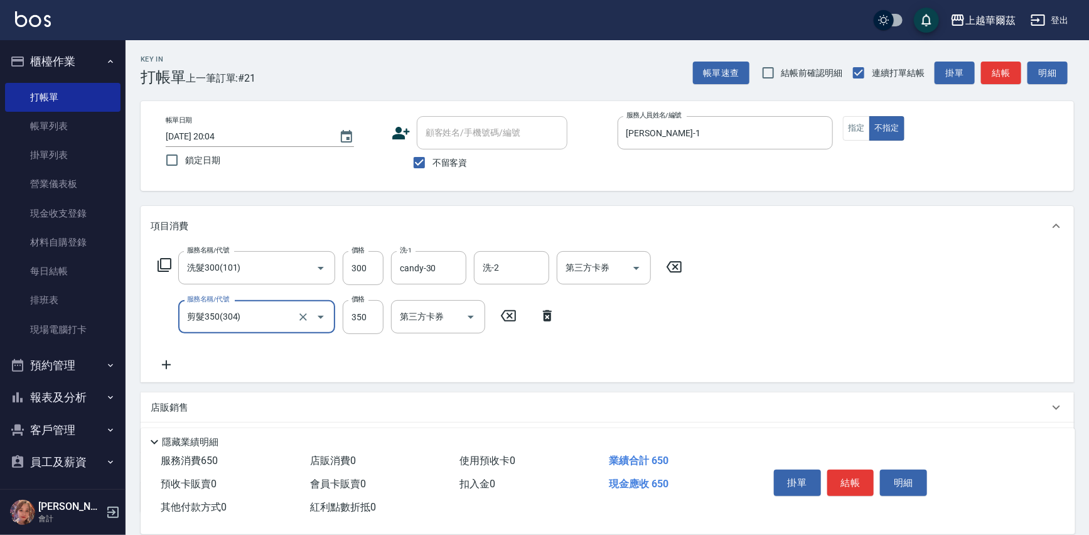
type input "剪髮350(304)"
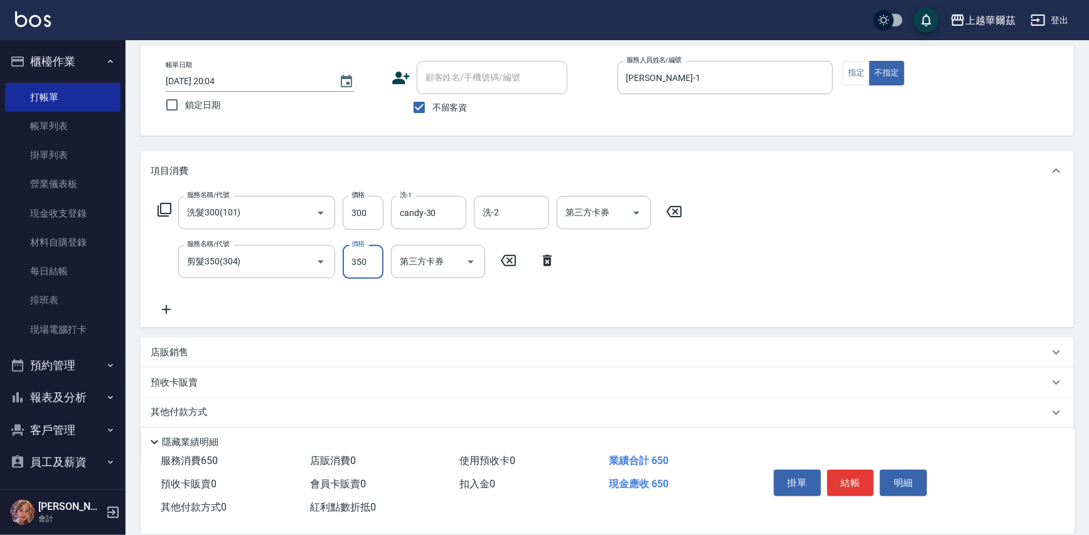
scroll to position [96, 0]
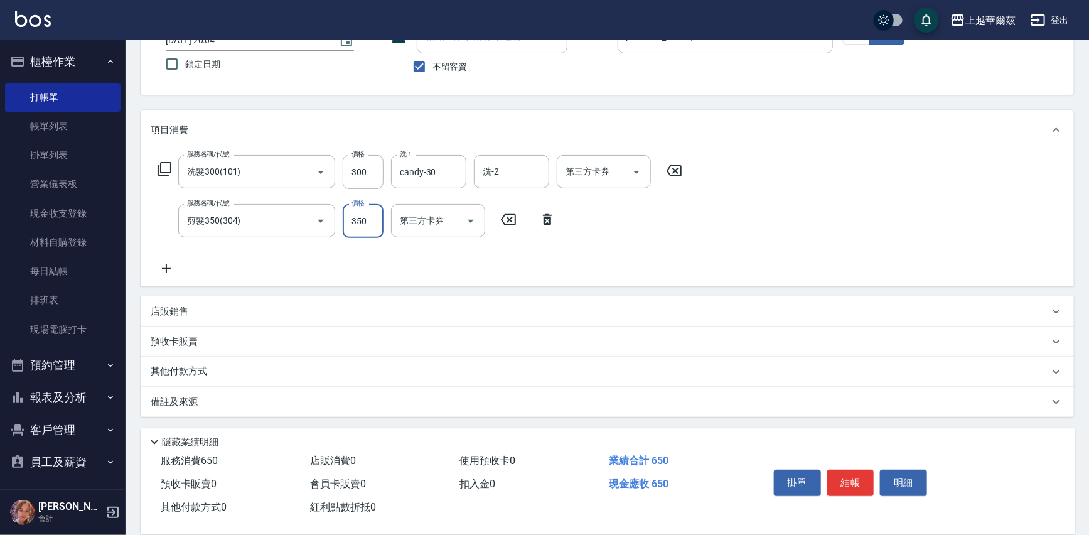
click at [204, 308] on div "店販銷售" at bounding box center [608, 311] width 934 height 30
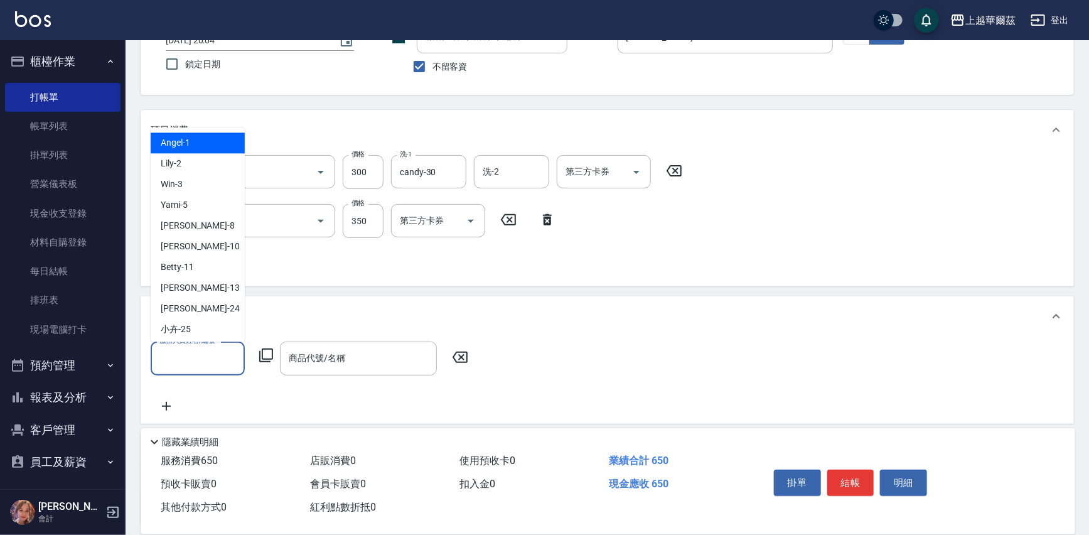
drag, startPoint x: 186, startPoint y: 367, endPoint x: 251, endPoint y: 364, distance: 65.4
click at [186, 365] on input "服務人員姓名/編號" at bounding box center [197, 358] width 83 height 22
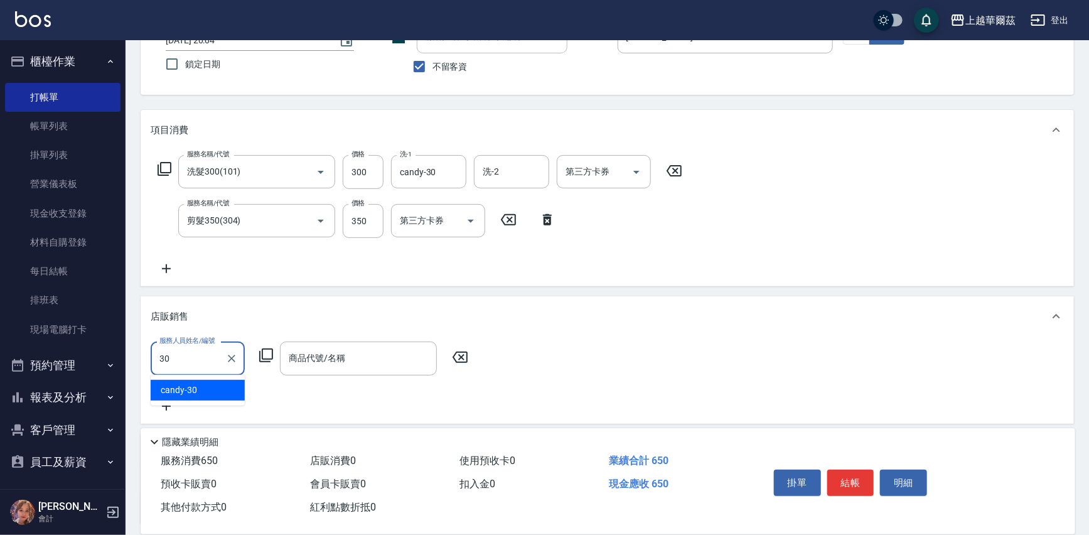
type input "candy-30"
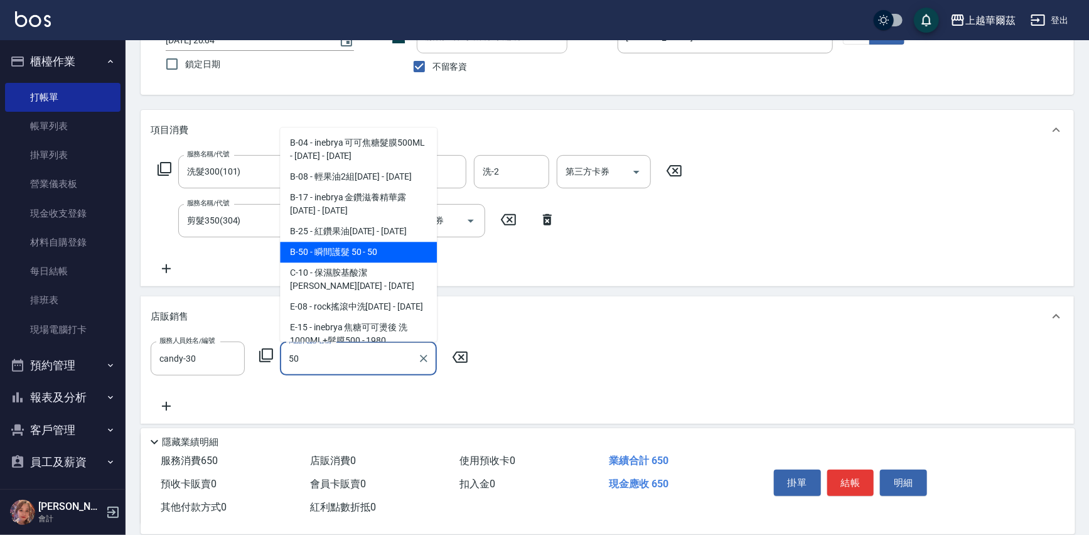
type input "瞬間護髮 50"
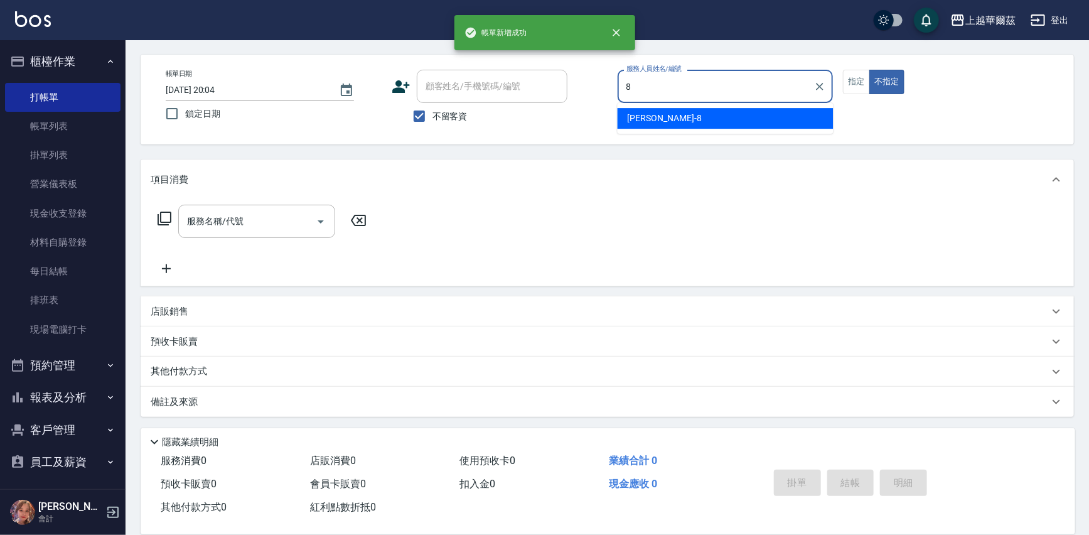
type input "[PERSON_NAME]-8"
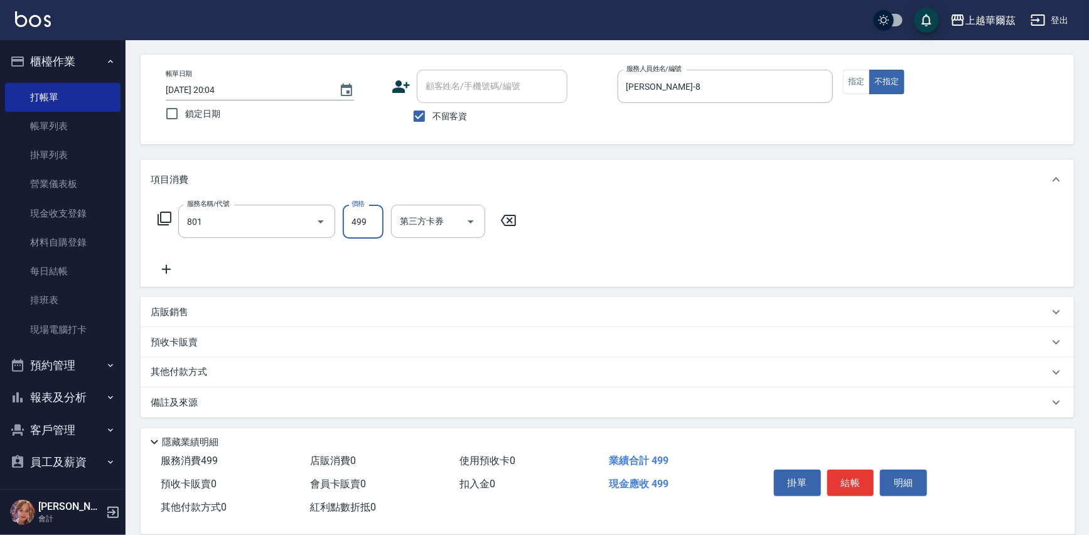
type input "舒壓洗499(801)"
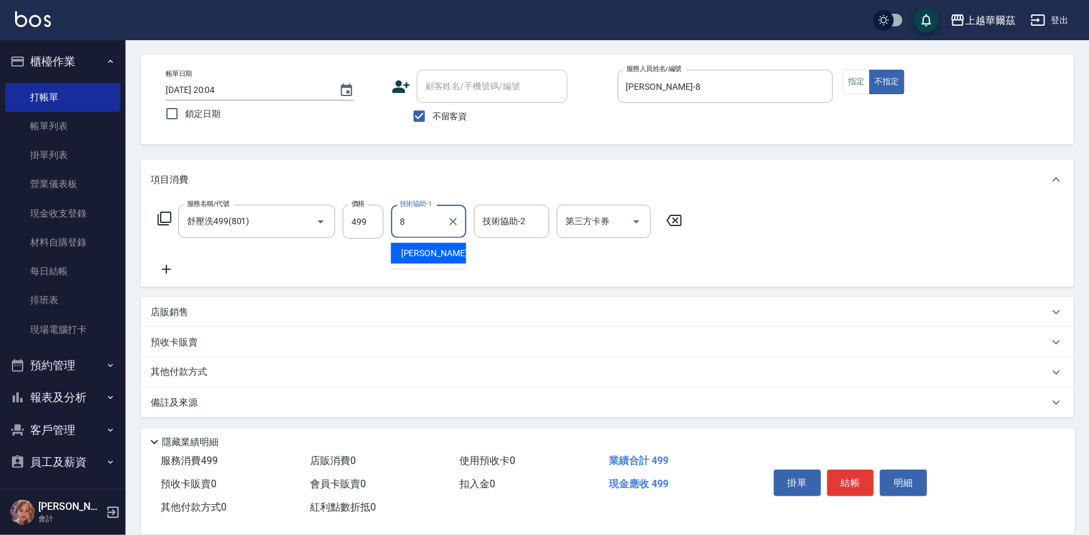
type input "[PERSON_NAME]-8"
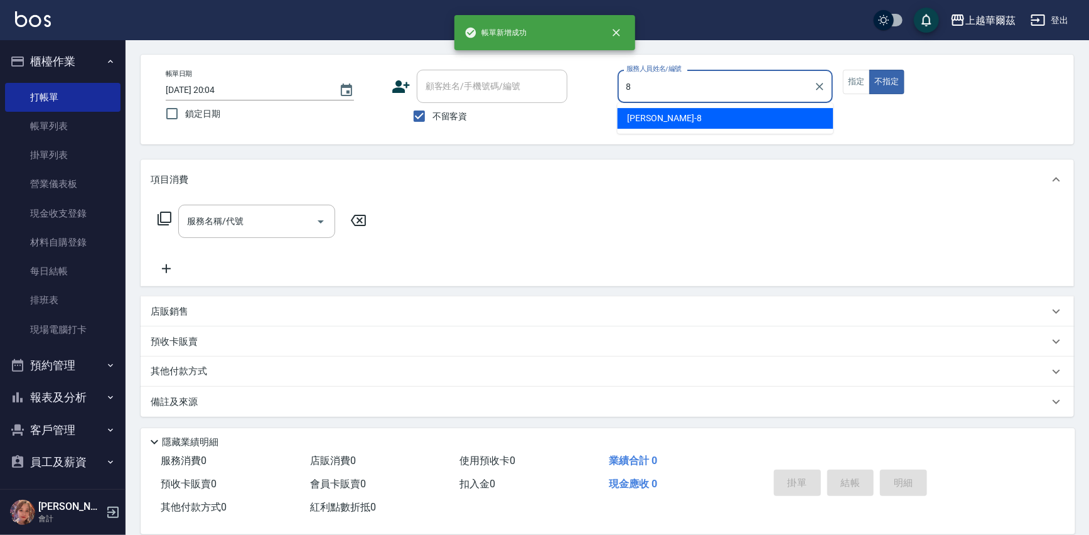
type input "[PERSON_NAME]-8"
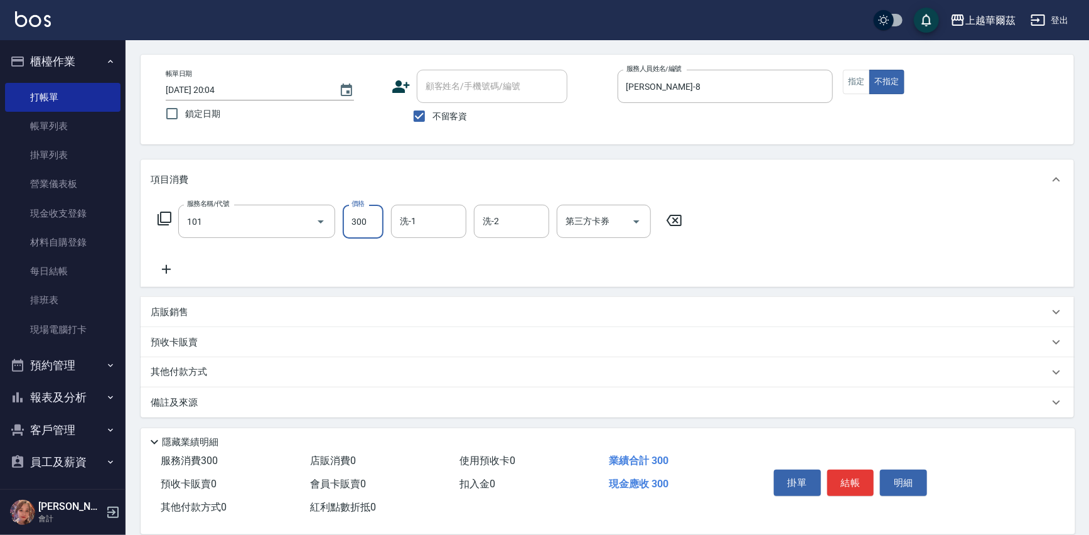
type input "洗髮300(101)"
type input "candy-30"
click at [853, 479] on button "結帳" at bounding box center [851, 483] width 47 height 26
type input "2025/10/06 20:05"
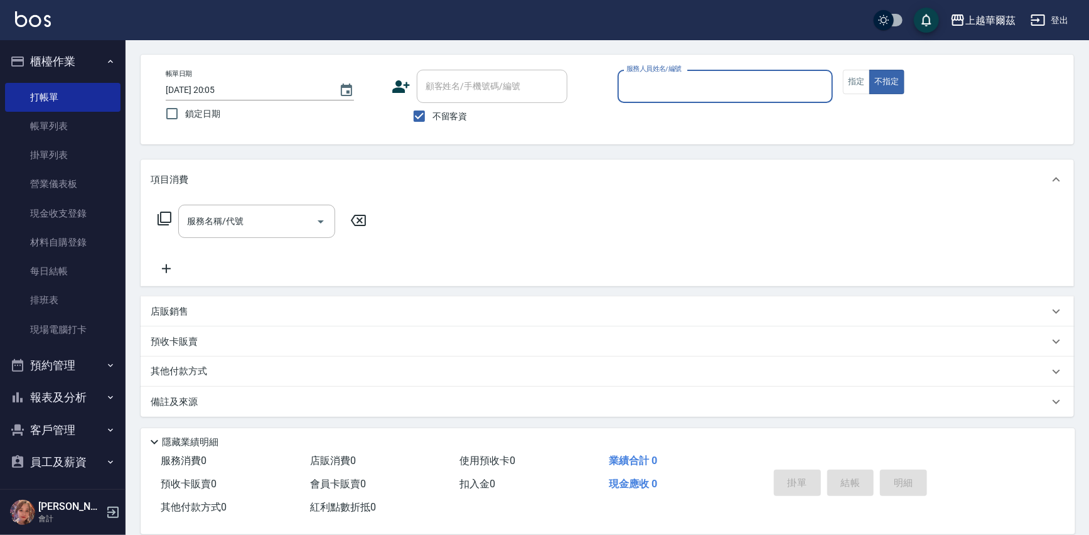
click at [87, 63] on button "櫃檯作業" at bounding box center [63, 61] width 116 height 33
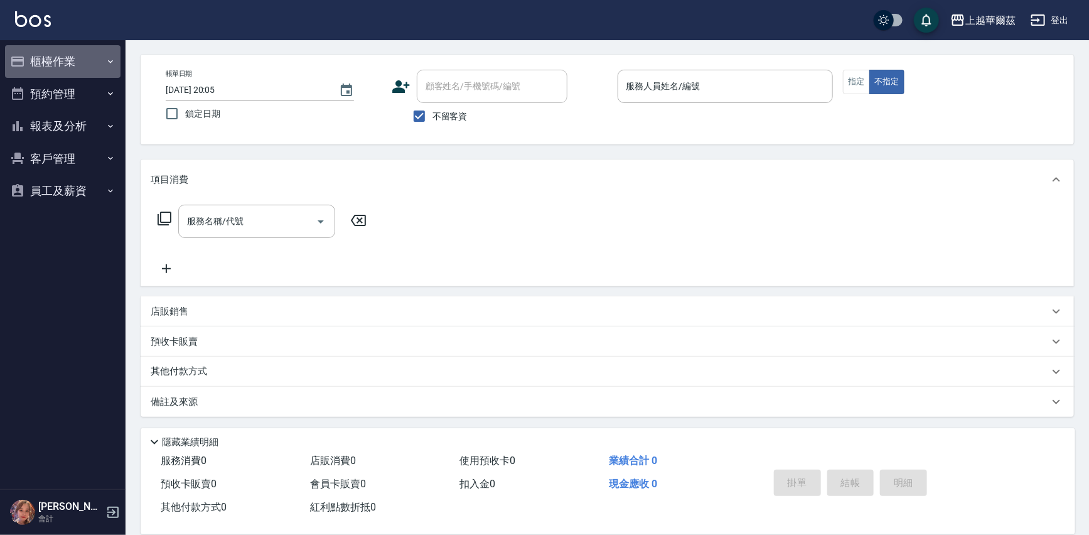
click at [87, 63] on button "櫃檯作業" at bounding box center [63, 61] width 116 height 33
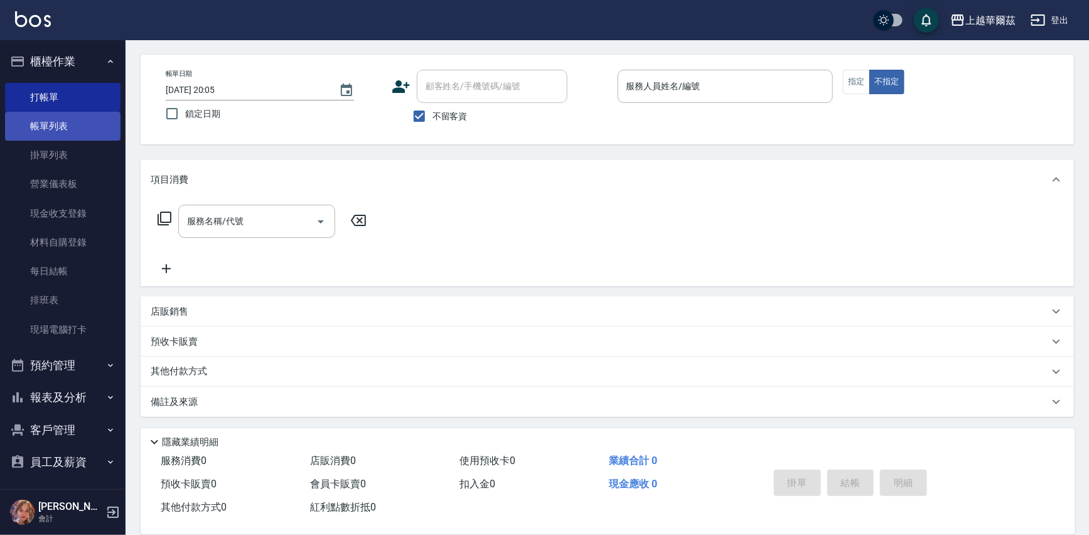
drag, startPoint x: 63, startPoint y: 125, endPoint x: 54, endPoint y: 122, distance: 9.1
click at [64, 124] on link "帳單列表" at bounding box center [63, 126] width 116 height 29
click at [63, 122] on link "帳單列表" at bounding box center [63, 126] width 116 height 29
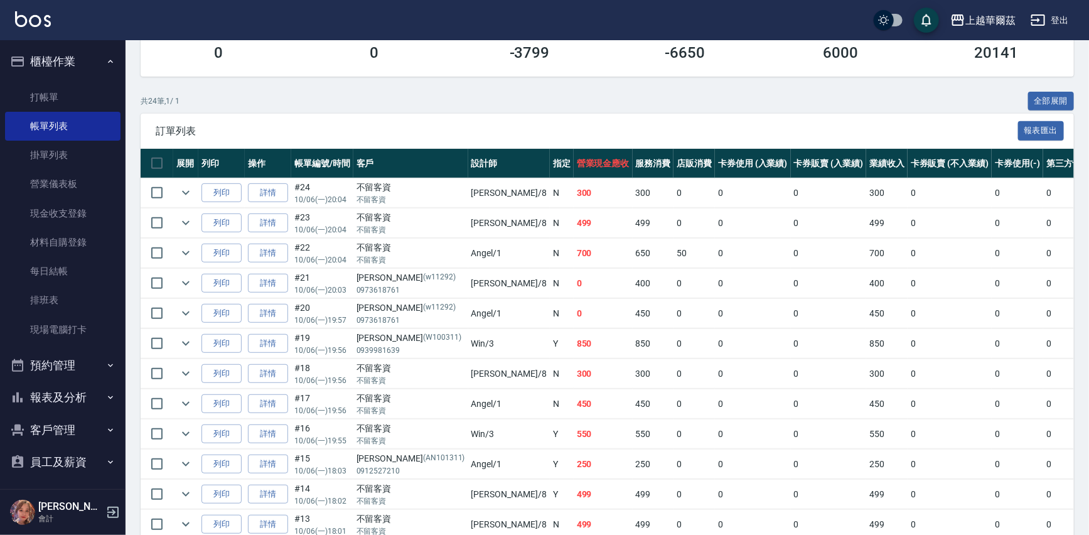
scroll to position [195, 0]
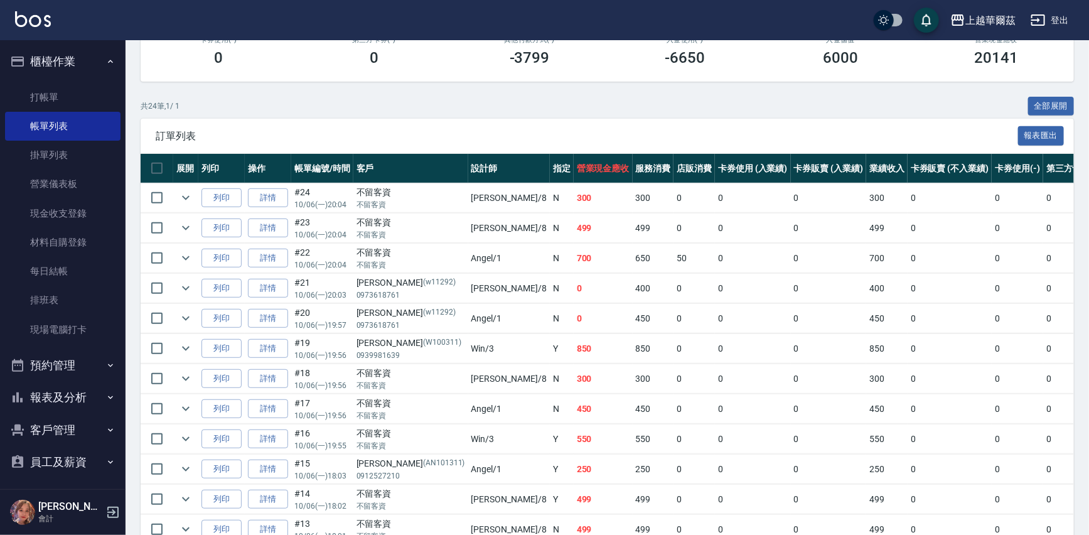
click at [68, 59] on button "櫃檯作業" at bounding box center [63, 61] width 116 height 33
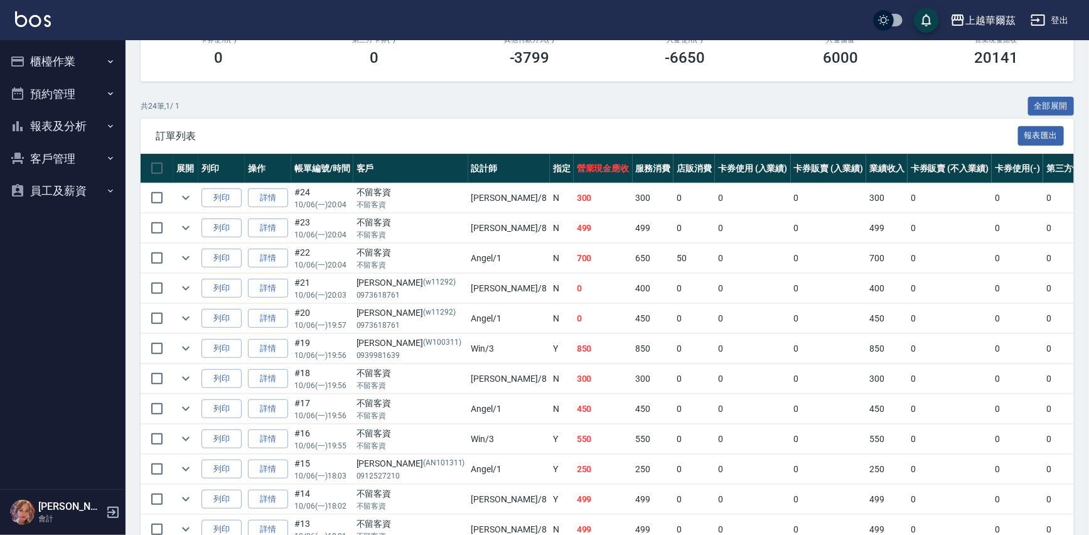
click at [65, 123] on button "報表及分析" at bounding box center [63, 126] width 116 height 33
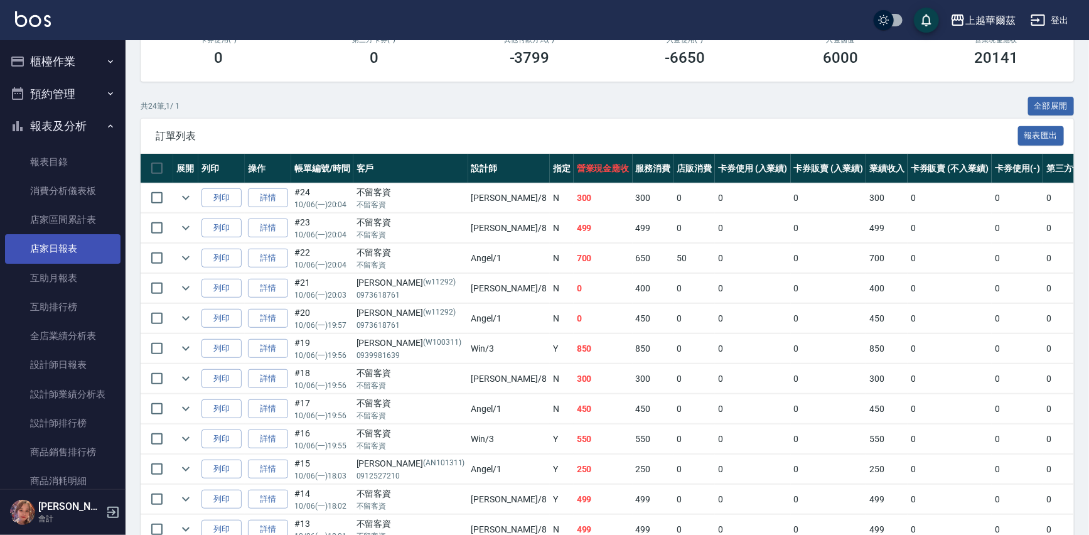
click at [63, 248] on link "店家日報表" at bounding box center [63, 248] width 116 height 29
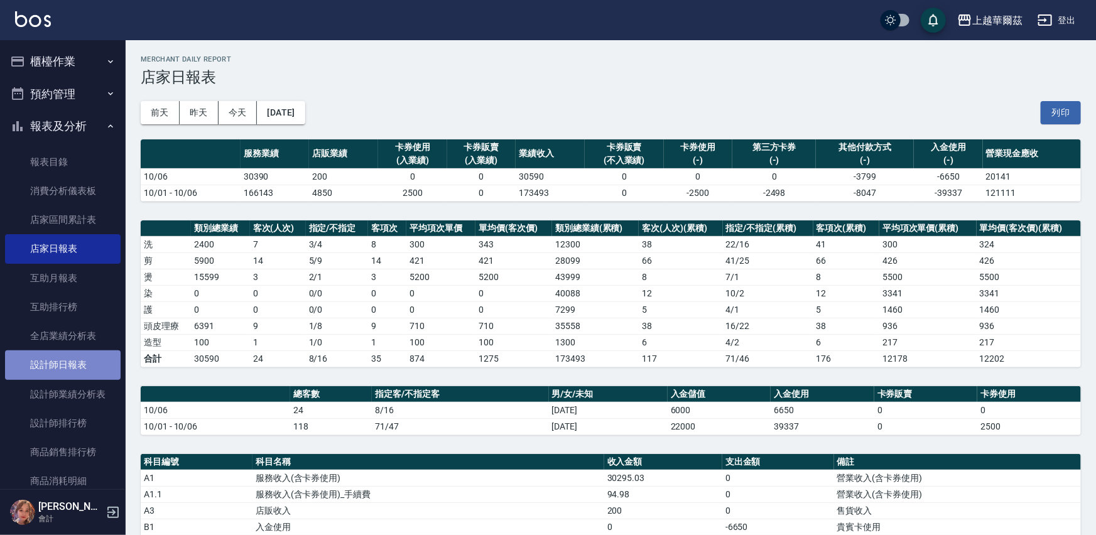
click at [70, 365] on link "設計師日報表" at bounding box center [63, 364] width 116 height 29
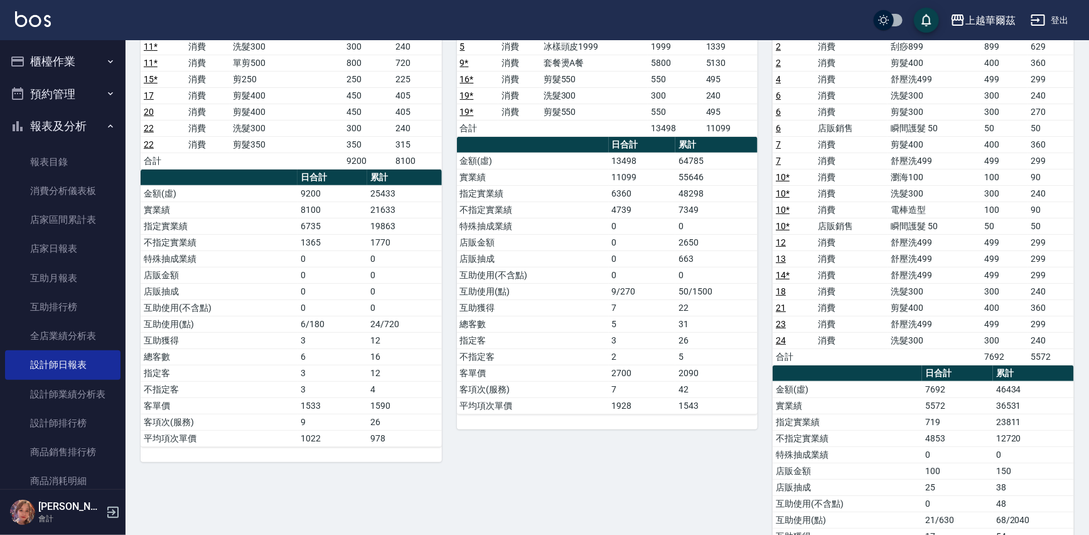
scroll to position [167, 0]
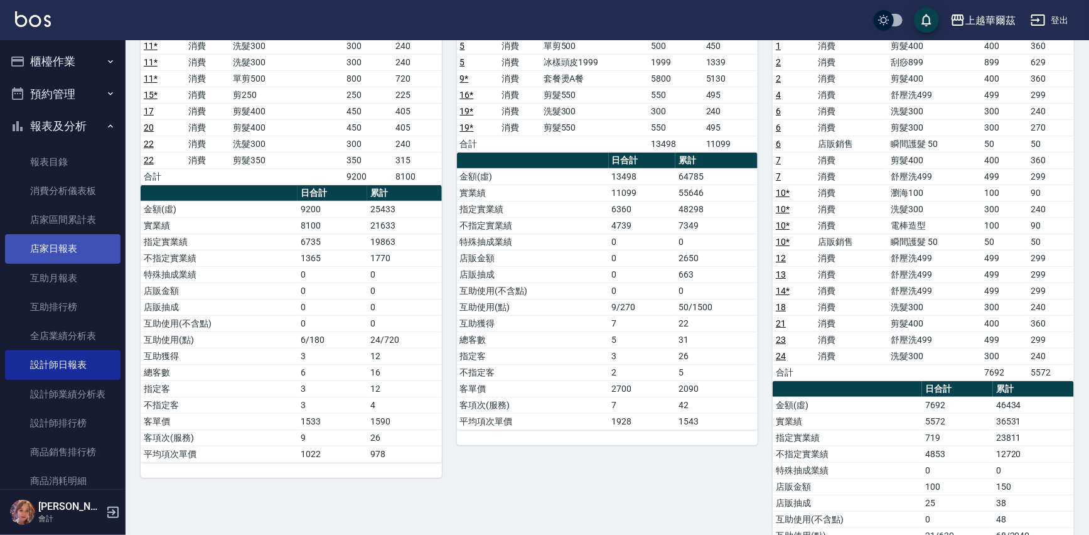
click at [59, 249] on link "店家日報表" at bounding box center [63, 248] width 116 height 29
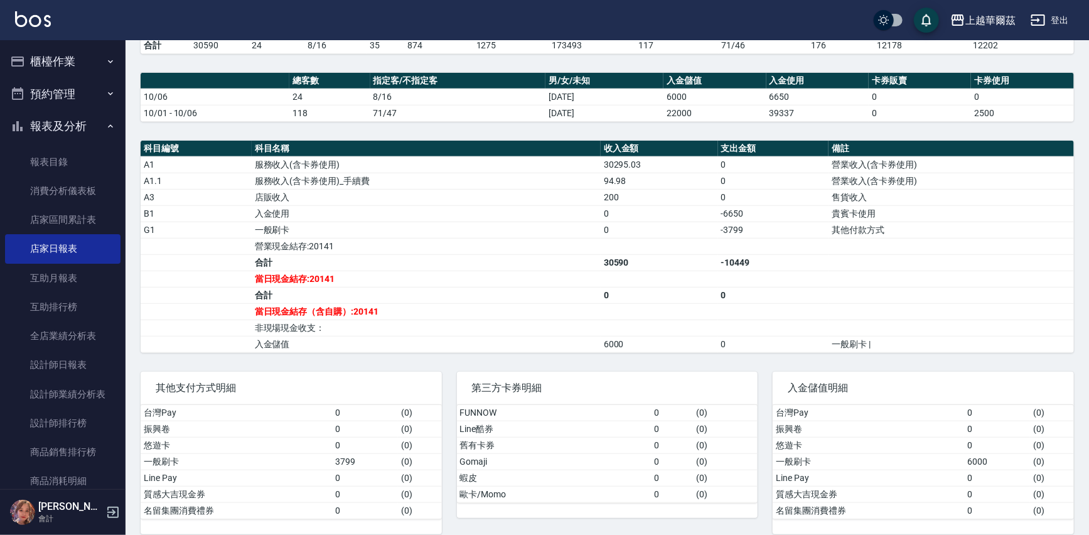
scroll to position [315, 0]
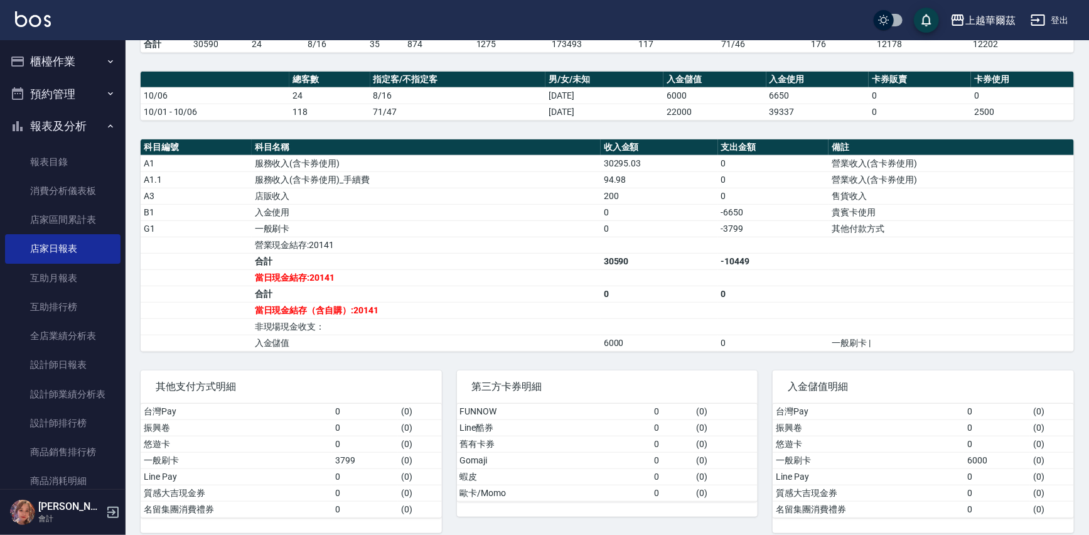
click at [85, 53] on button "櫃檯作業" at bounding box center [63, 61] width 116 height 33
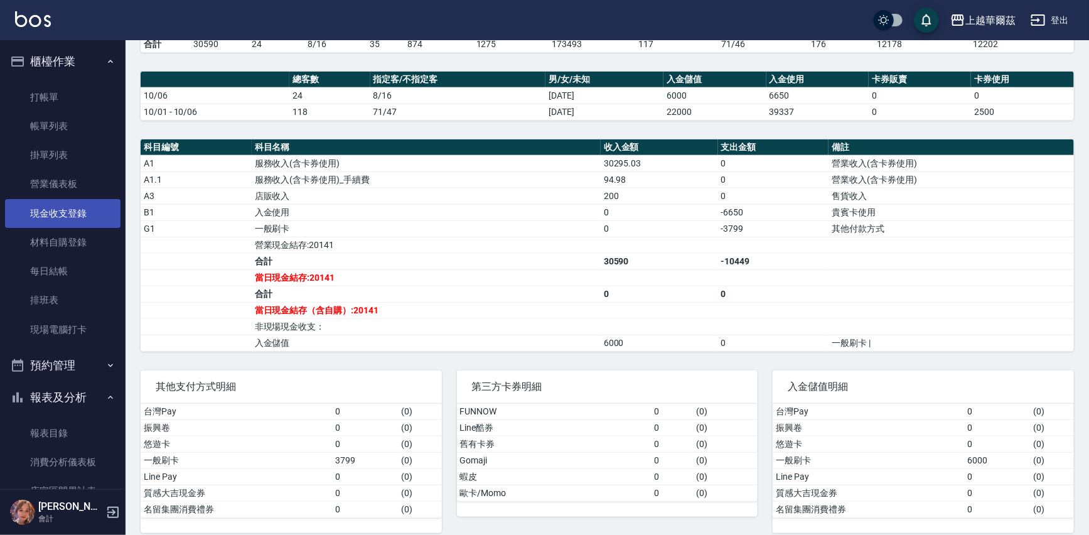
drag, startPoint x: 73, startPoint y: 122, endPoint x: 72, endPoint y: 210, distance: 87.3
click at [73, 123] on link "帳單列表" at bounding box center [63, 126] width 116 height 29
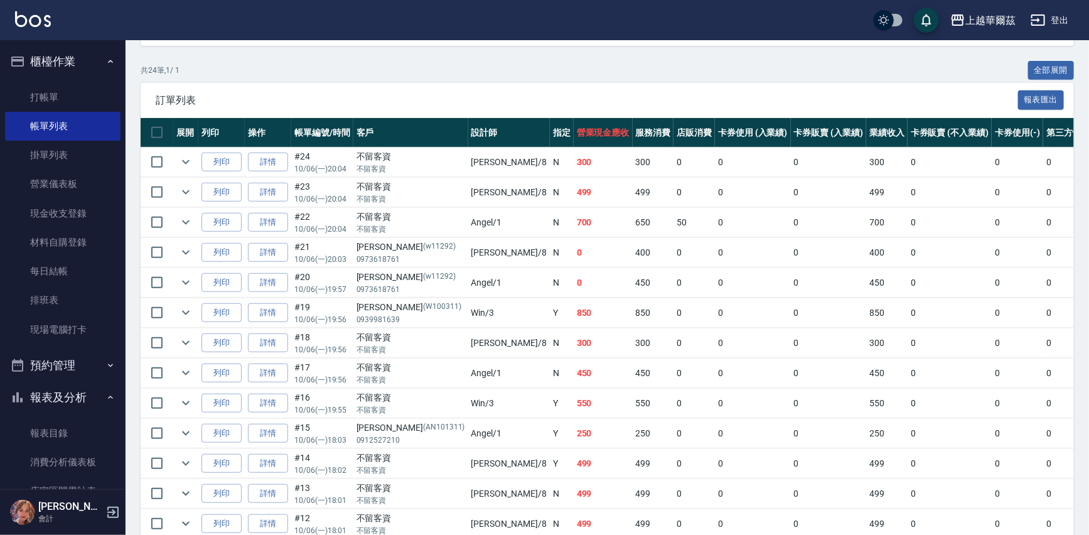
scroll to position [224, 0]
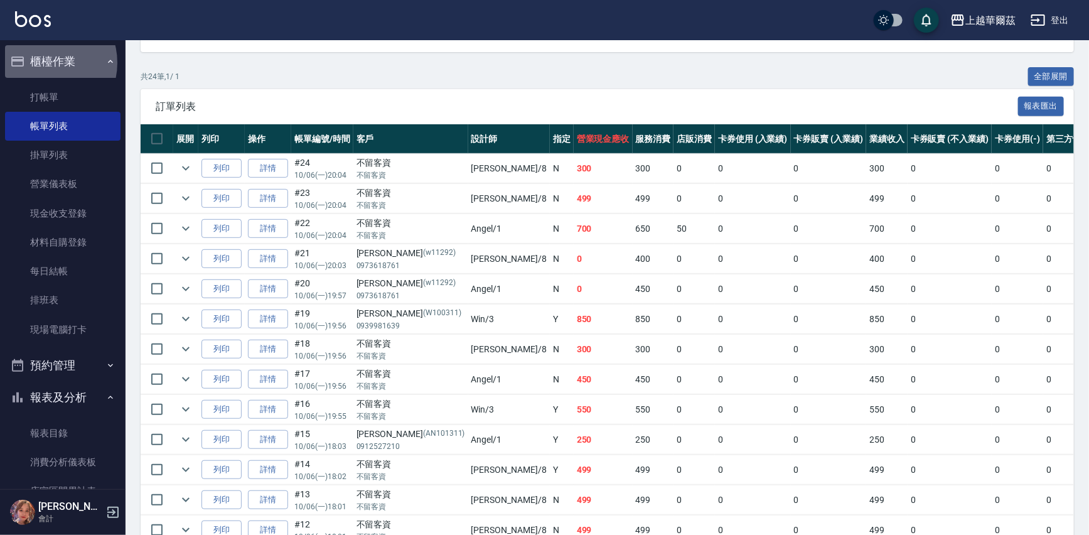
click at [45, 63] on button "櫃檯作業" at bounding box center [63, 61] width 116 height 33
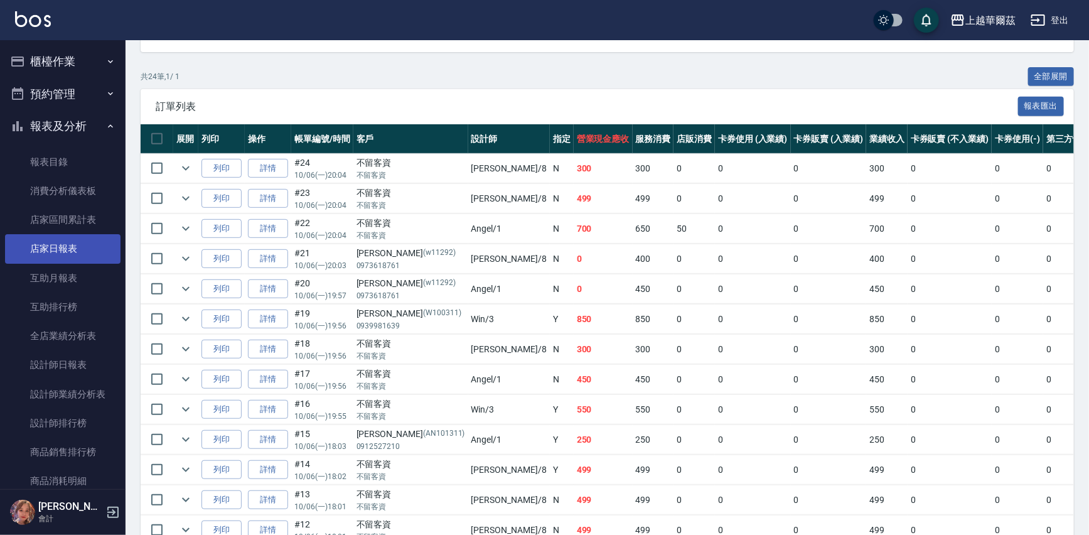
click at [72, 246] on link "店家日報表" at bounding box center [63, 248] width 116 height 29
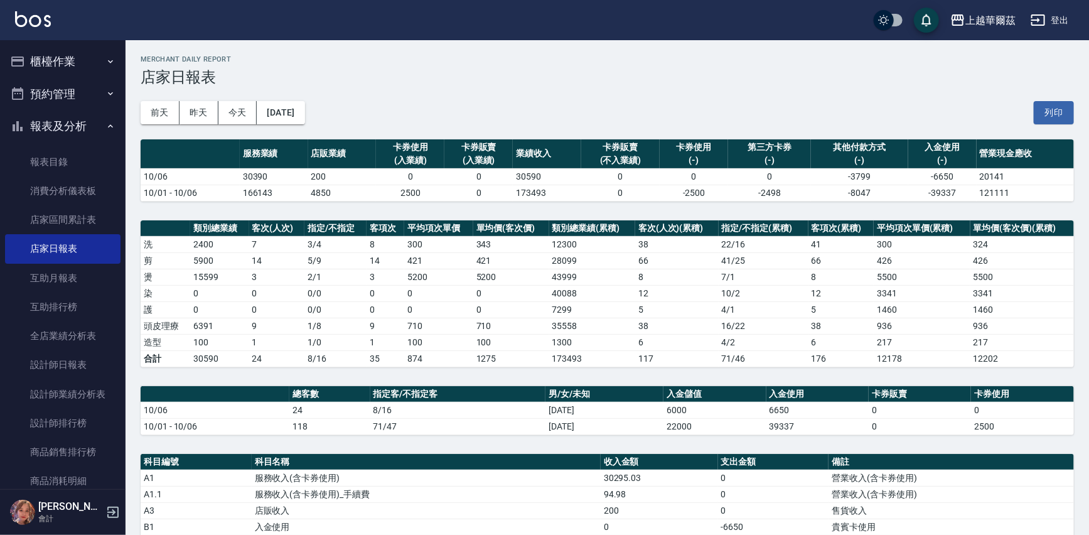
scroll to position [325, 0]
